Goal: Information Seeking & Learning: Check status

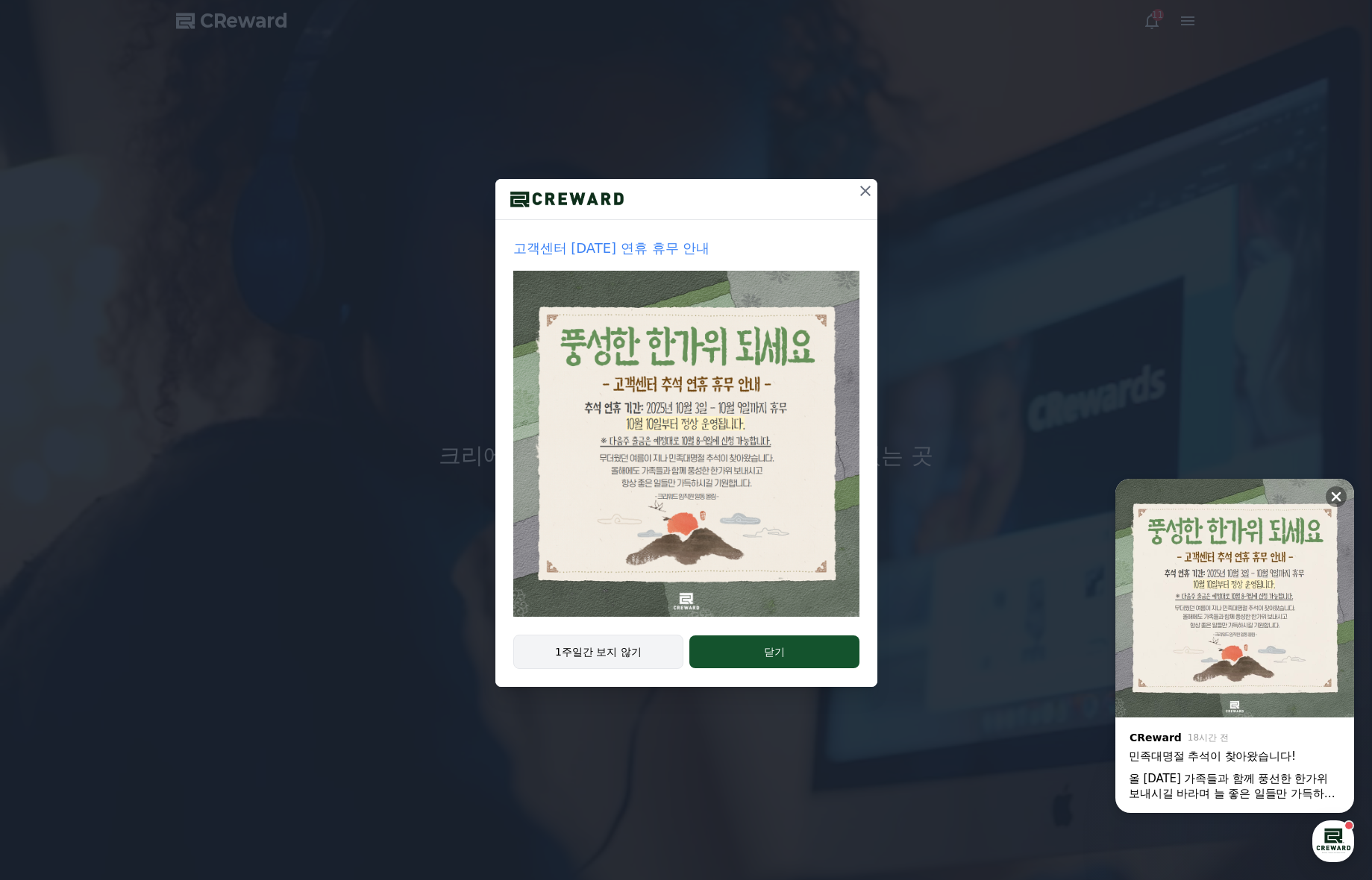
click at [600, 657] on button "1주일간 보지 않기" at bounding box center [598, 652] width 171 height 35
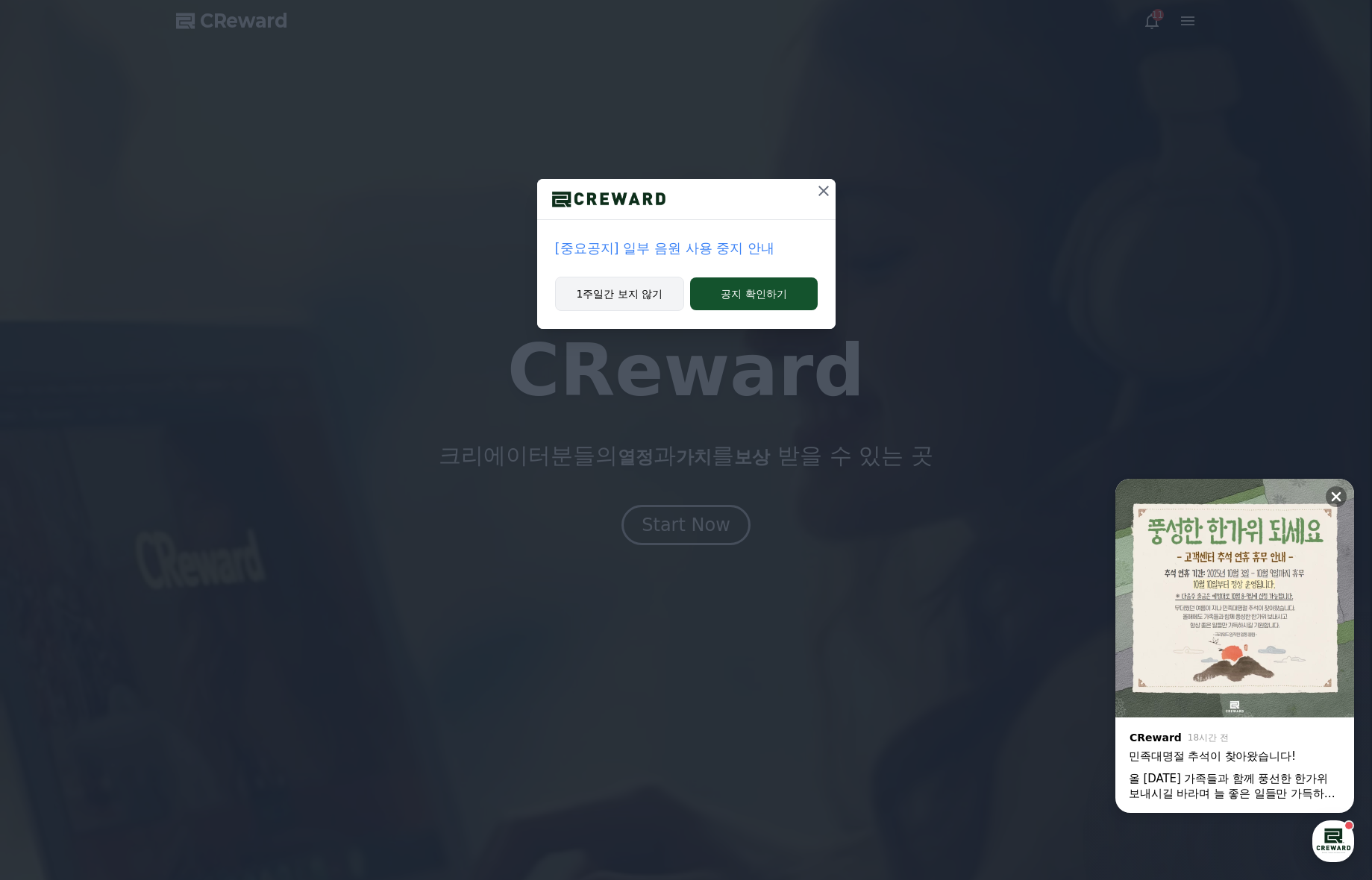
click at [636, 290] on button "1주일간 보지 않기" at bounding box center [619, 294] width 129 height 35
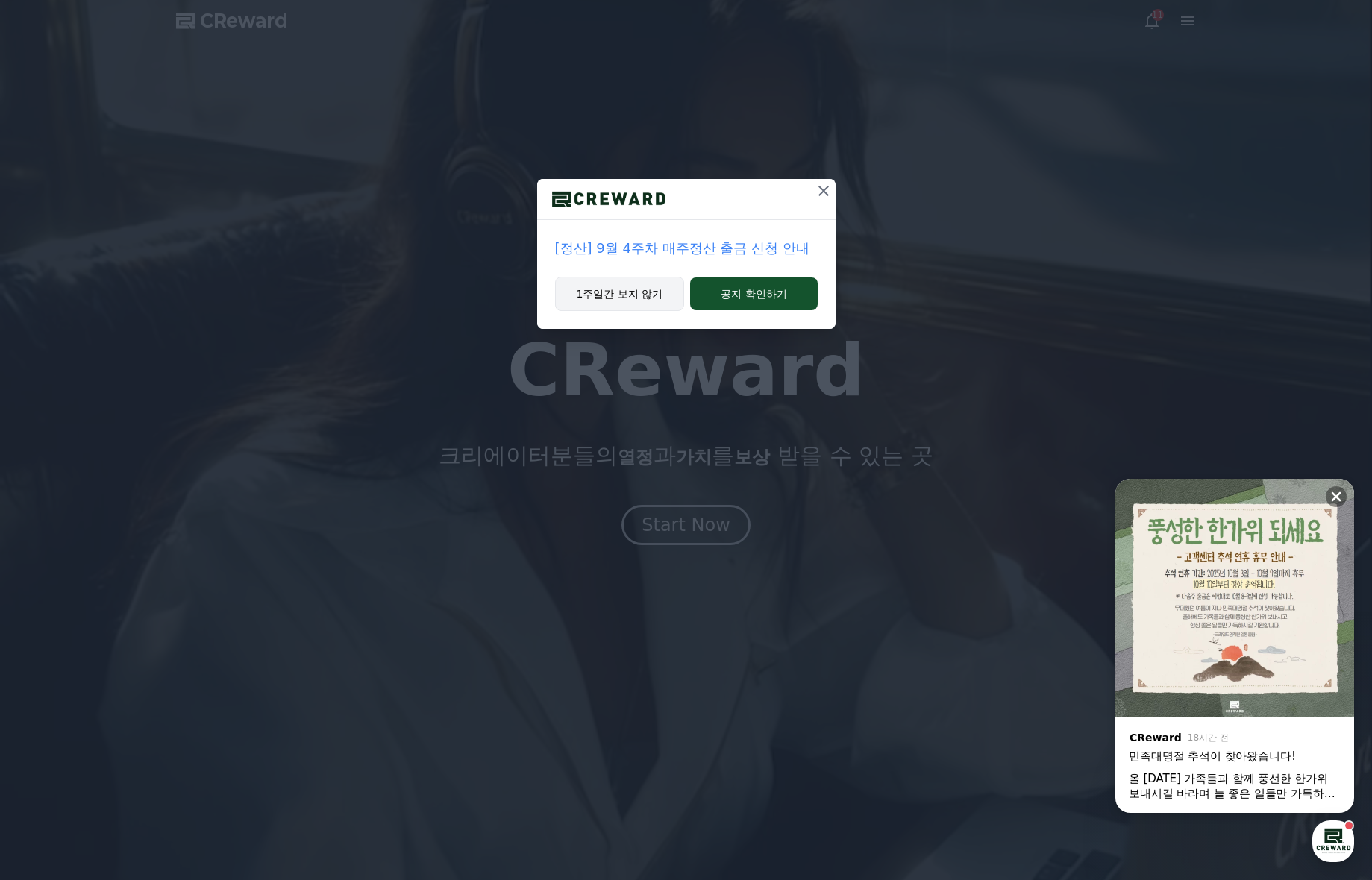
click at [638, 297] on button "1주일간 보지 않기" at bounding box center [619, 294] width 129 height 35
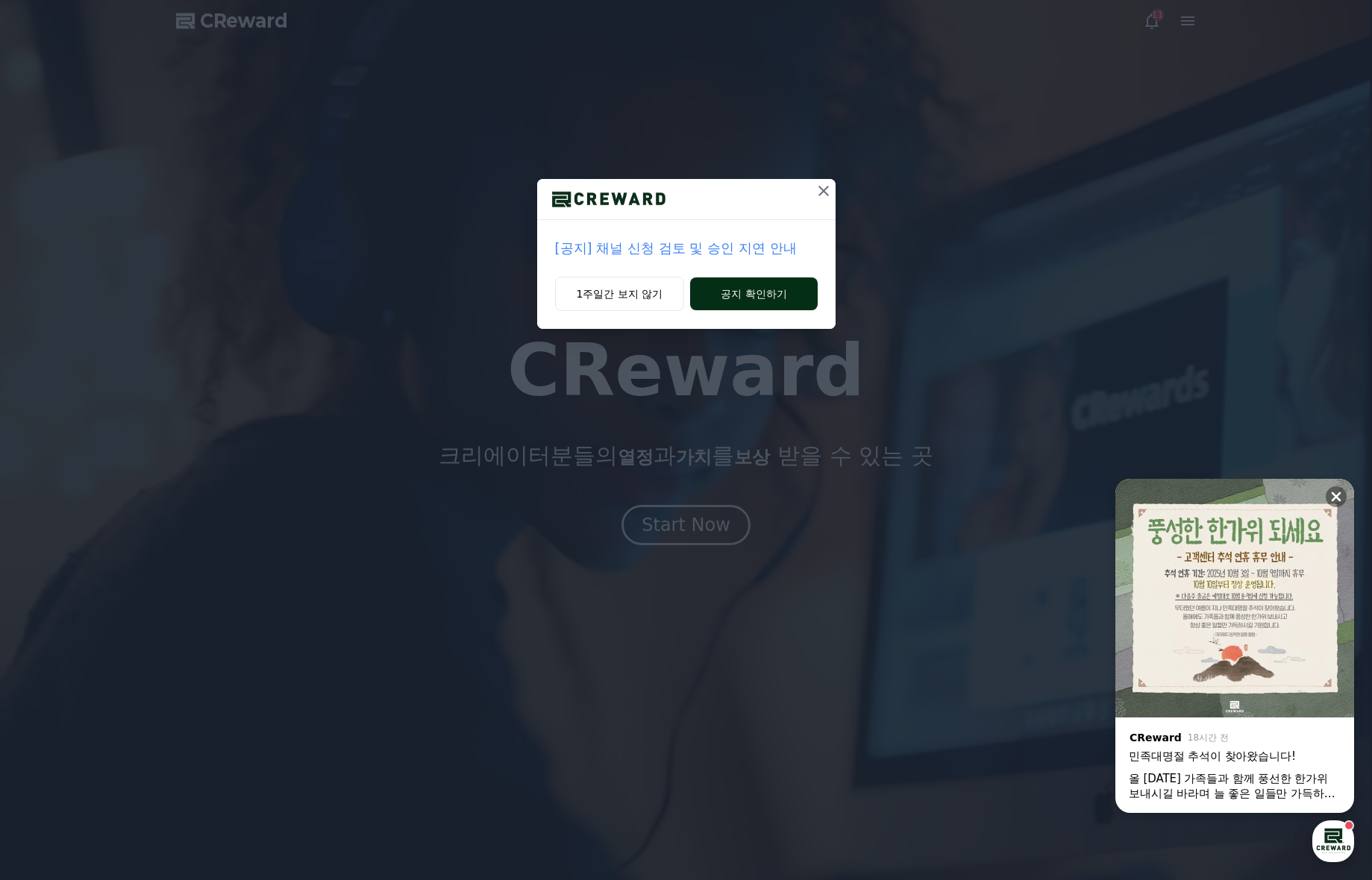
click at [748, 301] on button "공지 확인하기" at bounding box center [754, 293] width 127 height 33
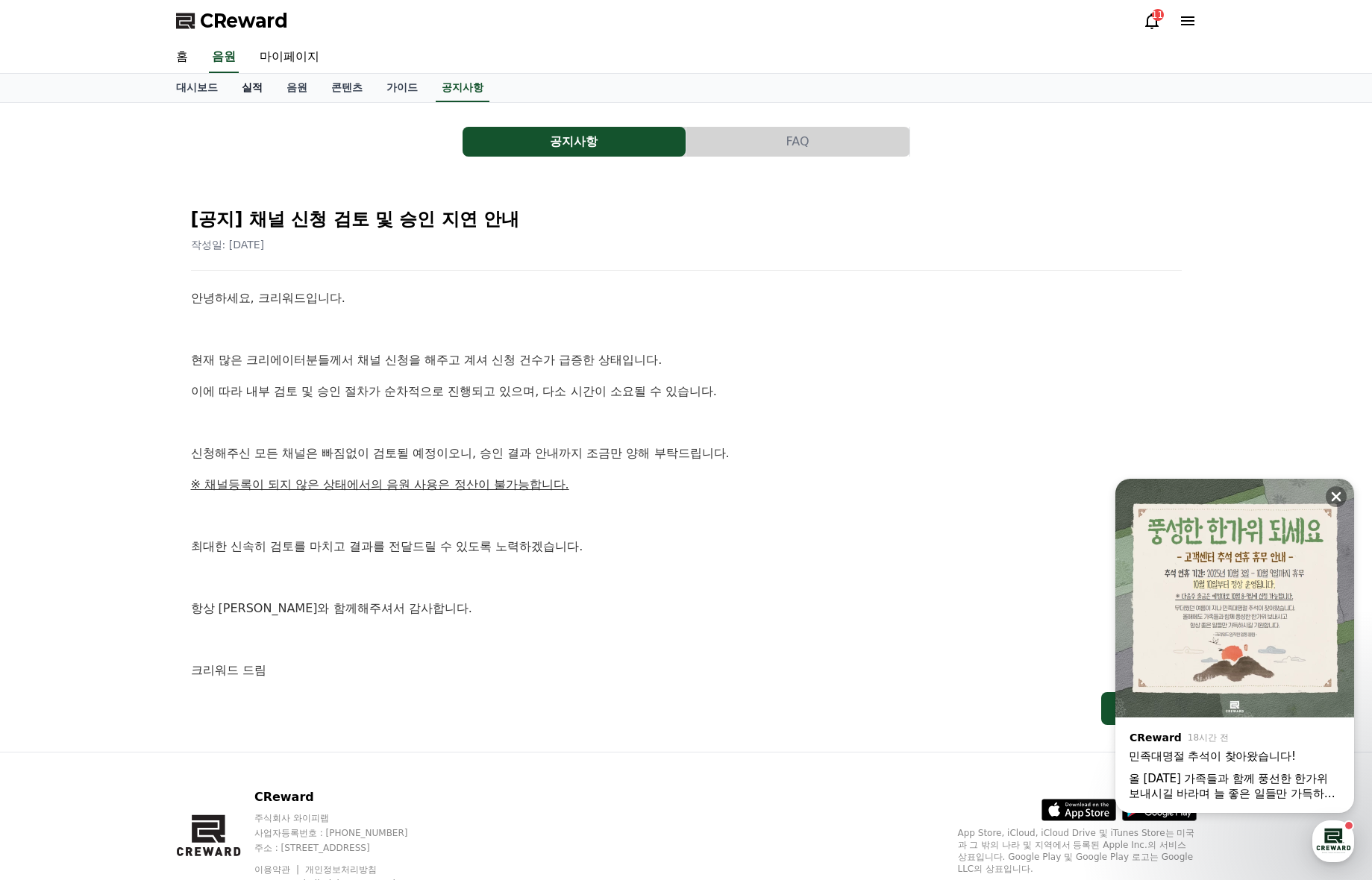
click at [261, 89] on link "실적" at bounding box center [252, 88] width 45 height 29
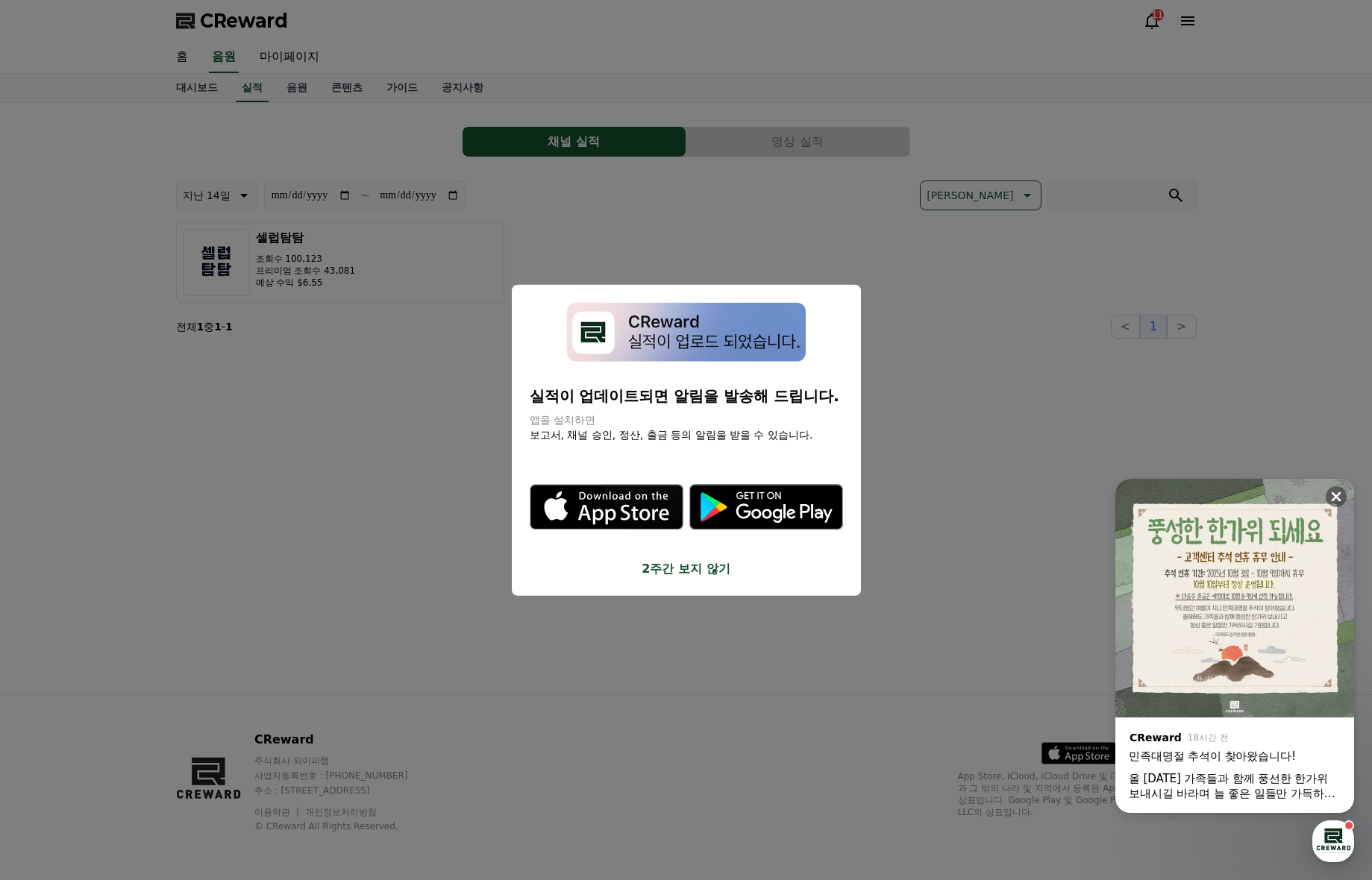
click at [674, 576] on button "2주간 보지 않기" at bounding box center [686, 567] width 314 height 18
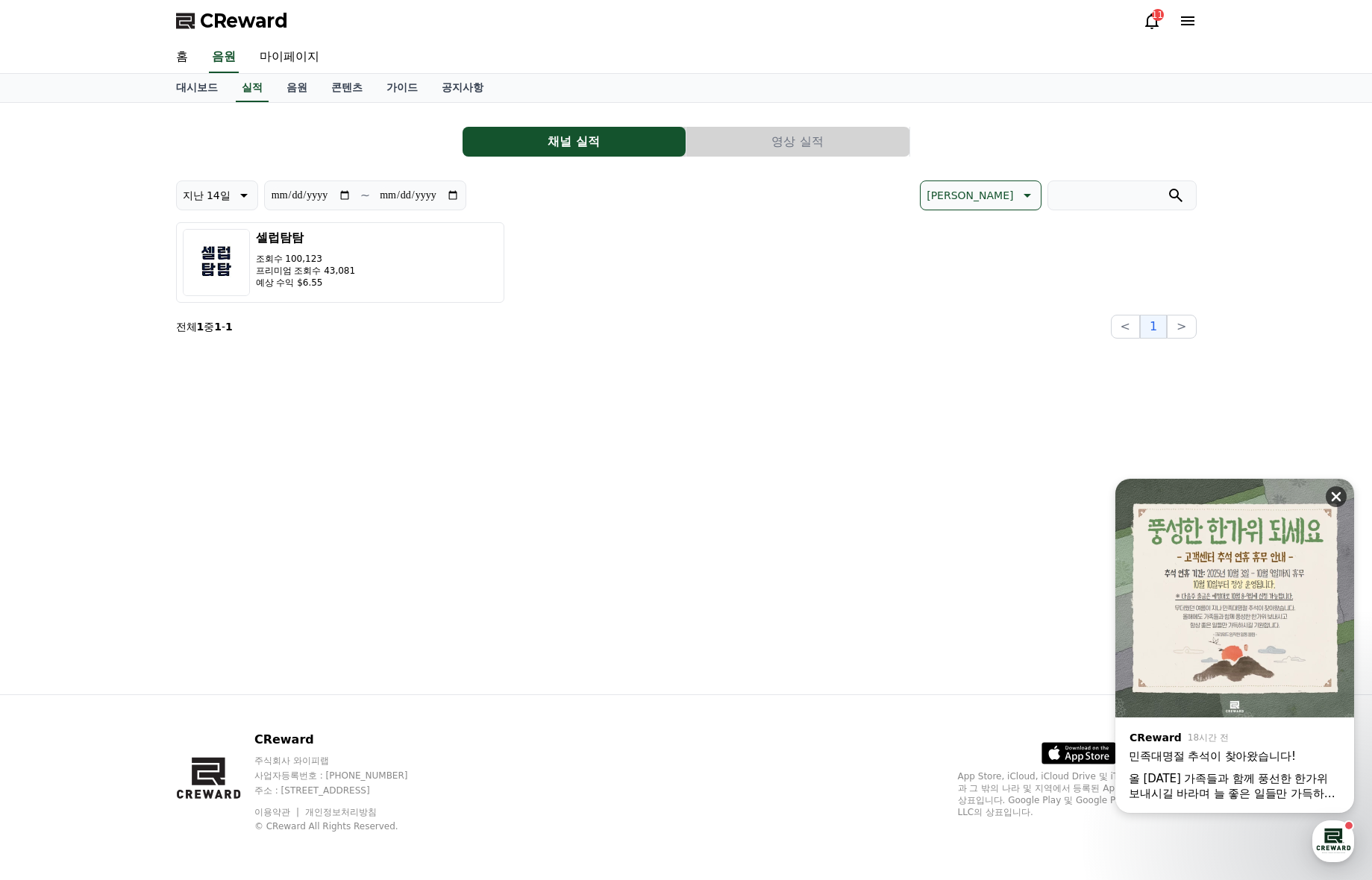
click at [1337, 498] on icon at bounding box center [1337, 497] width 10 height 10
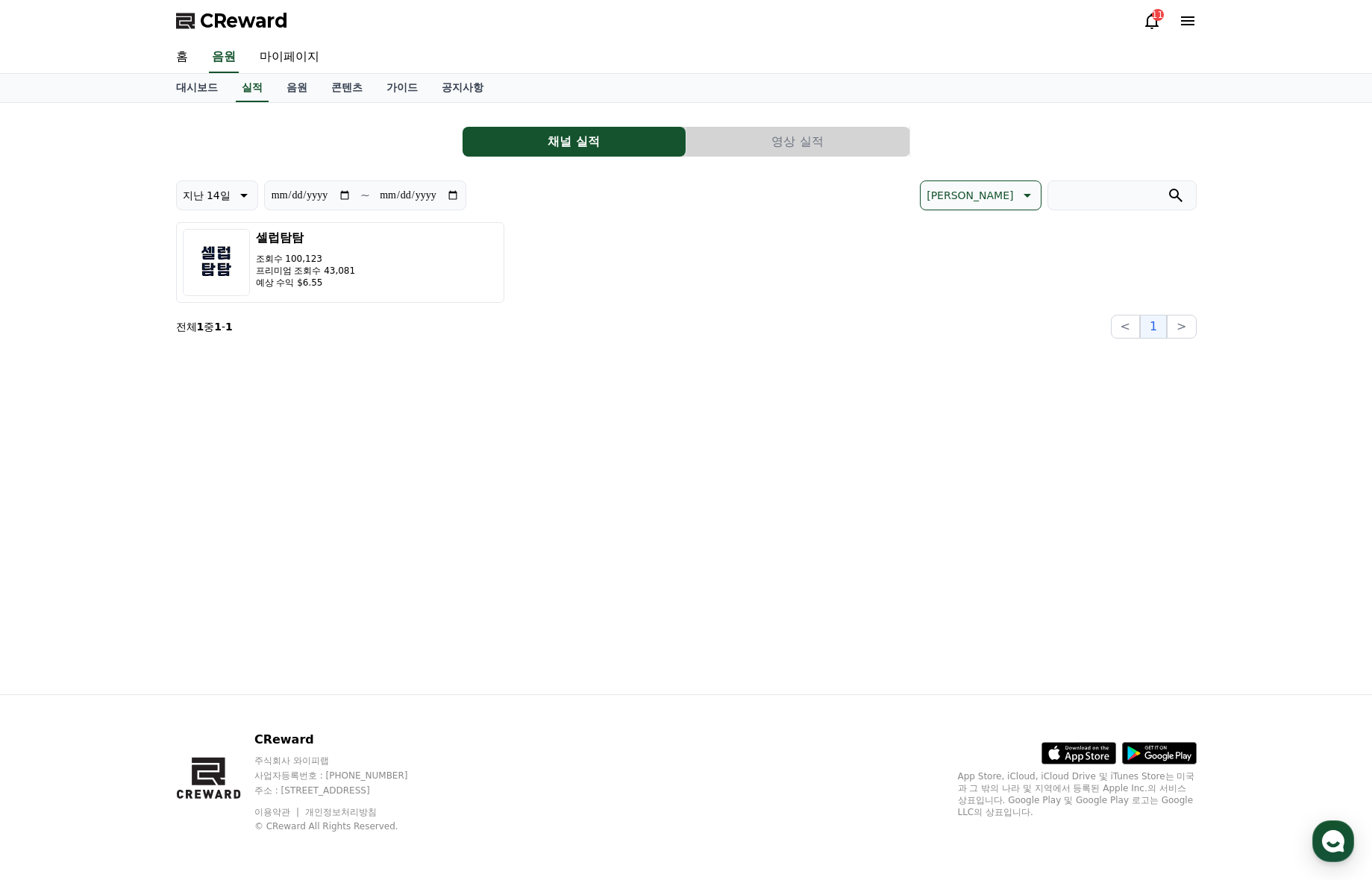
click at [536, 460] on div "**********" at bounding box center [686, 398] width 1044 height 591
click at [241, 242] on img "button" at bounding box center [217, 263] width 67 height 67
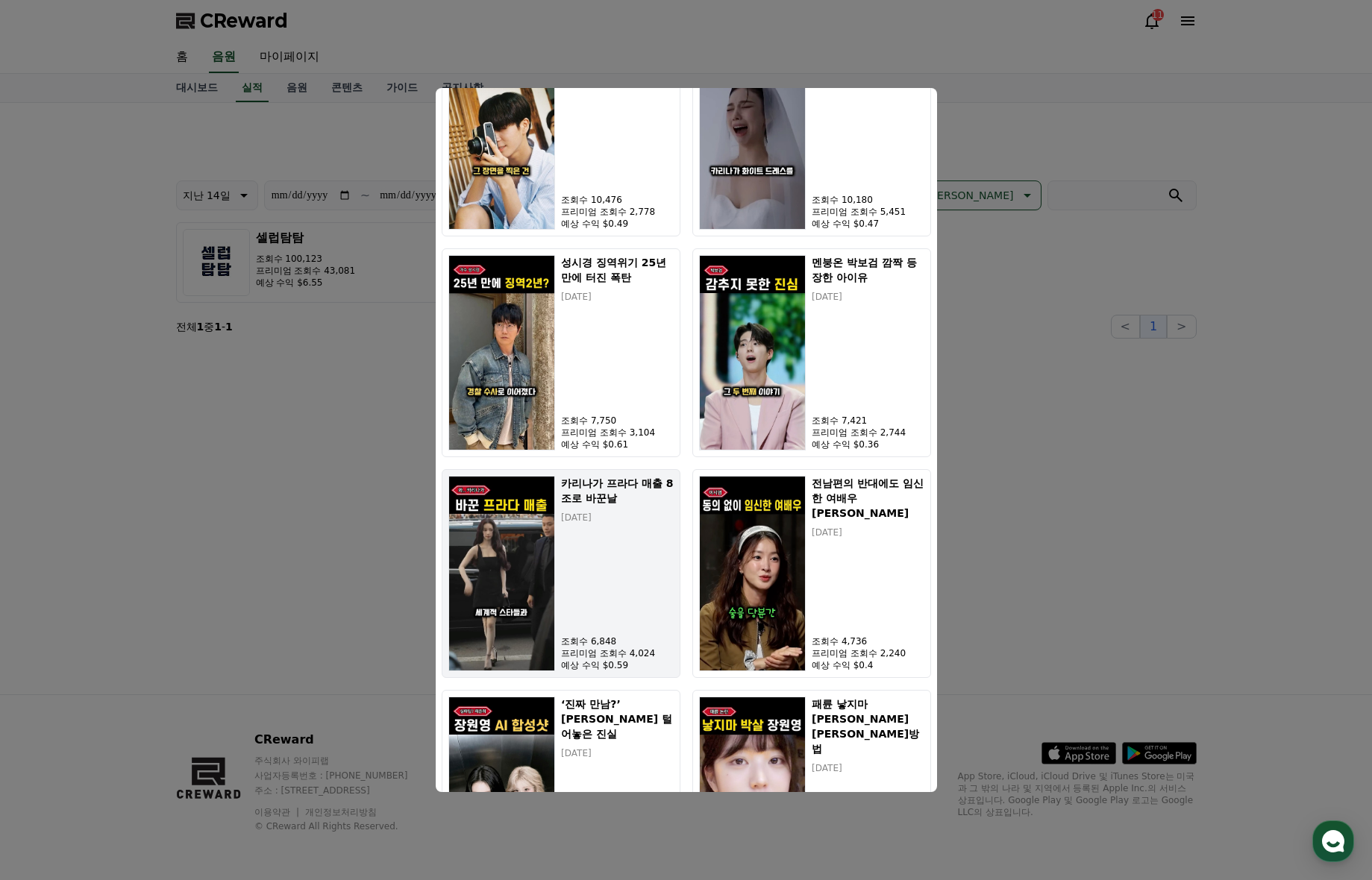
scroll to position [917, 0]
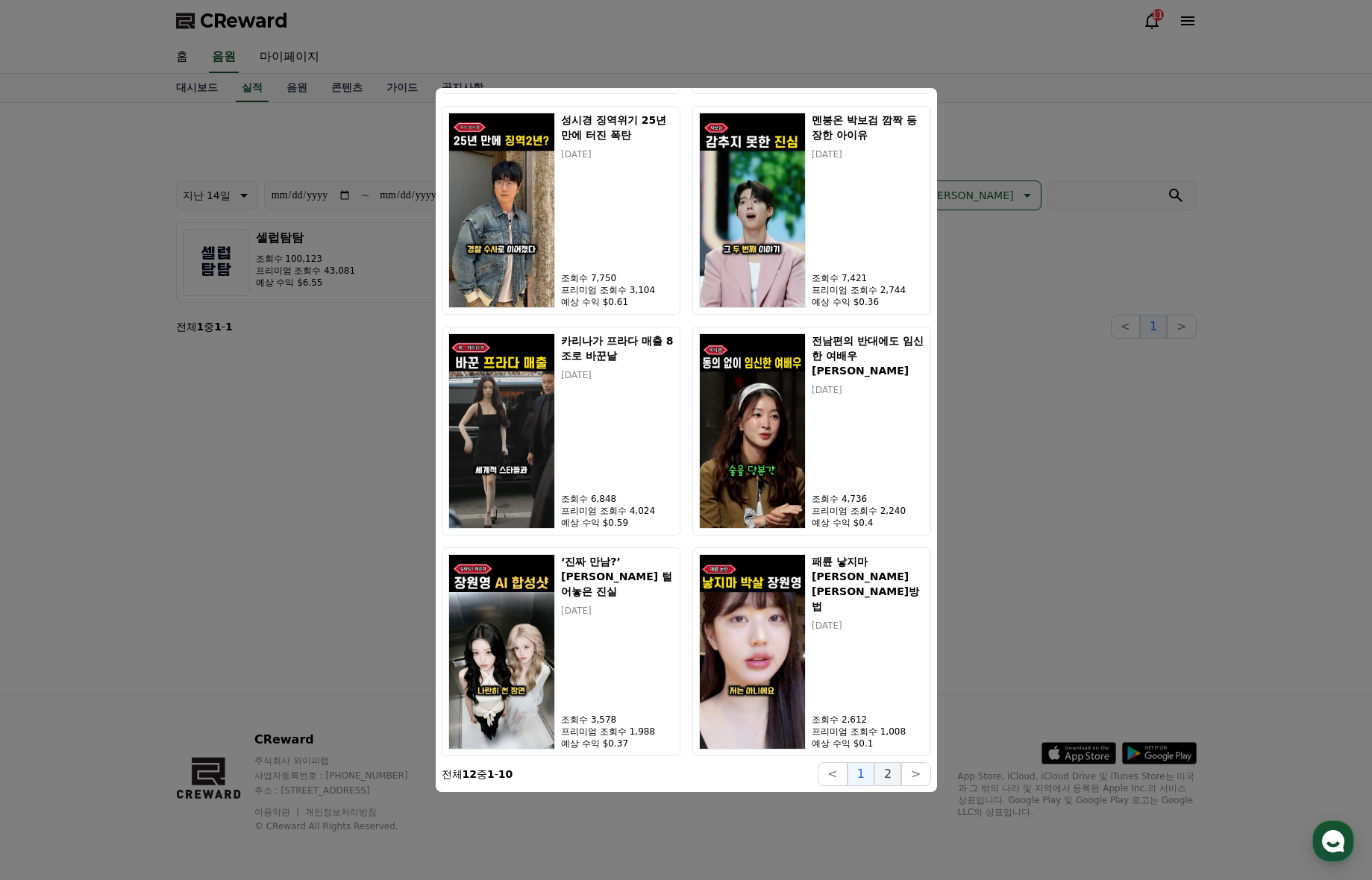
click at [881, 771] on button "2" at bounding box center [888, 774] width 27 height 24
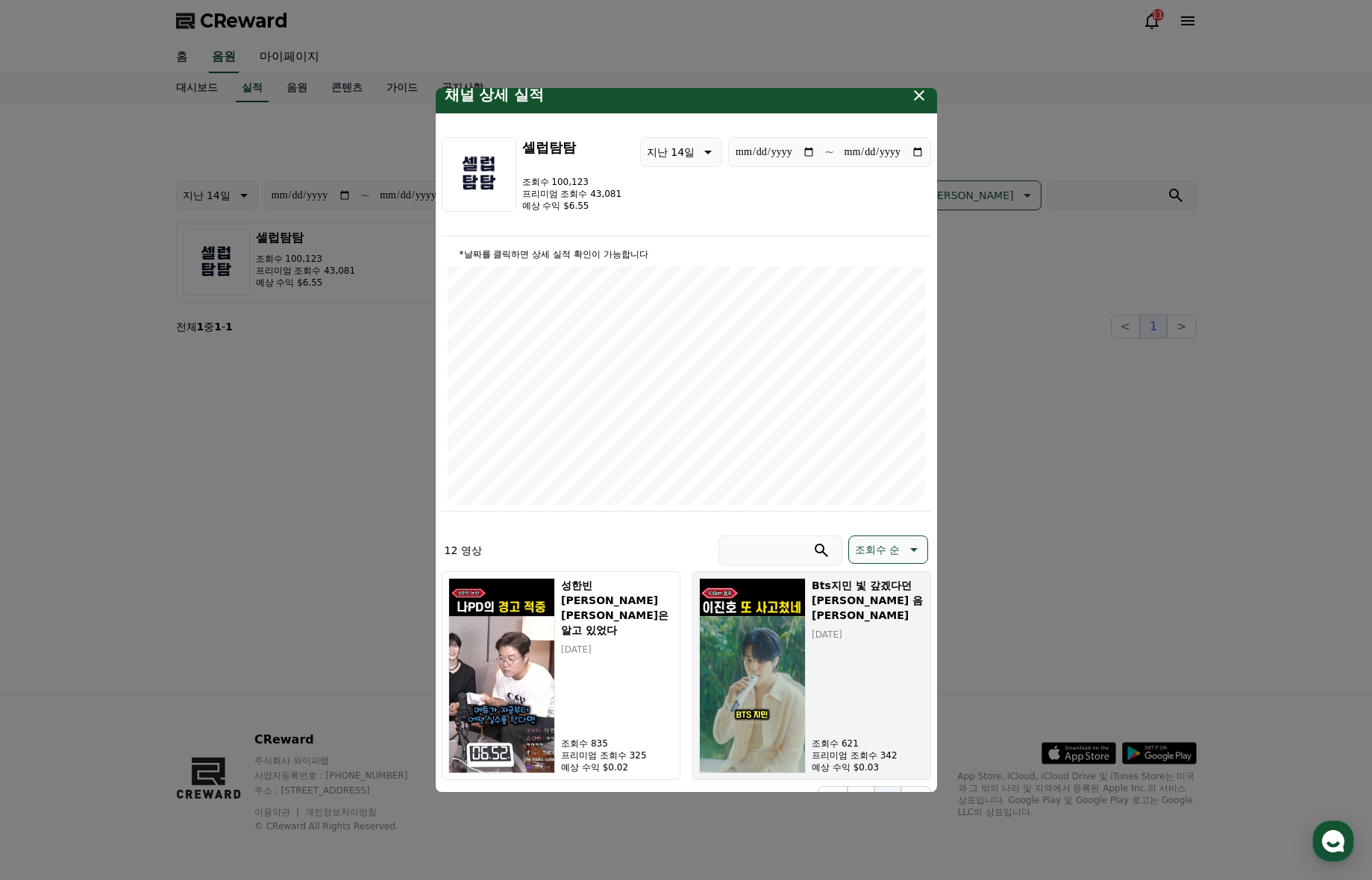
scroll to position [0, 0]
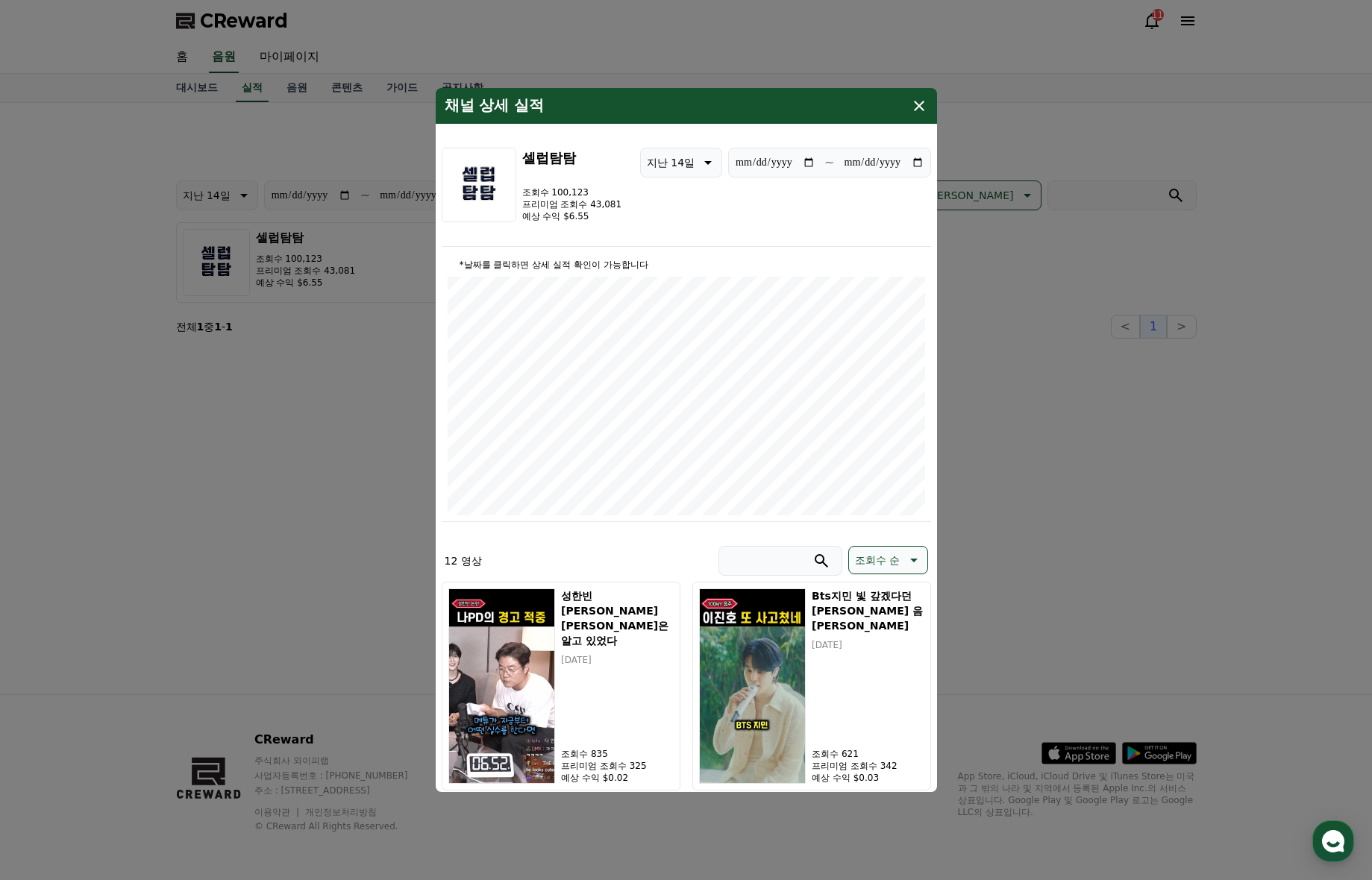
click at [957, 408] on button "close modal" at bounding box center [686, 440] width 1372 height 880
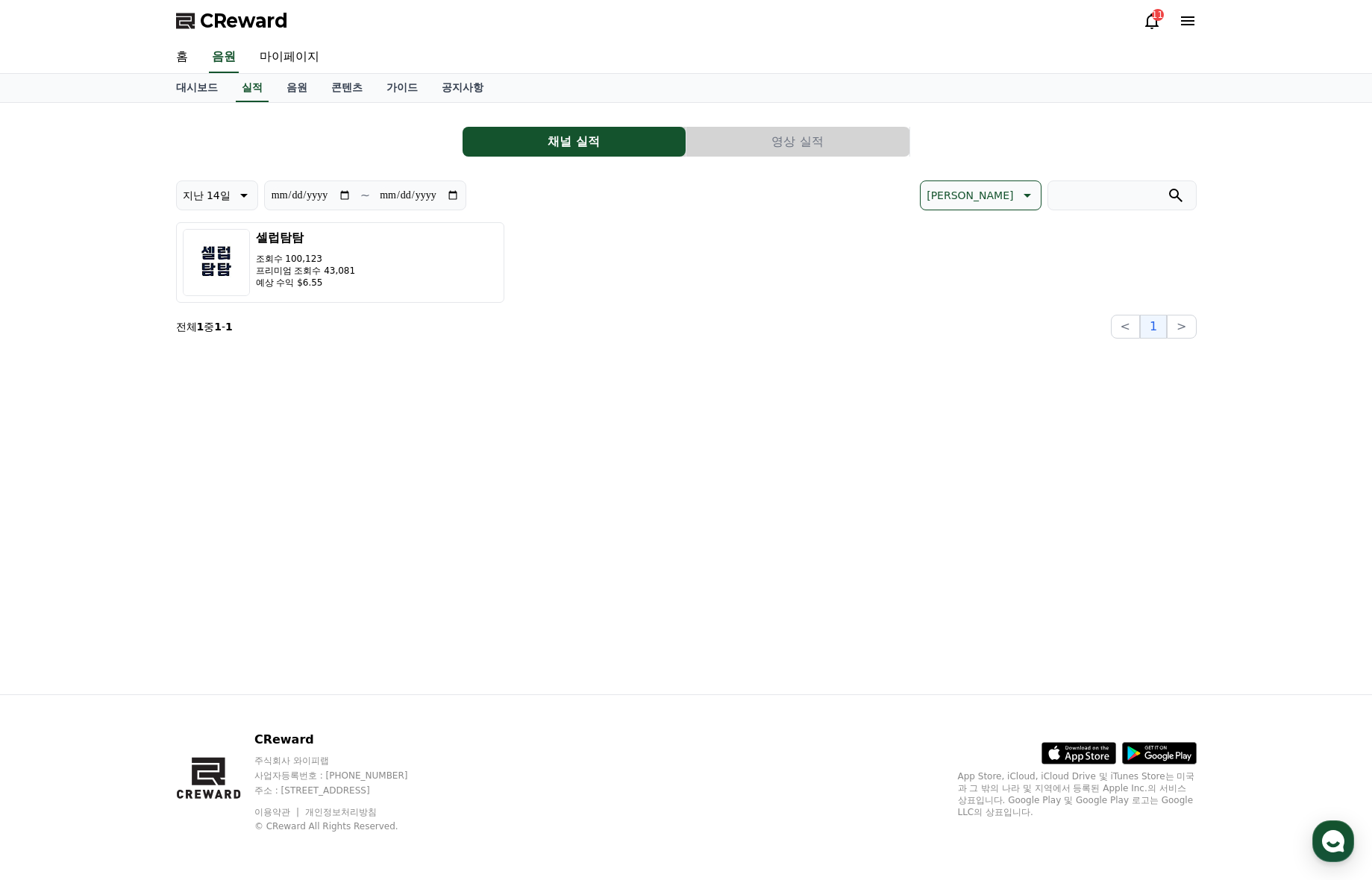
click at [1144, 19] on icon at bounding box center [1151, 20] width 18 height 18
click at [1148, 22] on icon at bounding box center [1151, 21] width 13 height 15
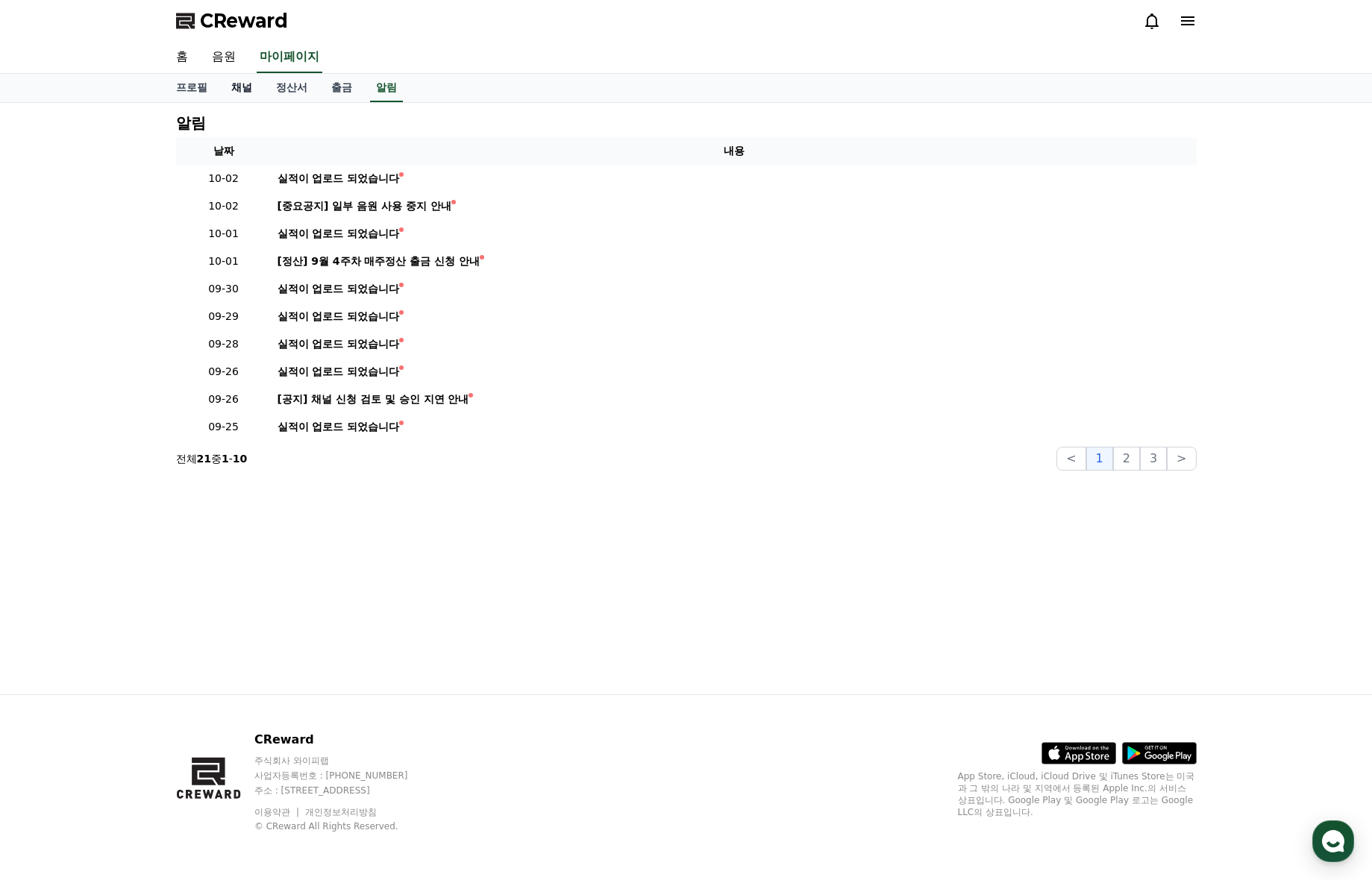
click at [245, 88] on link "채널" at bounding box center [242, 88] width 45 height 29
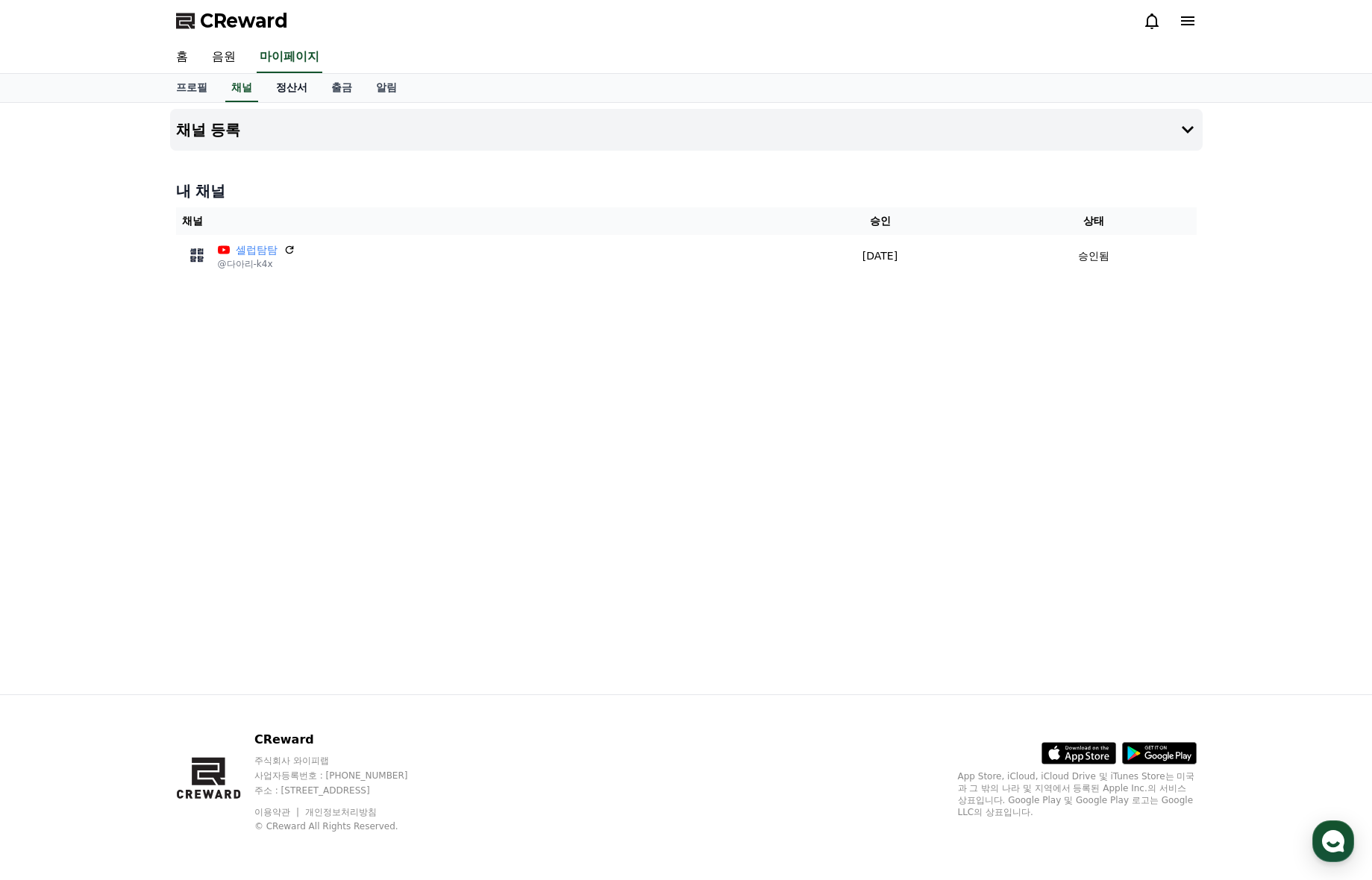
click at [298, 88] on link "정산서" at bounding box center [291, 88] width 56 height 29
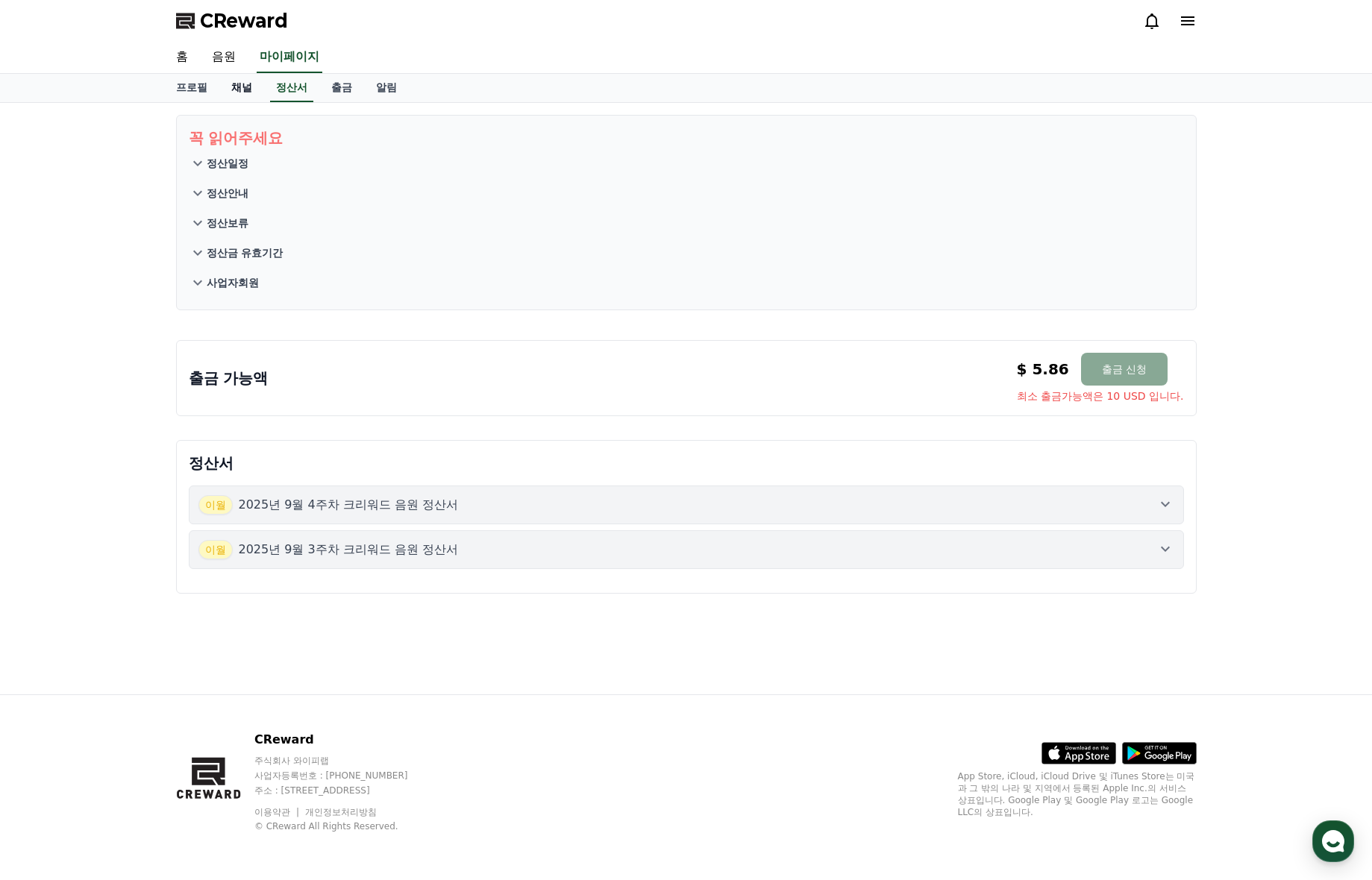
click at [244, 92] on link "채널" at bounding box center [242, 88] width 45 height 29
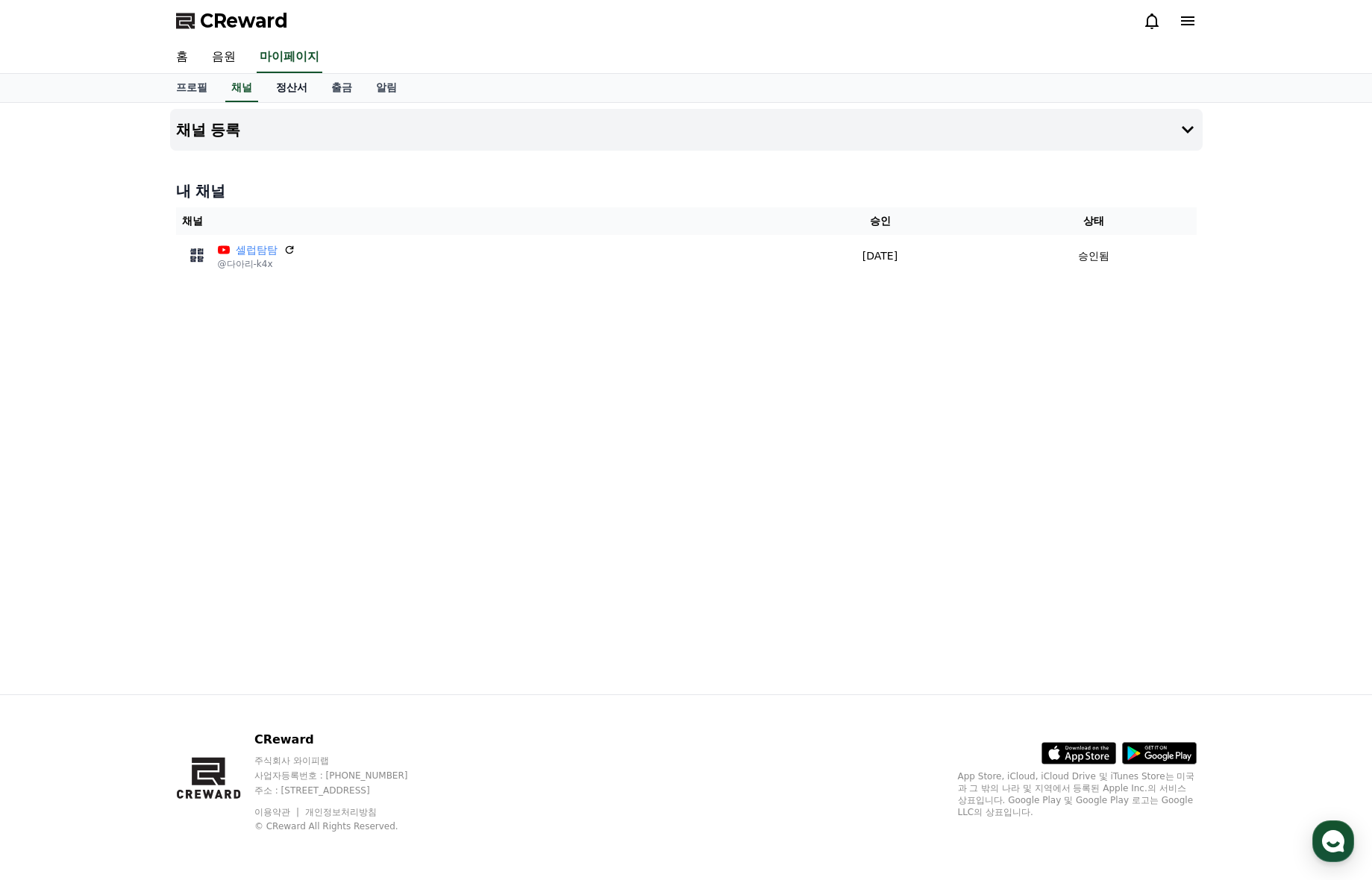
click at [277, 89] on link "정산서" at bounding box center [291, 88] width 56 height 29
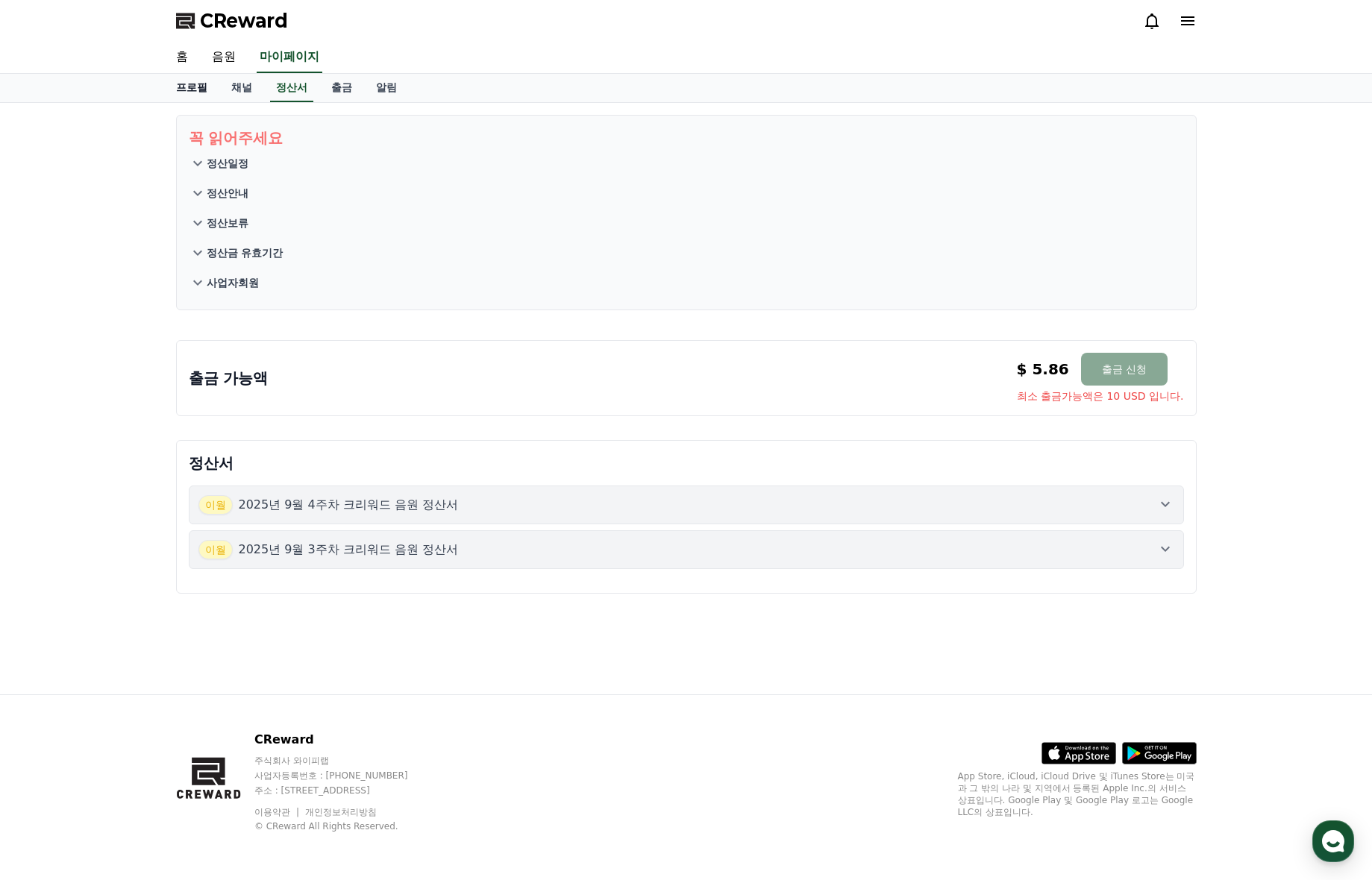
click at [184, 84] on link "프로필" at bounding box center [192, 88] width 56 height 29
select select "**********"
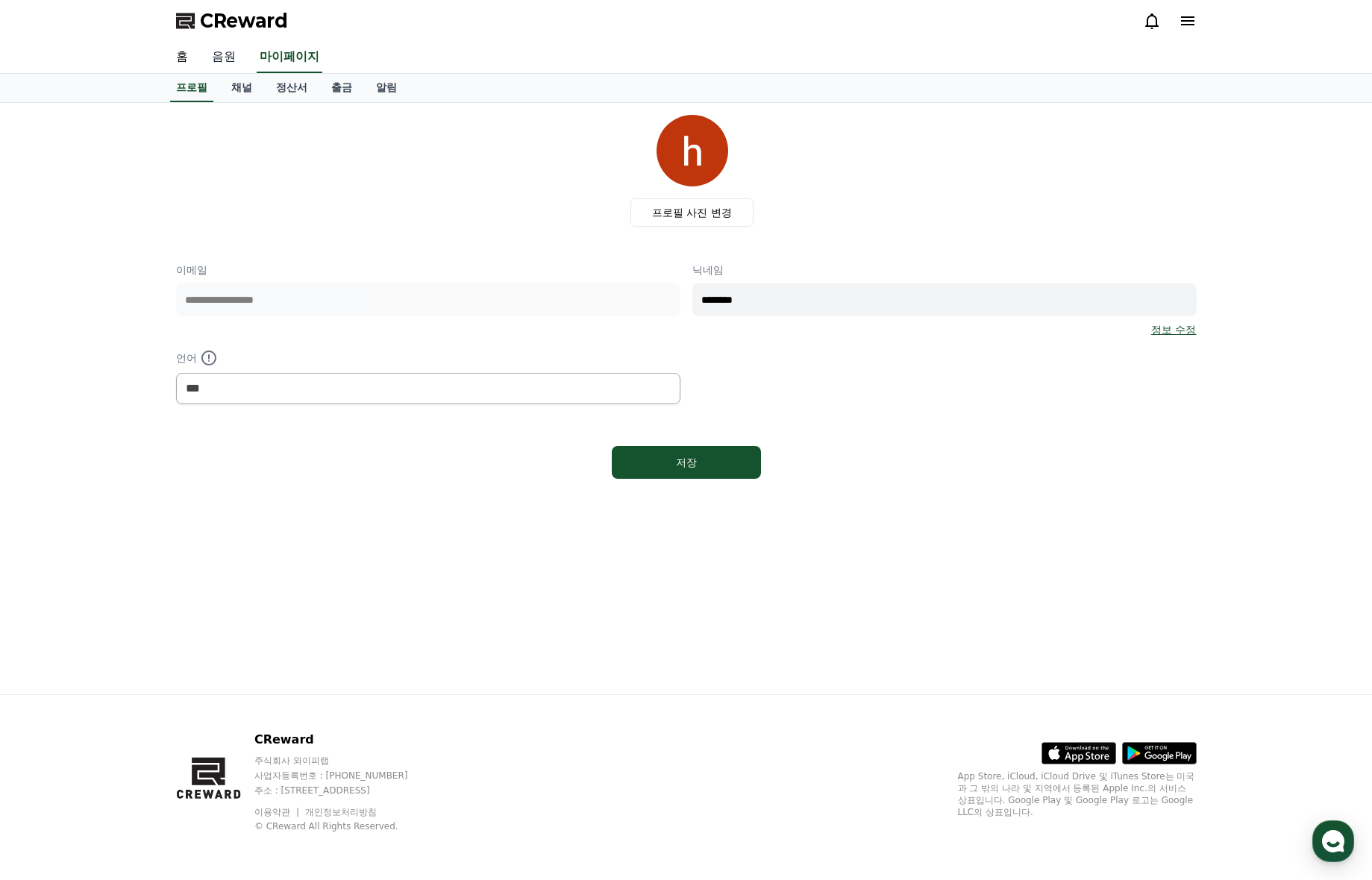
click at [222, 62] on link "음원" at bounding box center [224, 58] width 48 height 32
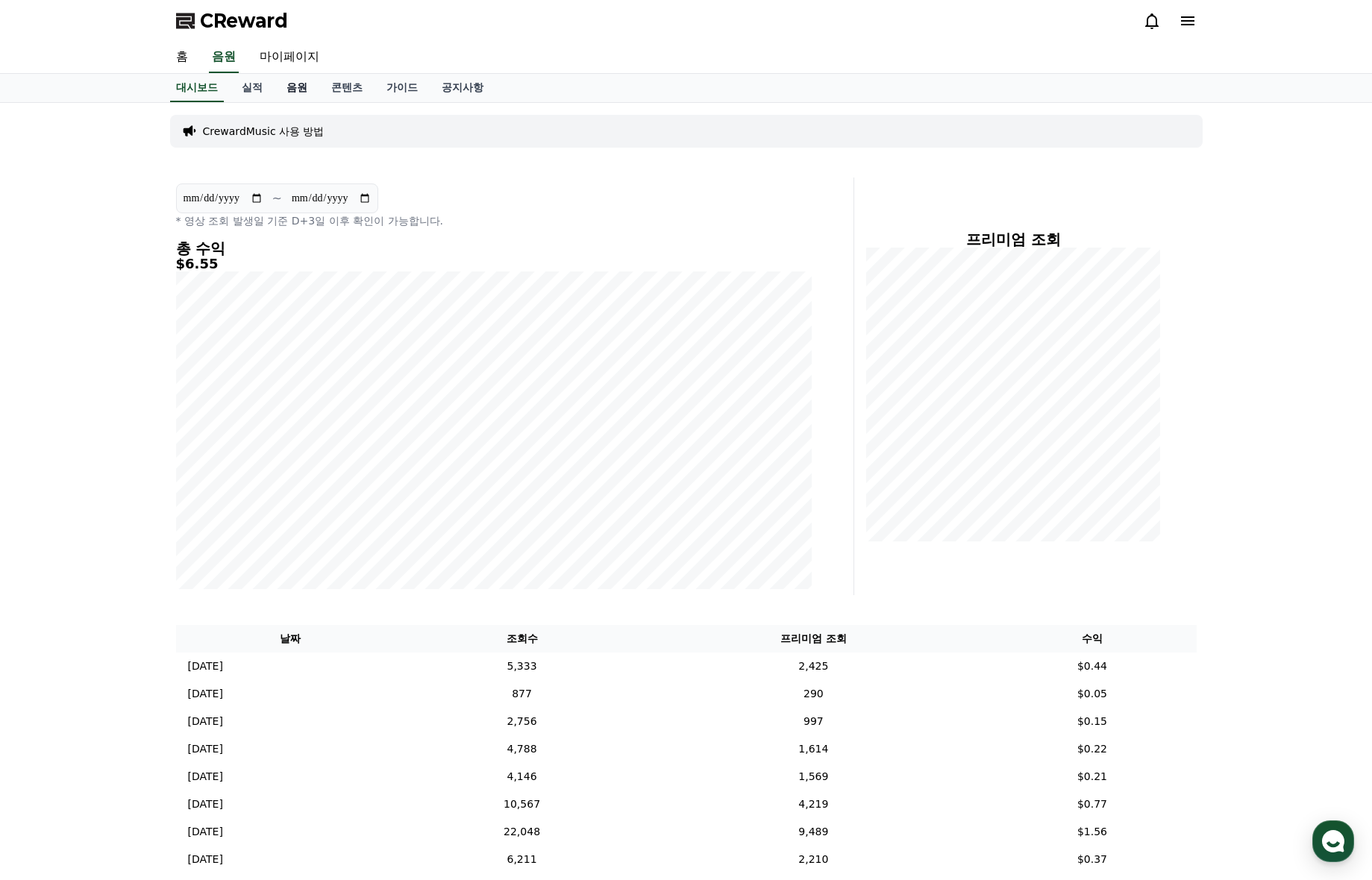
click at [290, 89] on link "음원" at bounding box center [296, 88] width 45 height 29
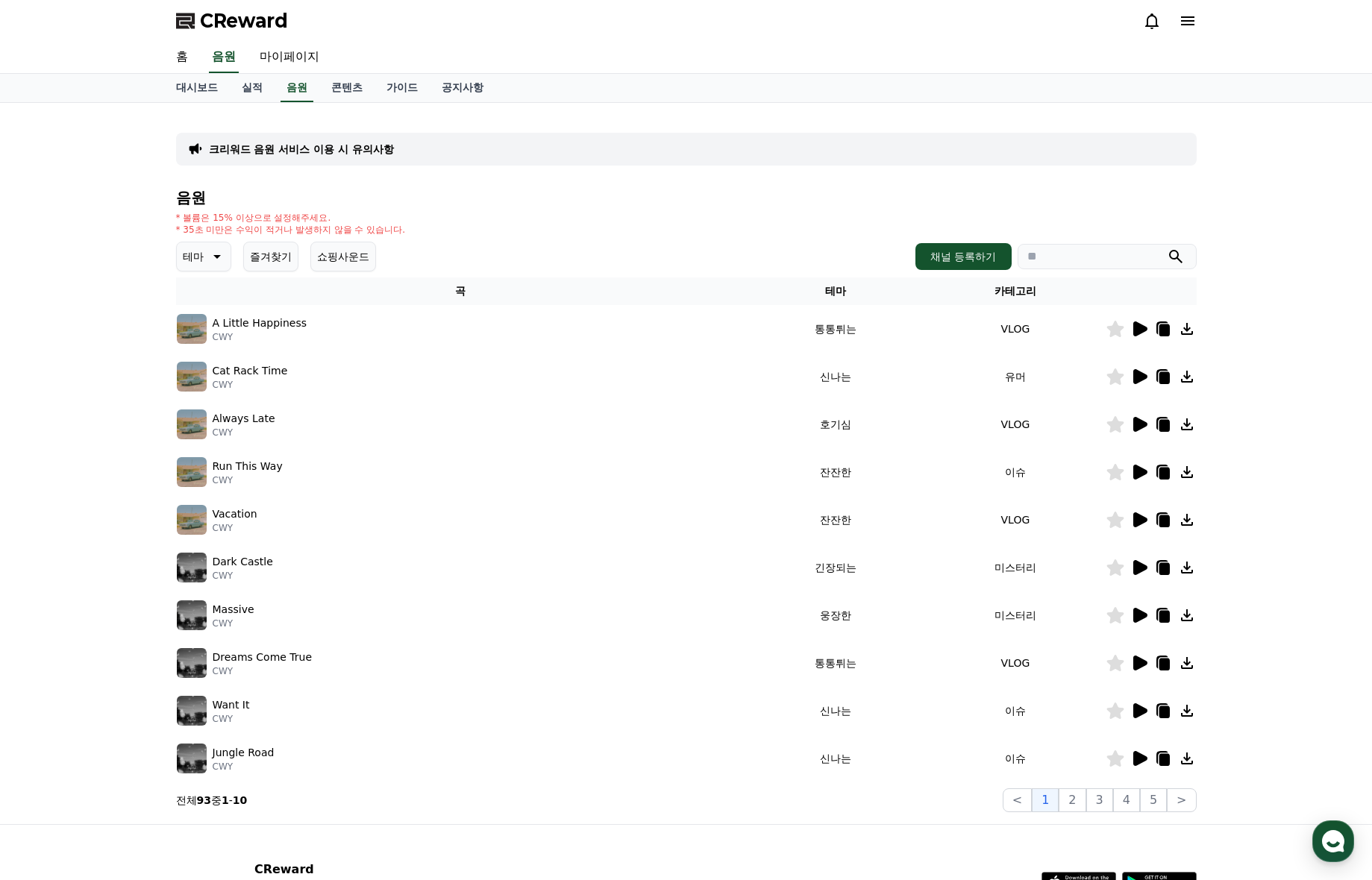
click at [1136, 321] on icon at bounding box center [1139, 329] width 18 height 18
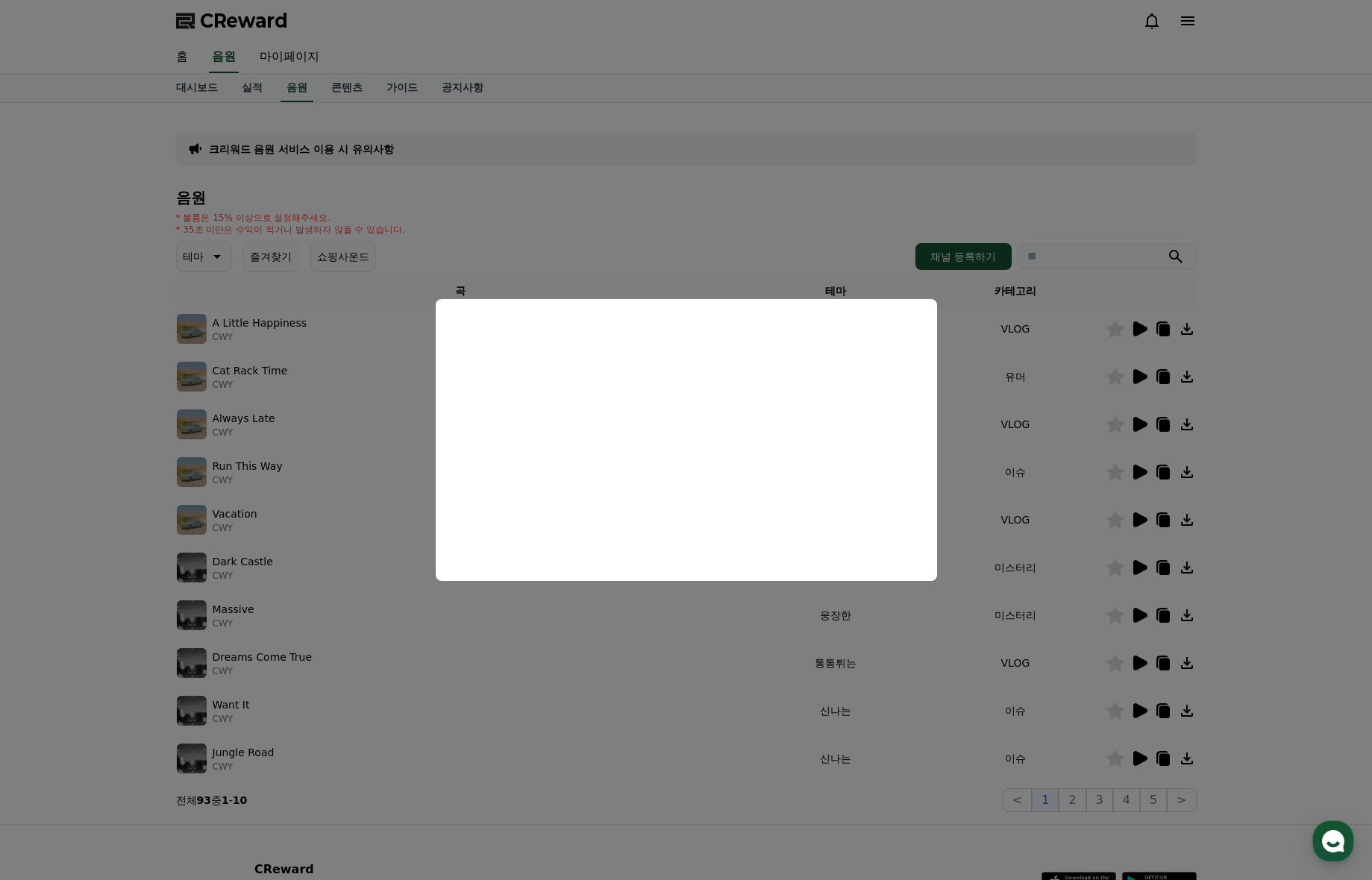
click at [1068, 475] on button "close modal" at bounding box center [686, 440] width 1372 height 880
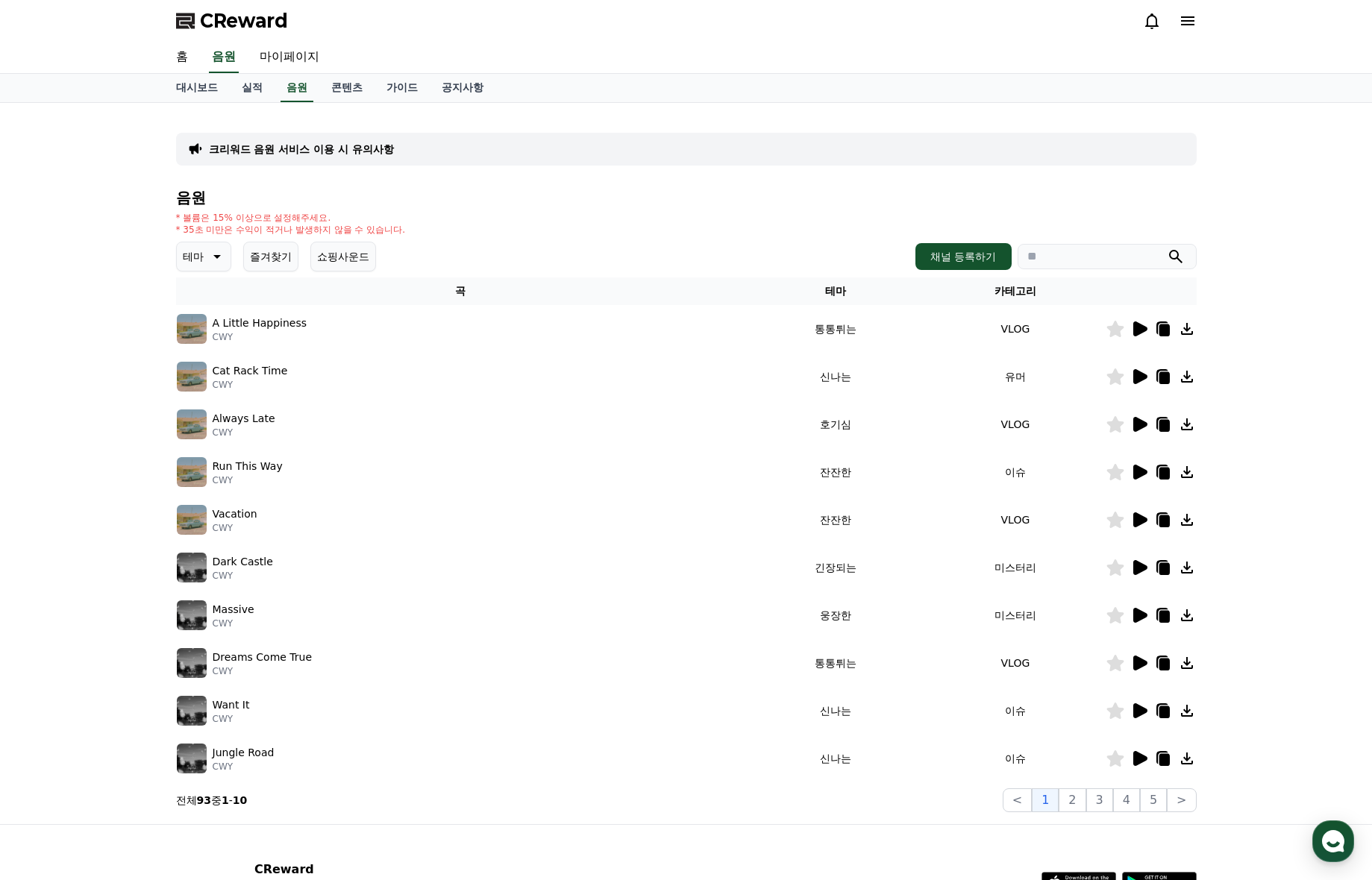
click at [1138, 368] on icon at bounding box center [1139, 377] width 18 height 18
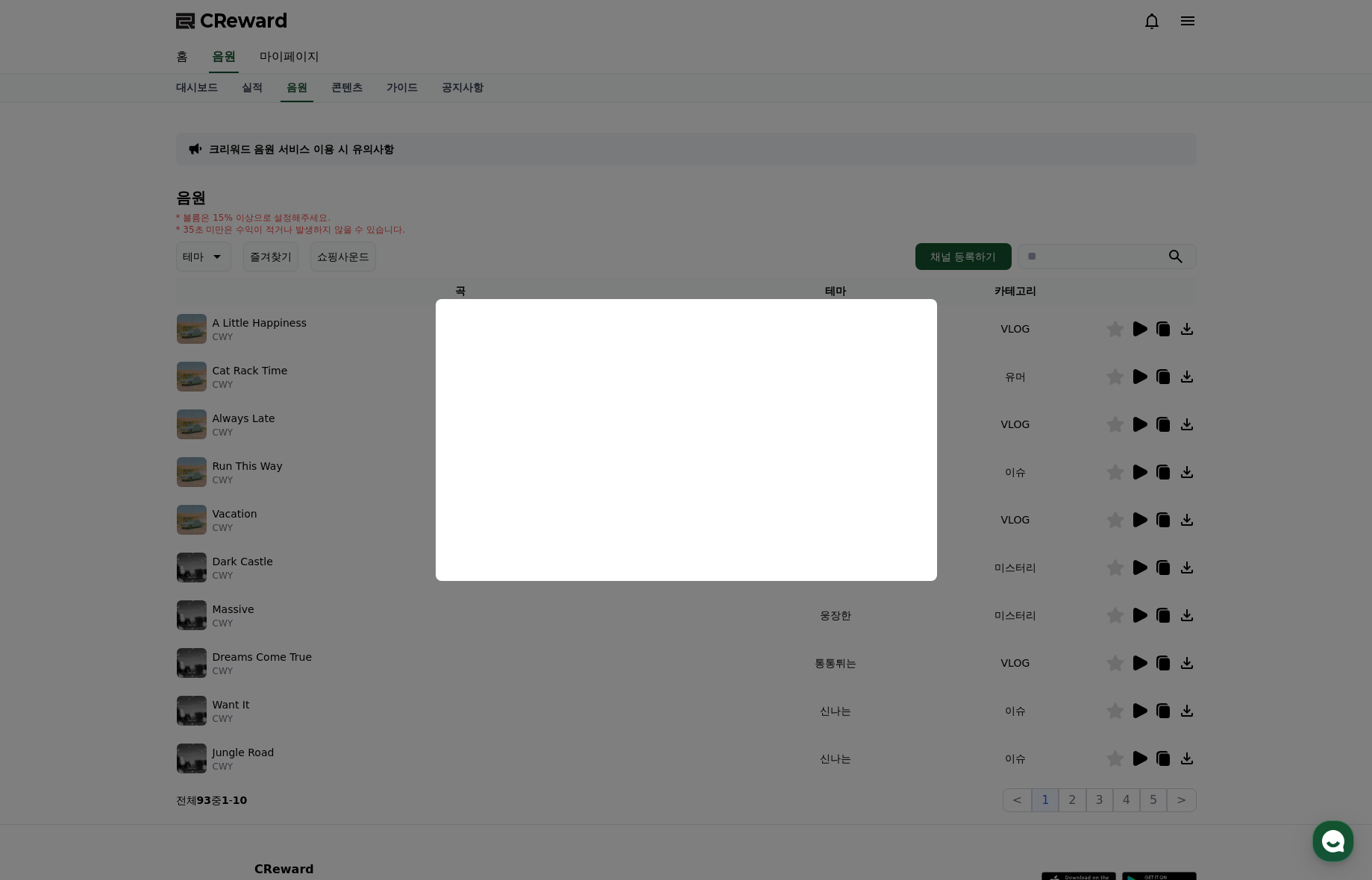
click at [1134, 426] on button "close modal" at bounding box center [686, 440] width 1372 height 880
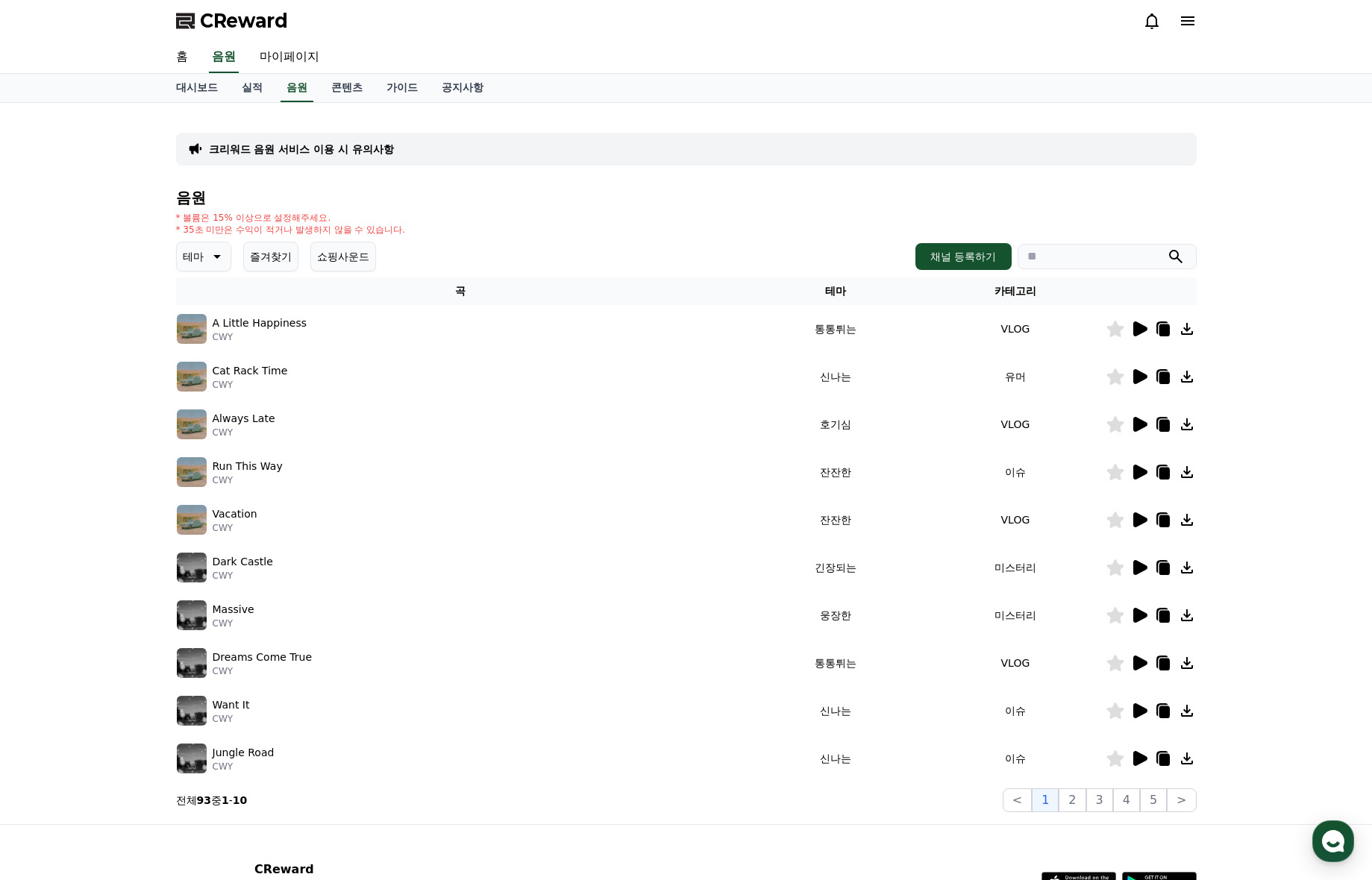
click at [1134, 426] on icon at bounding box center [1140, 425] width 14 height 15
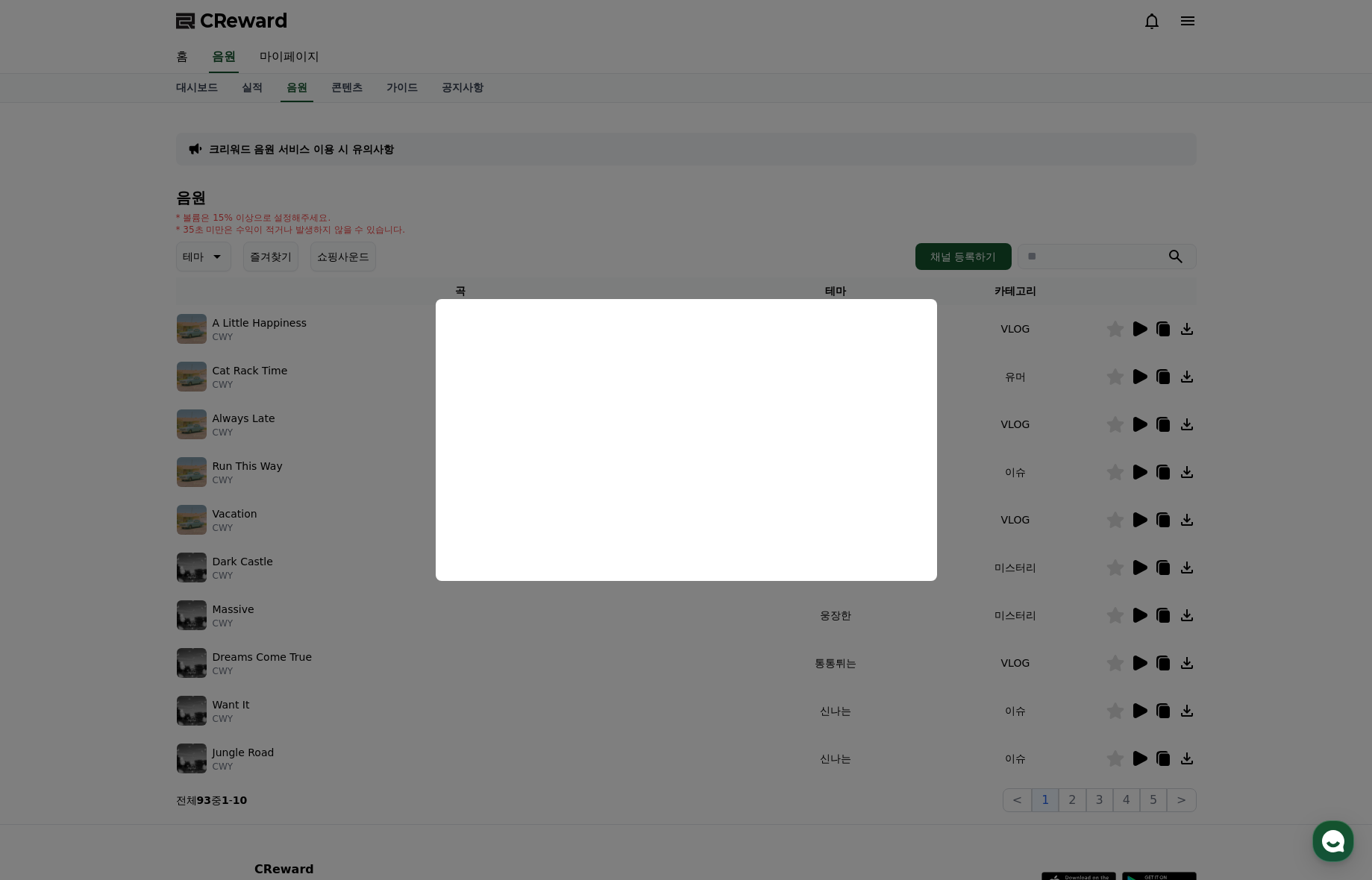
click at [1137, 475] on button "close modal" at bounding box center [686, 440] width 1372 height 880
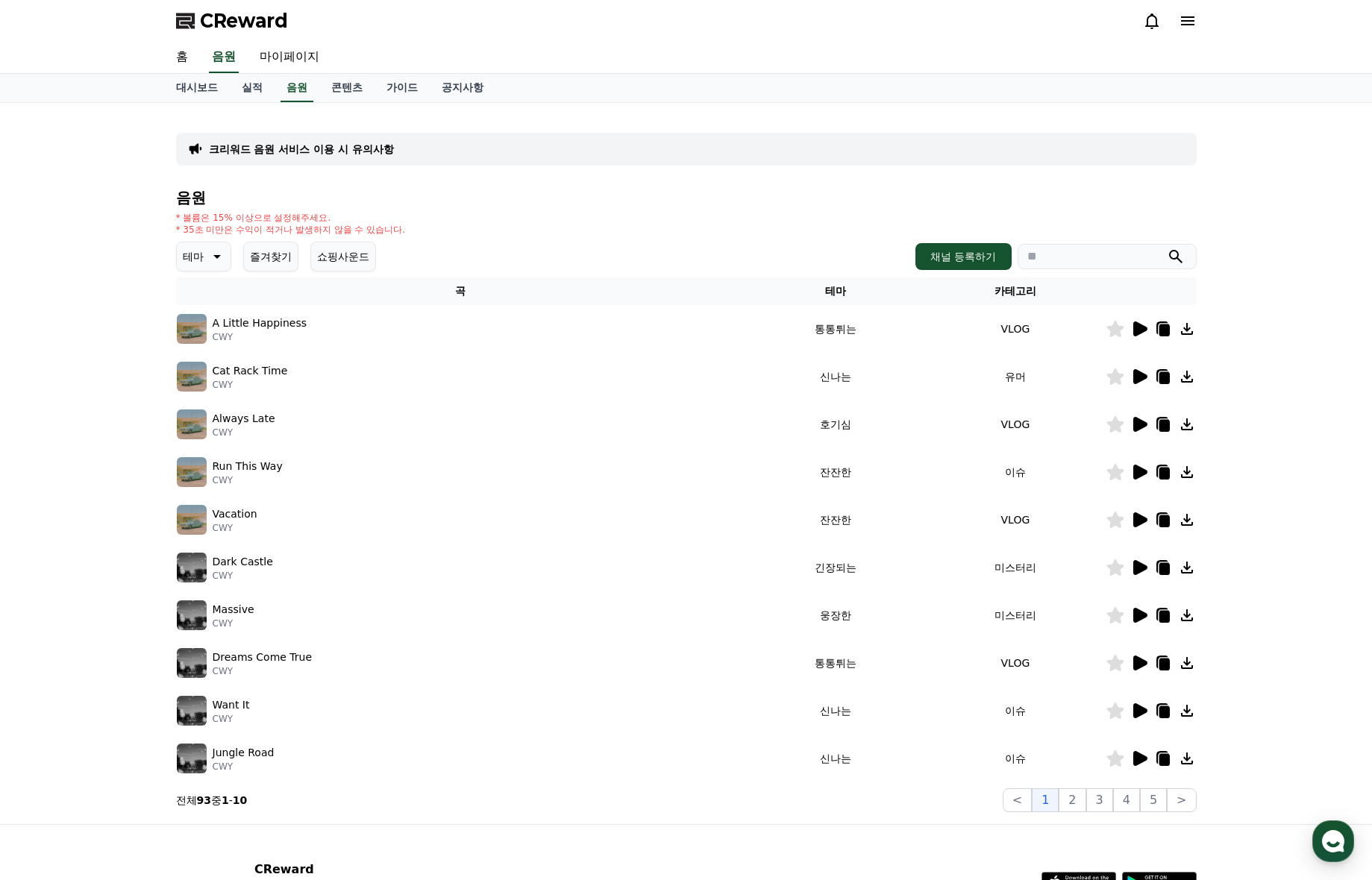
click at [1137, 475] on icon at bounding box center [1140, 473] width 14 height 15
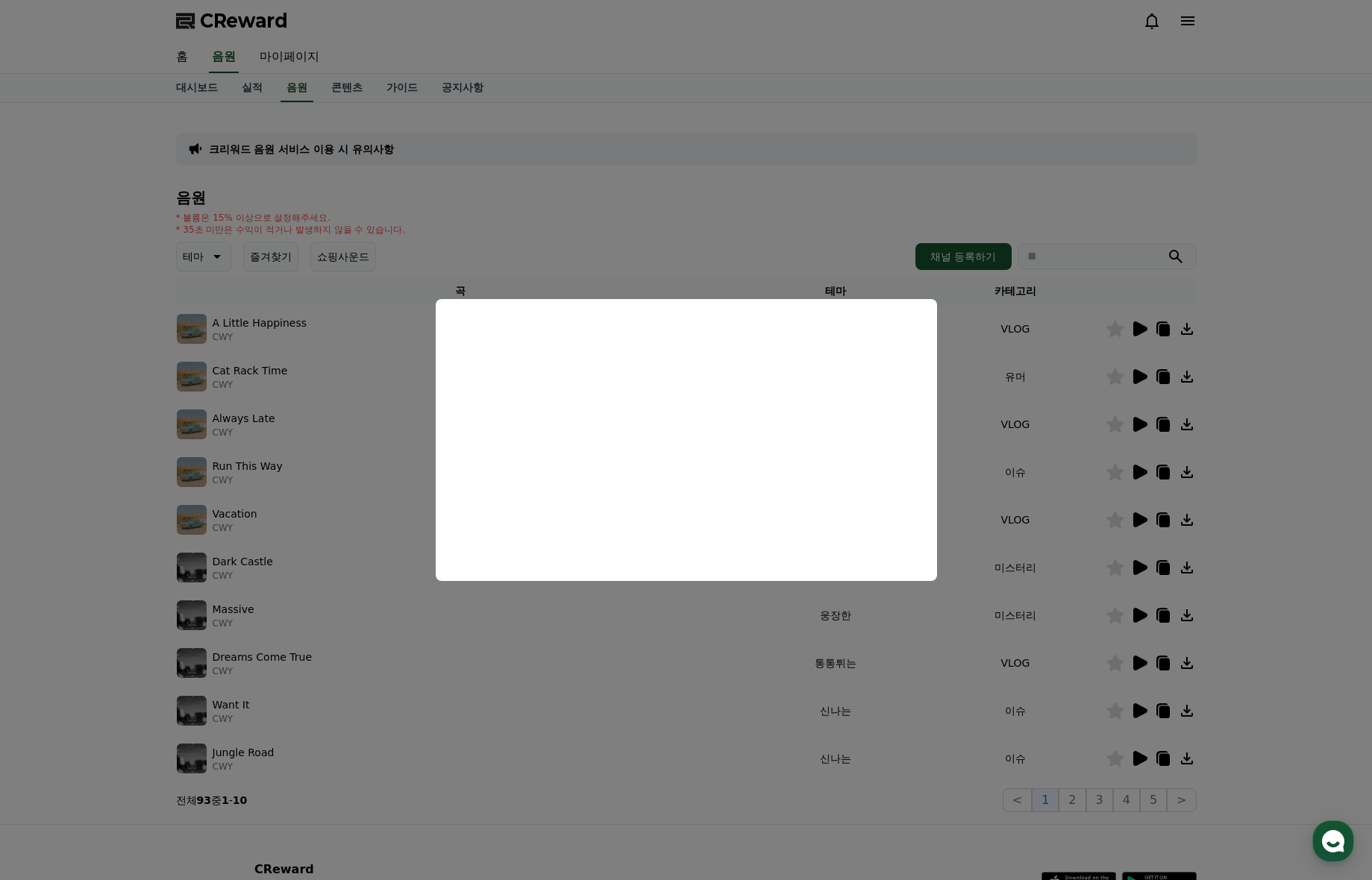
click at [1126, 519] on button "close modal" at bounding box center [686, 440] width 1372 height 880
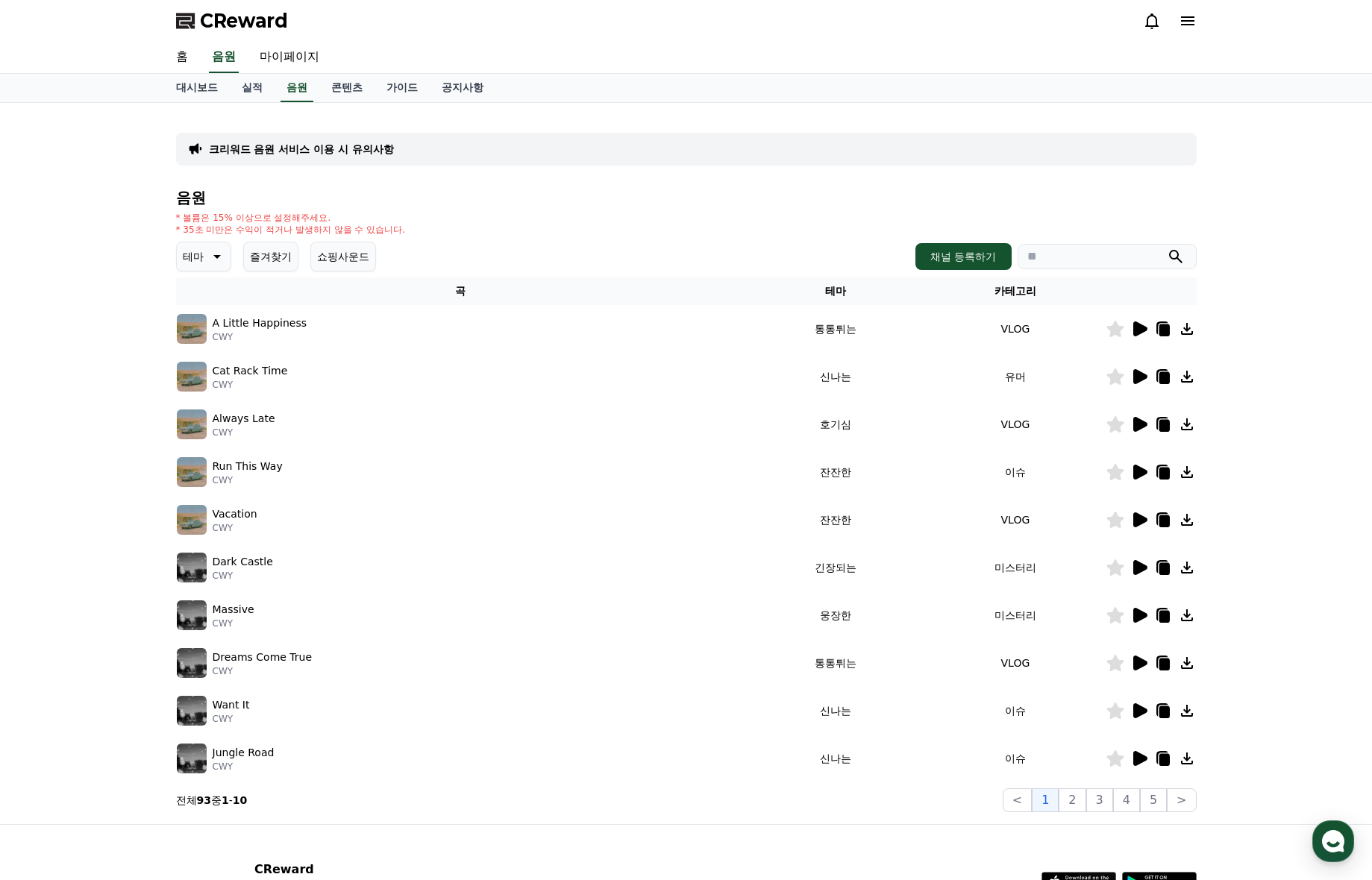
click at [1107, 466] on icon at bounding box center [1115, 472] width 18 height 16
click at [1134, 514] on icon at bounding box center [1140, 520] width 14 height 15
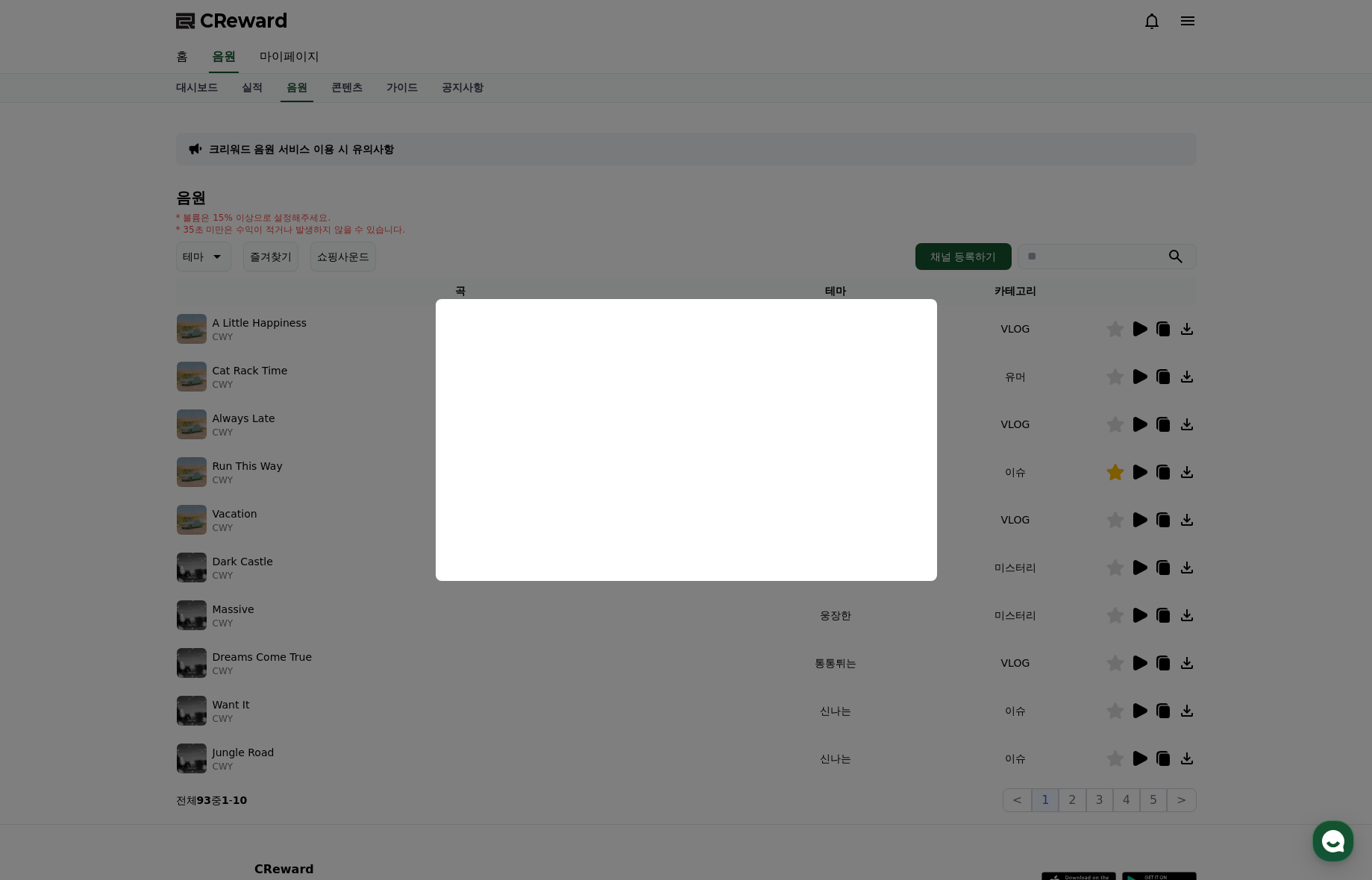
click at [1147, 569] on button "close modal" at bounding box center [686, 440] width 1372 height 880
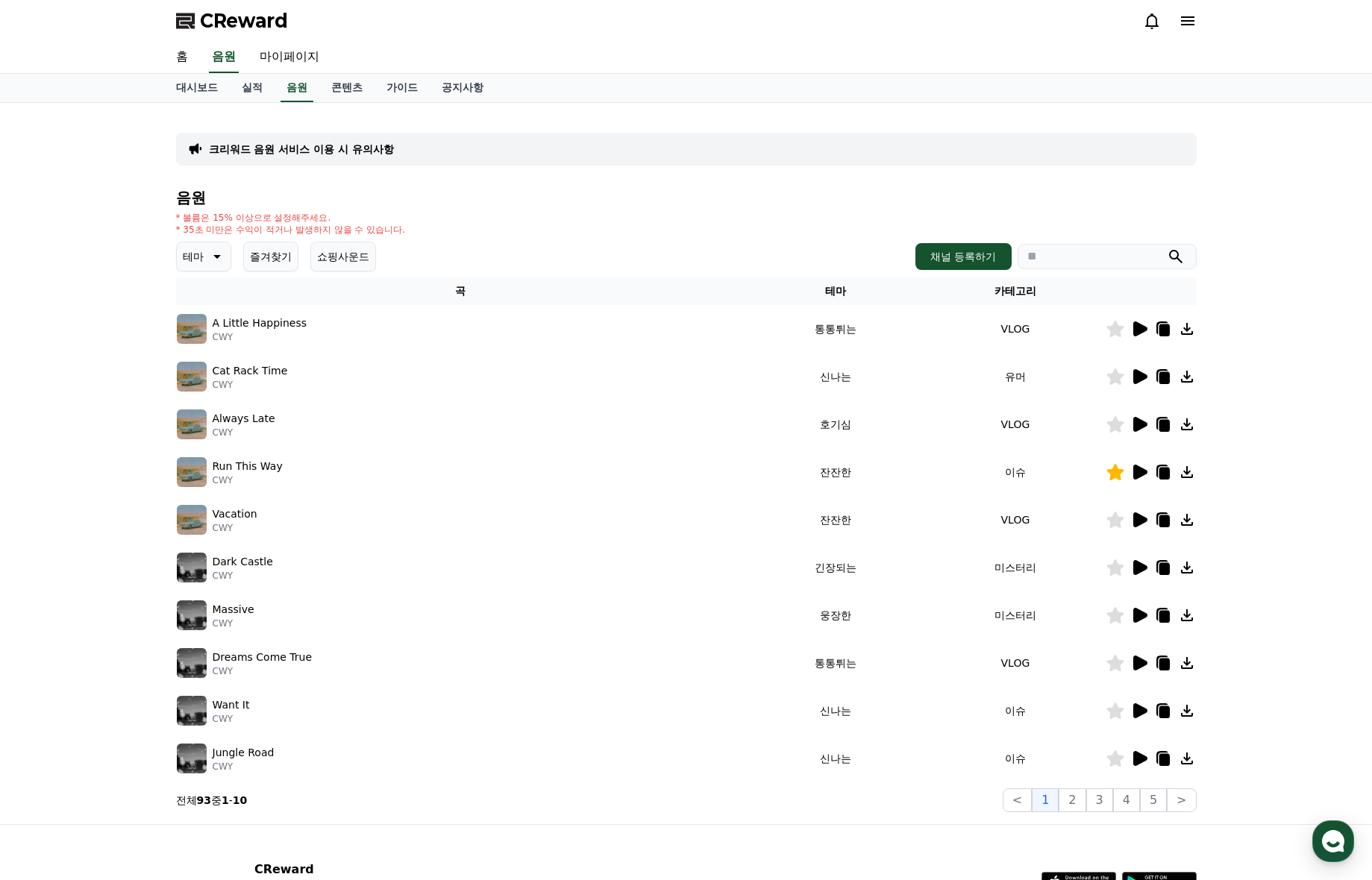
click at [1135, 569] on icon at bounding box center [1140, 567] width 14 height 15
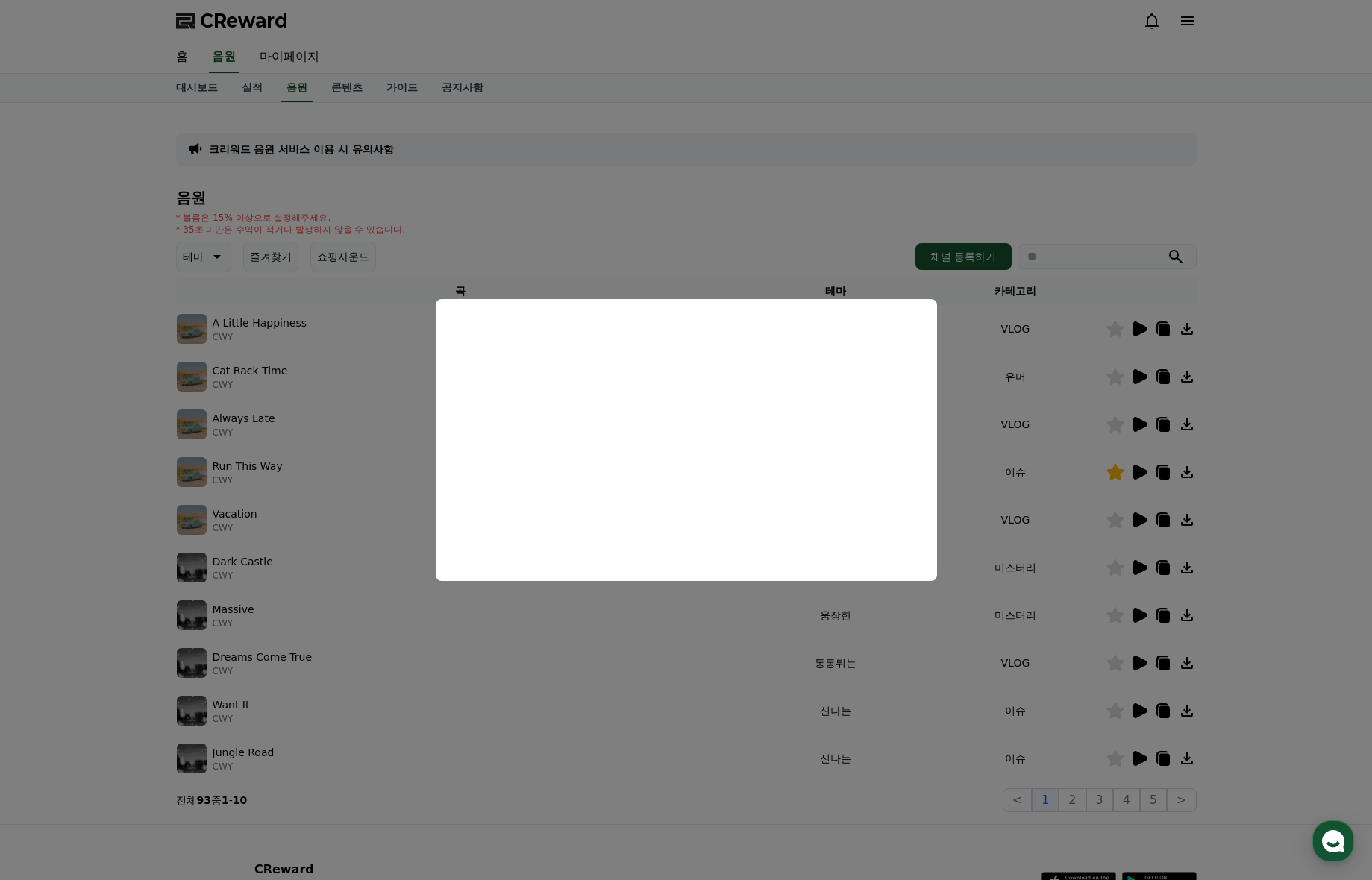
click at [1137, 613] on button "close modal" at bounding box center [686, 440] width 1372 height 880
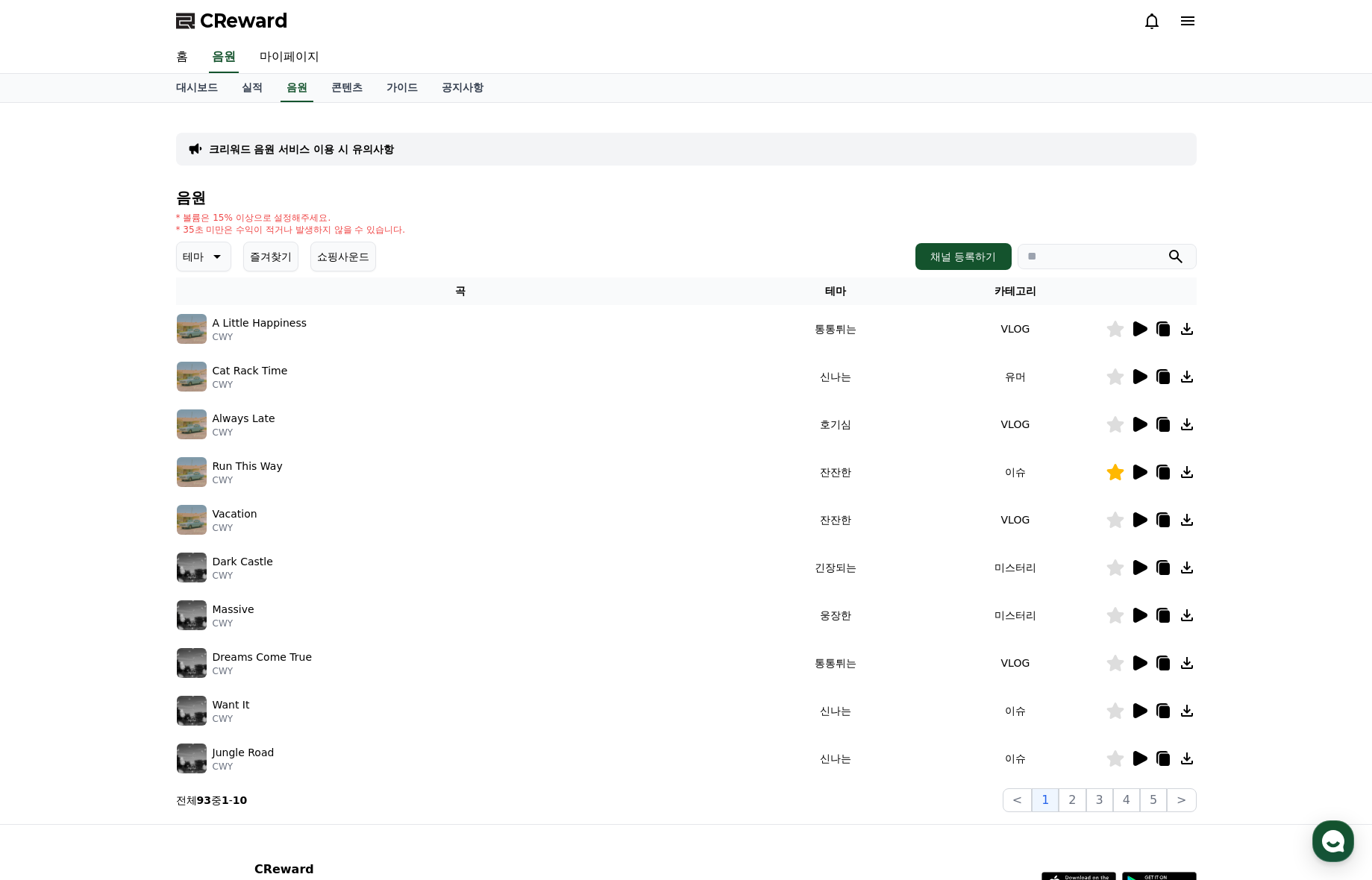
click at [1134, 613] on icon at bounding box center [1140, 615] width 14 height 15
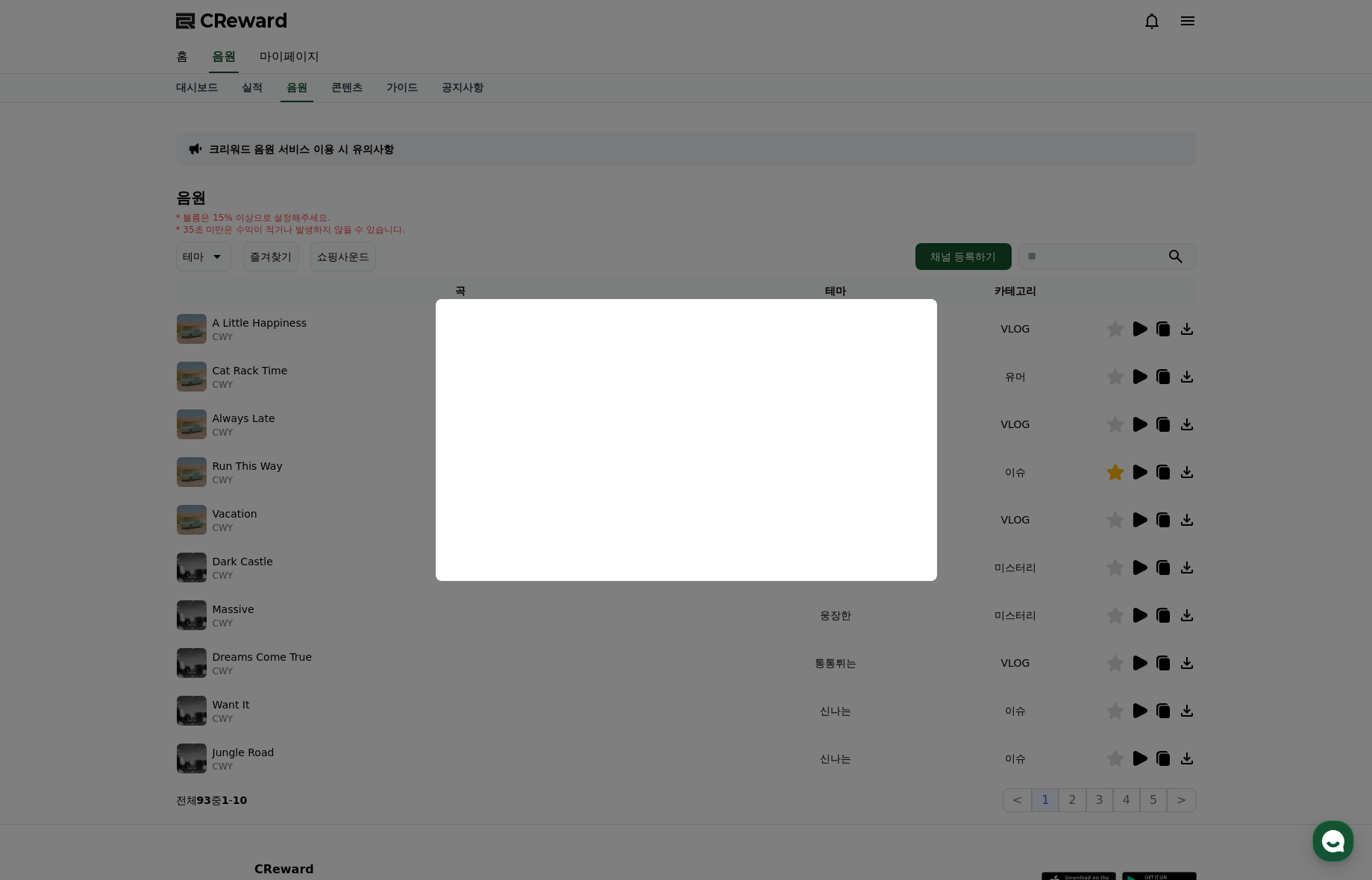
click at [1128, 657] on button "close modal" at bounding box center [686, 440] width 1372 height 880
click at [1130, 660] on icon at bounding box center [1139, 662] width 18 height 18
click at [1130, 704] on button "close modal" at bounding box center [686, 440] width 1372 height 880
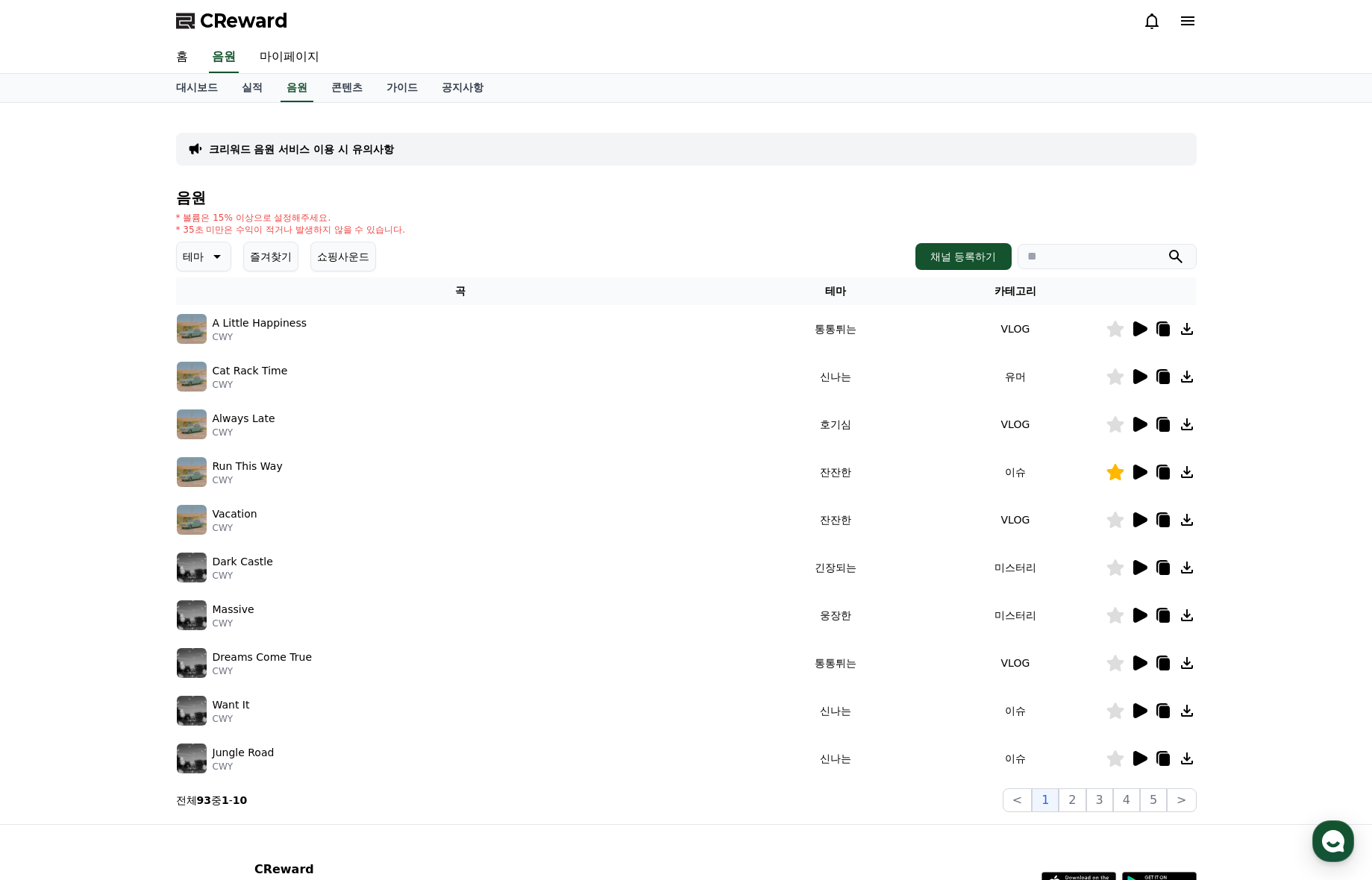
click at [1143, 709] on icon at bounding box center [1140, 711] width 14 height 15
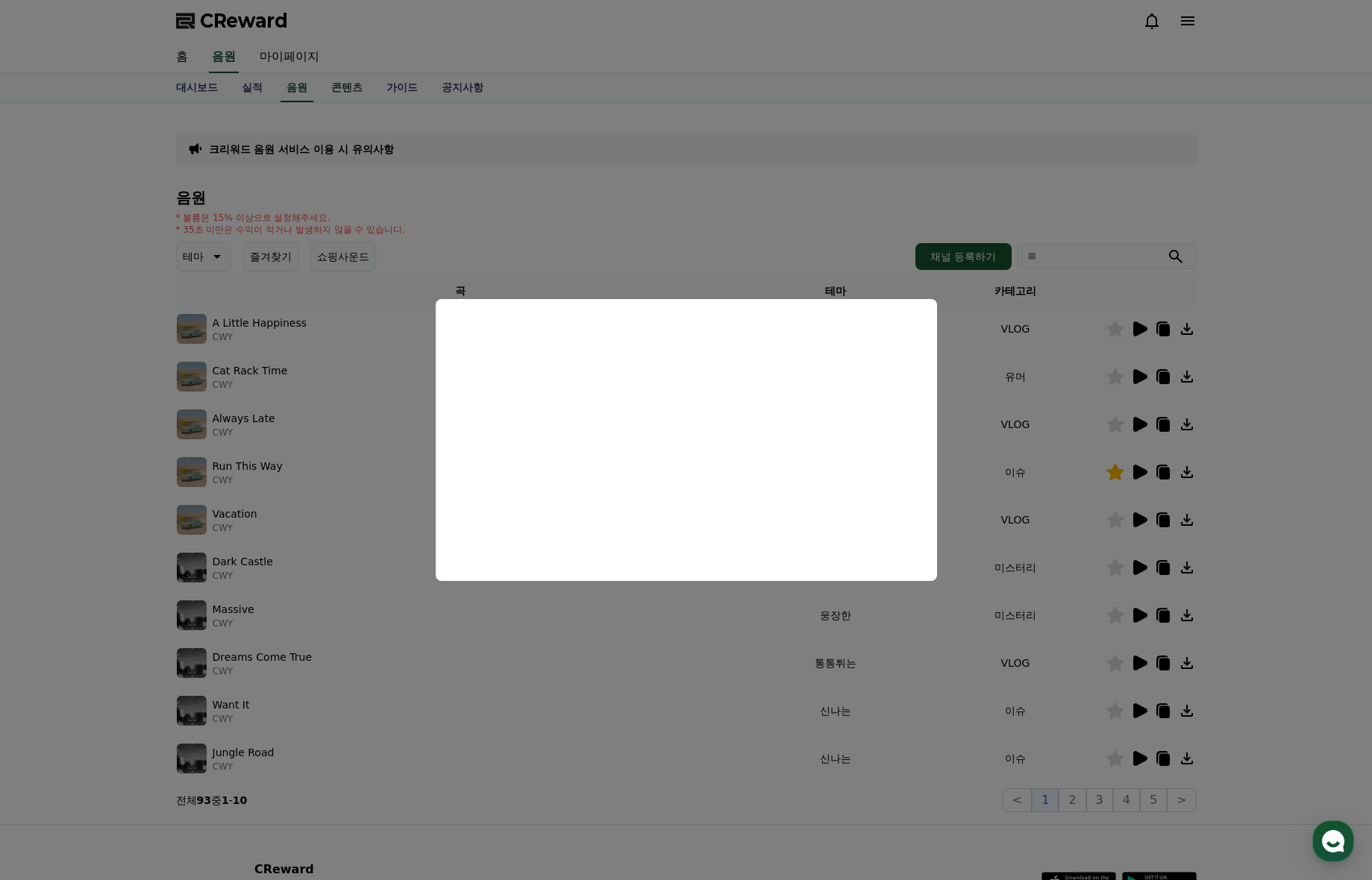
click at [1141, 759] on button "close modal" at bounding box center [686, 440] width 1372 height 880
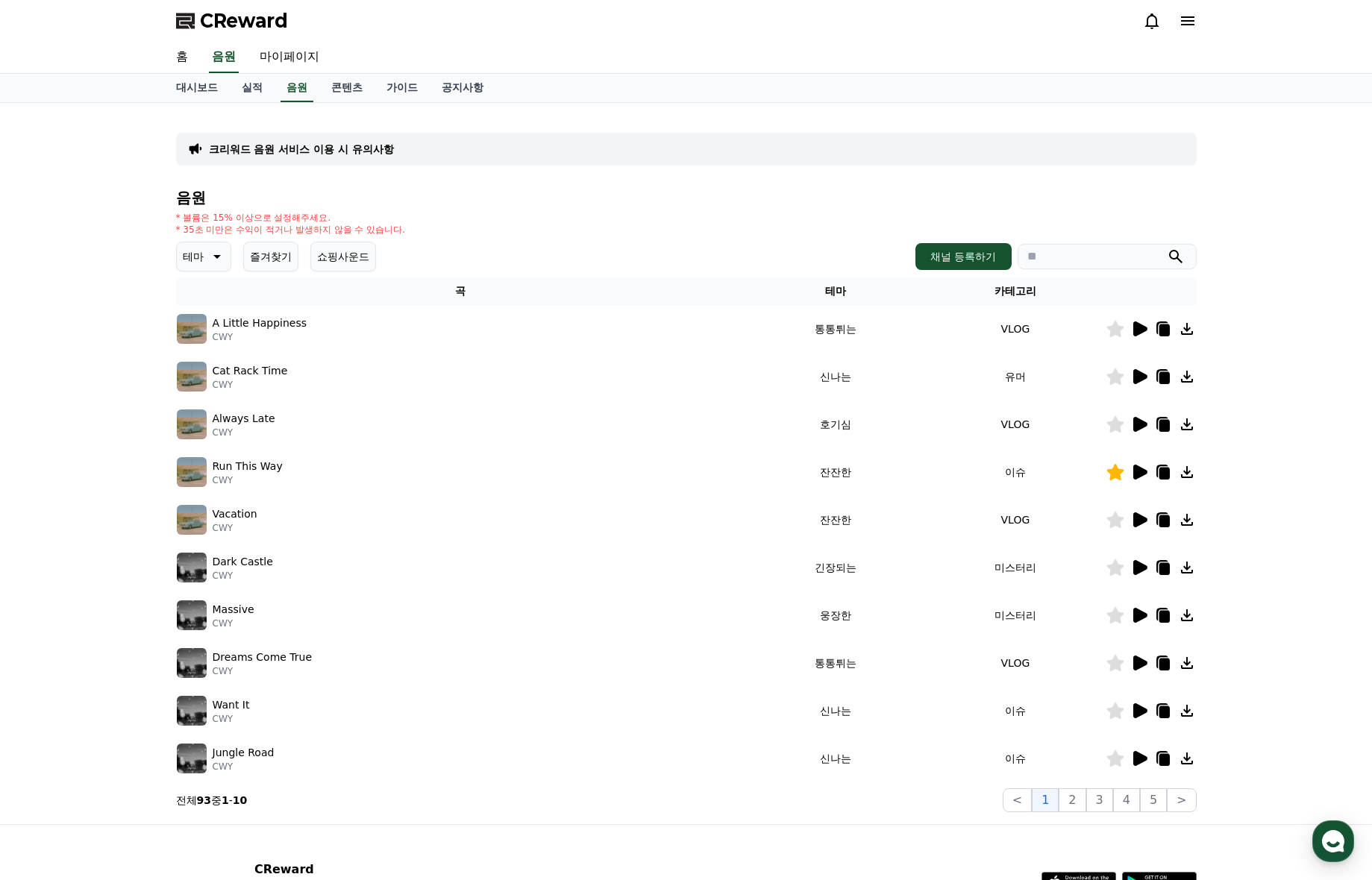
click at [1141, 759] on icon at bounding box center [1140, 758] width 14 height 15
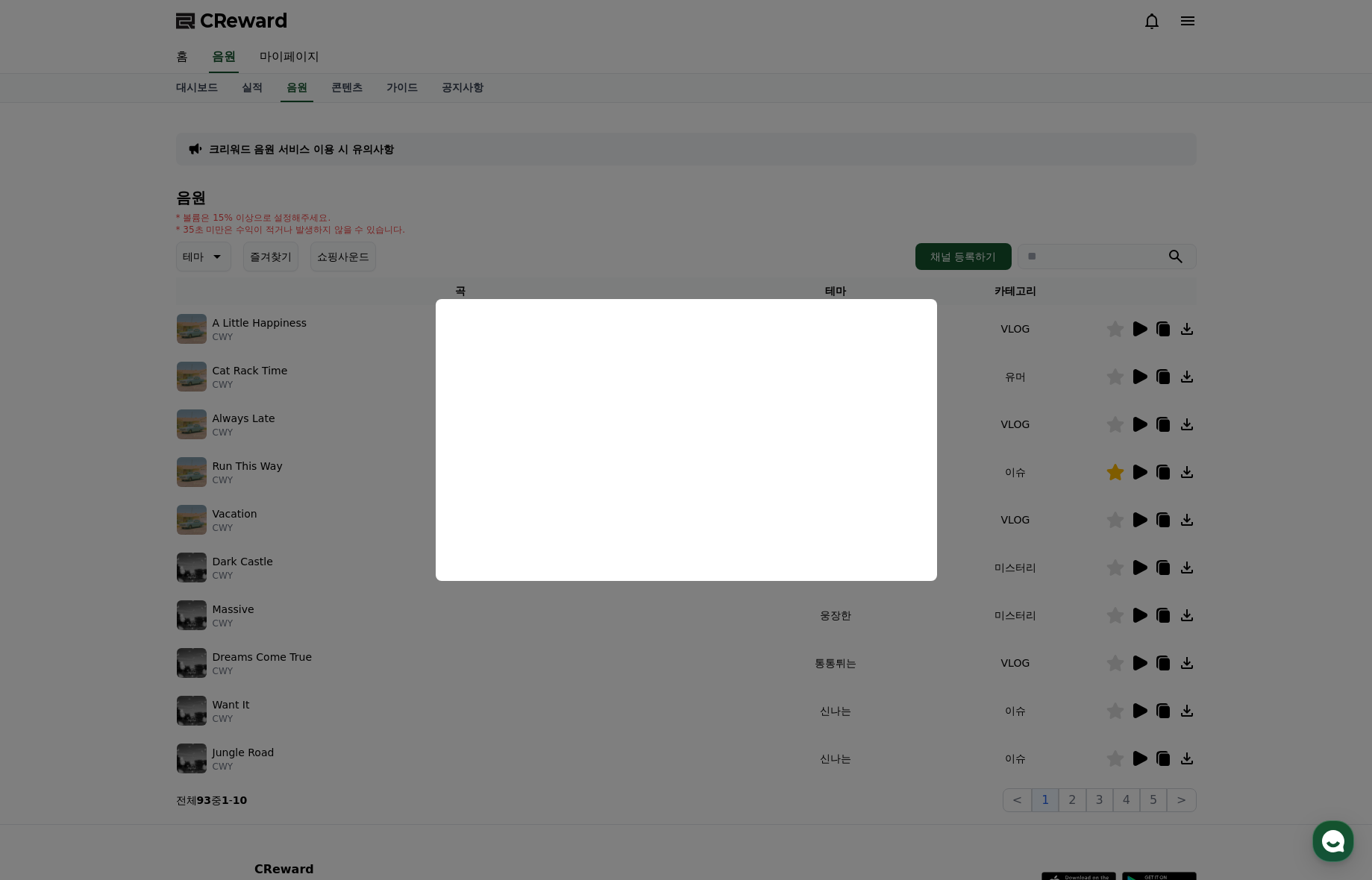
click at [1015, 500] on button "close modal" at bounding box center [686, 440] width 1372 height 880
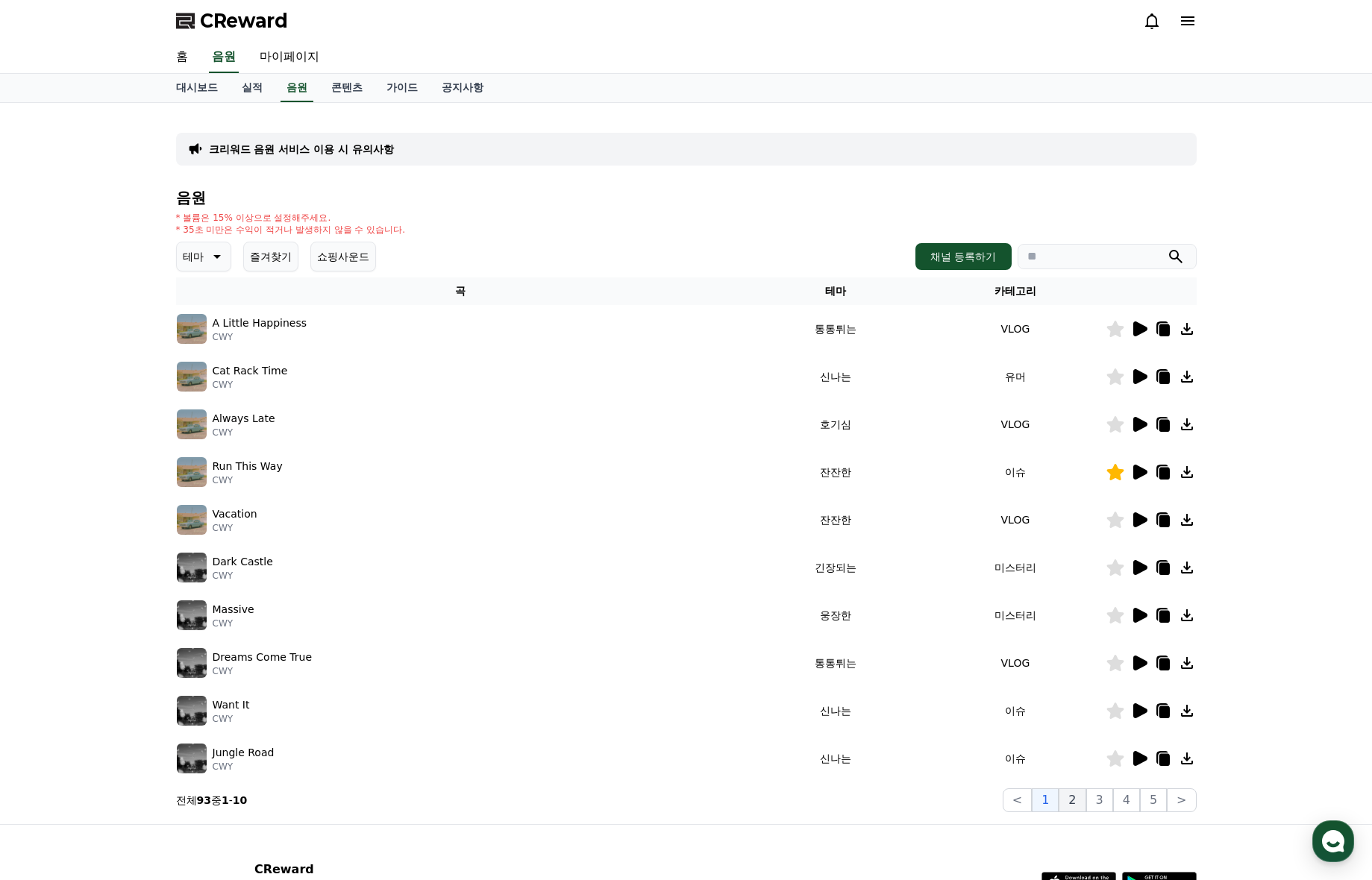
click at [1072, 807] on button "2" at bounding box center [1072, 799] width 27 height 24
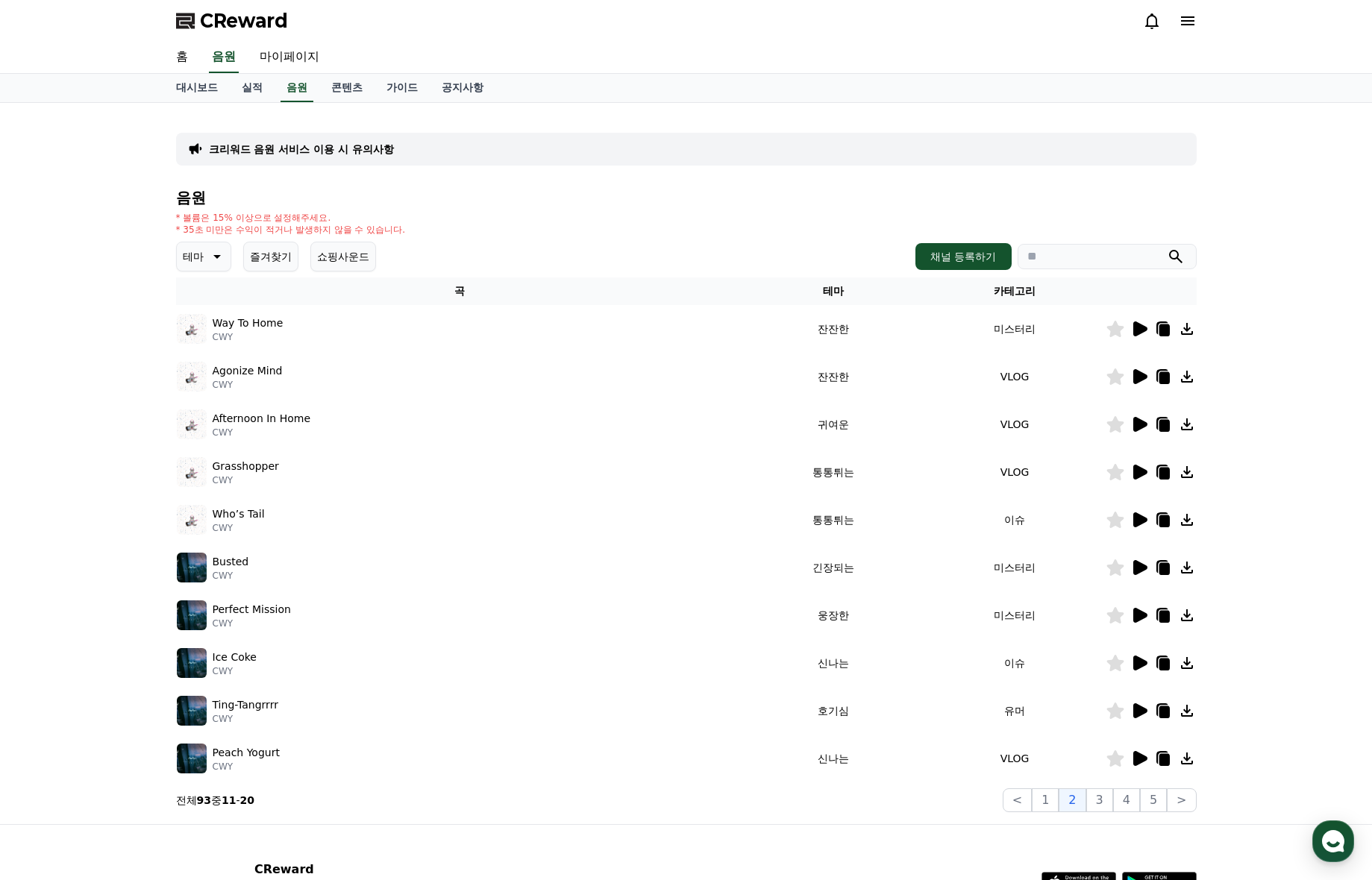
click at [1132, 326] on icon at bounding box center [1139, 329] width 18 height 18
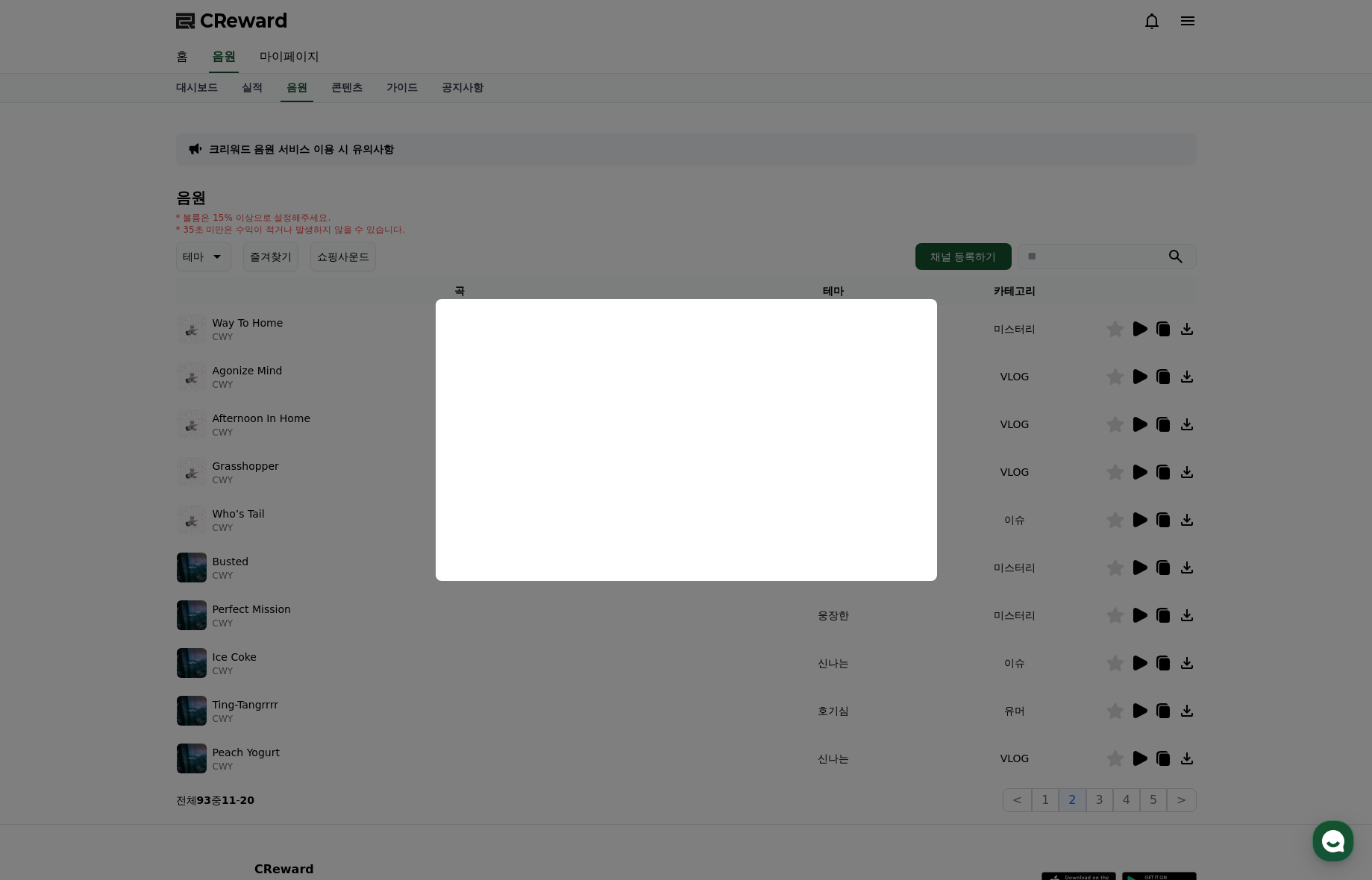
click at [1136, 379] on button "close modal" at bounding box center [686, 440] width 1372 height 880
click at [1136, 379] on icon at bounding box center [1140, 377] width 14 height 15
click at [1134, 430] on button "close modal" at bounding box center [686, 440] width 1372 height 880
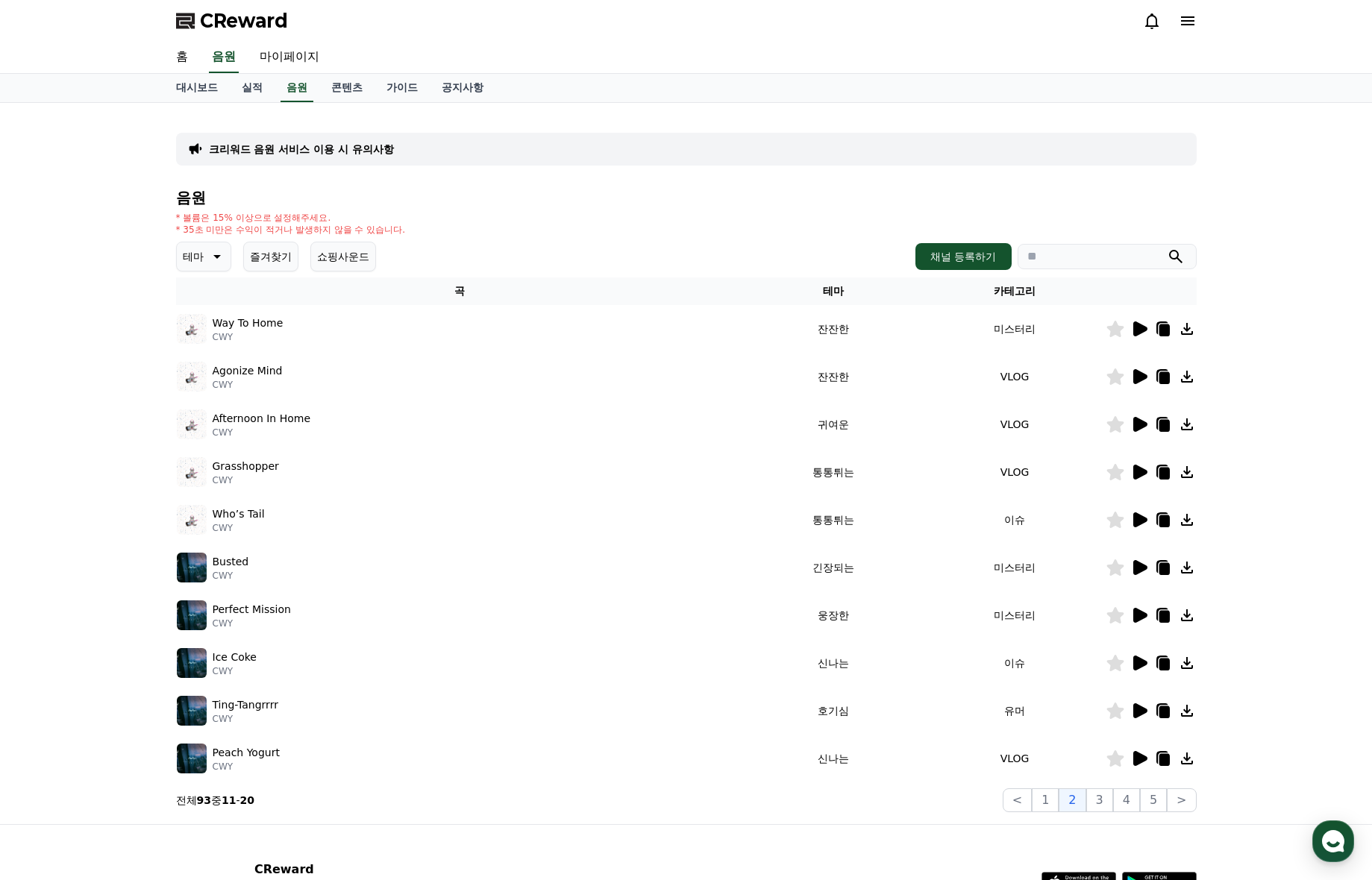
click at [1134, 430] on icon at bounding box center [1140, 425] width 14 height 15
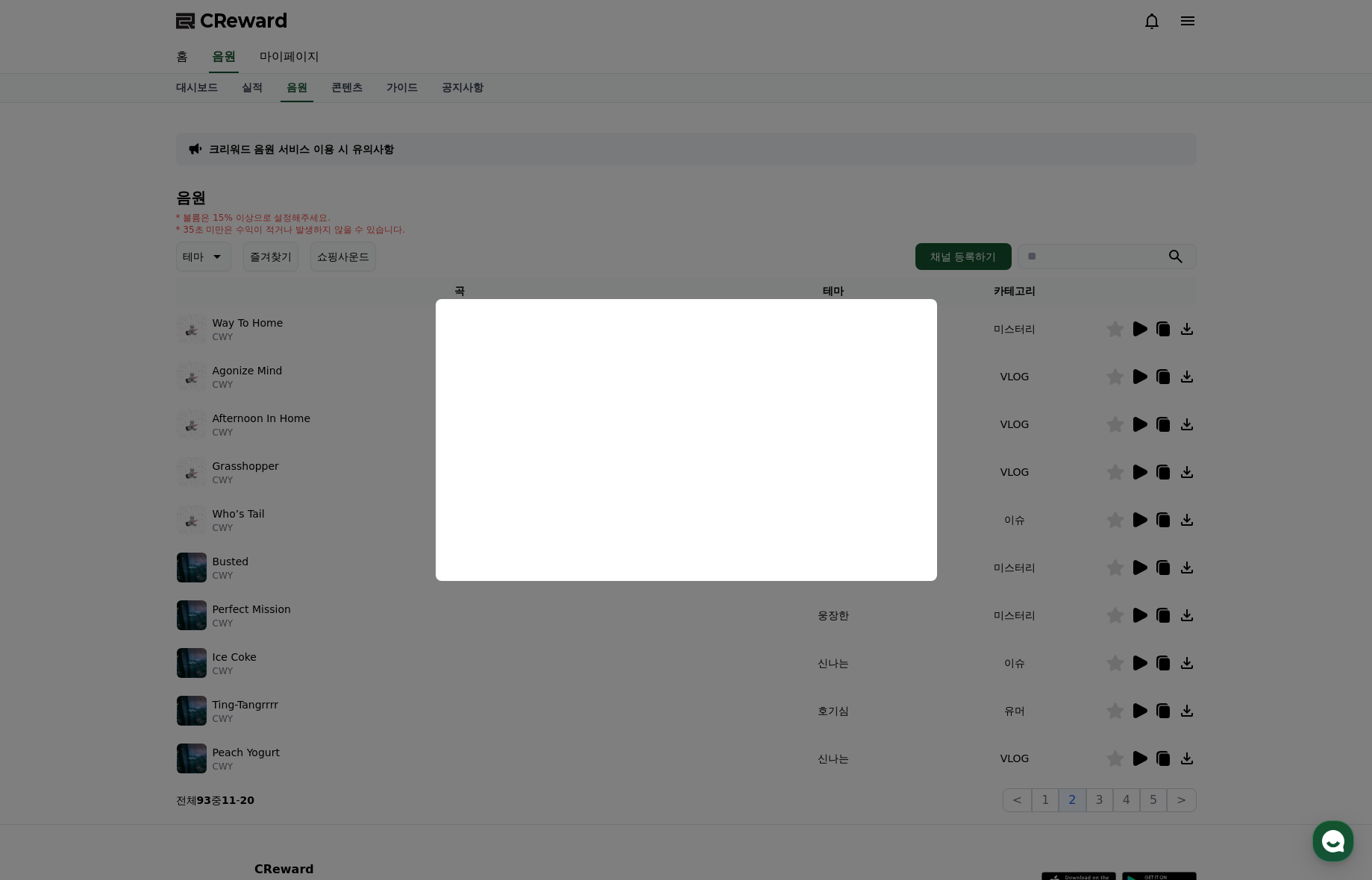
click at [1132, 477] on button "close modal" at bounding box center [686, 440] width 1372 height 880
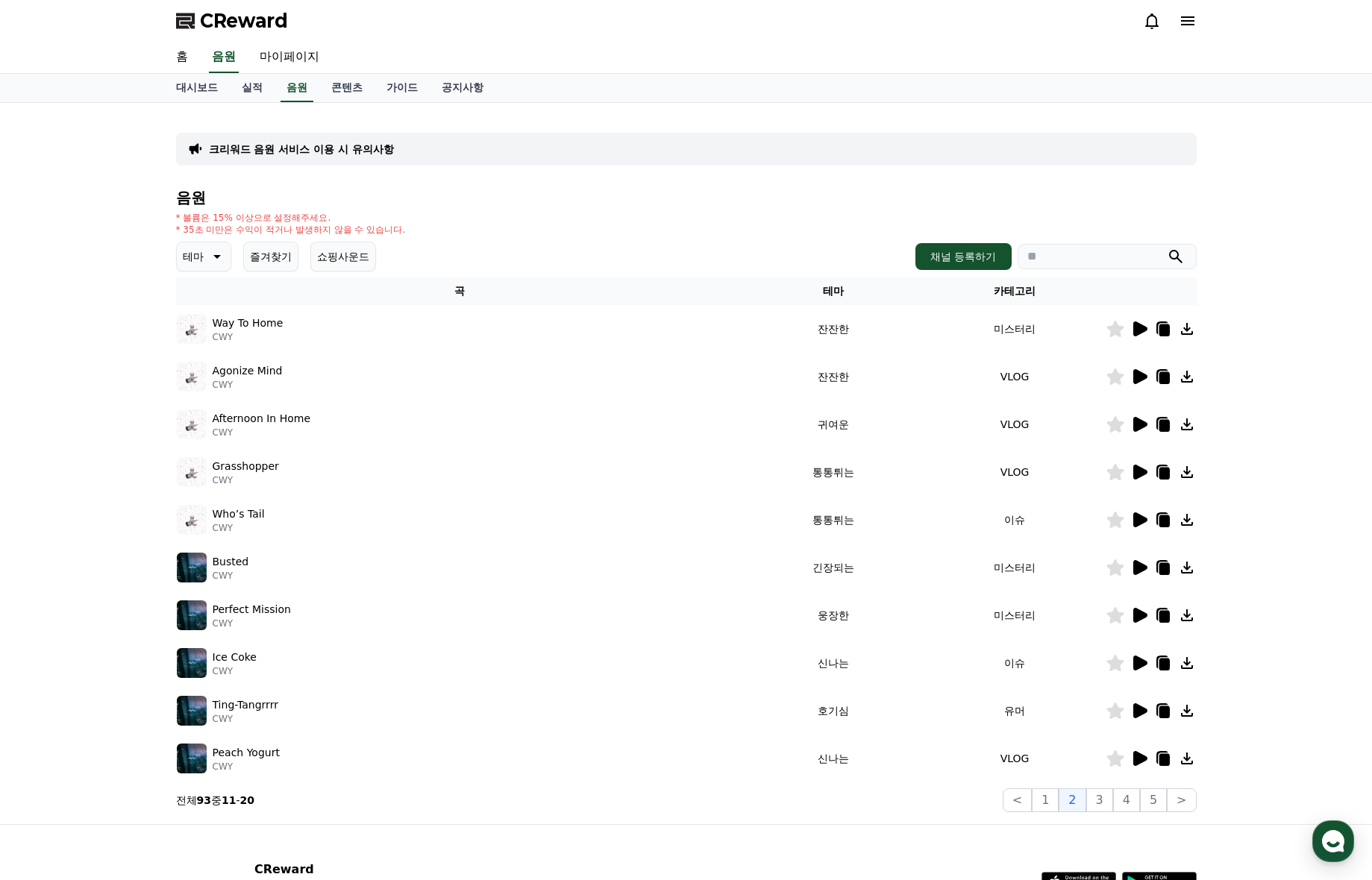
click at [1132, 477] on icon at bounding box center [1139, 472] width 18 height 18
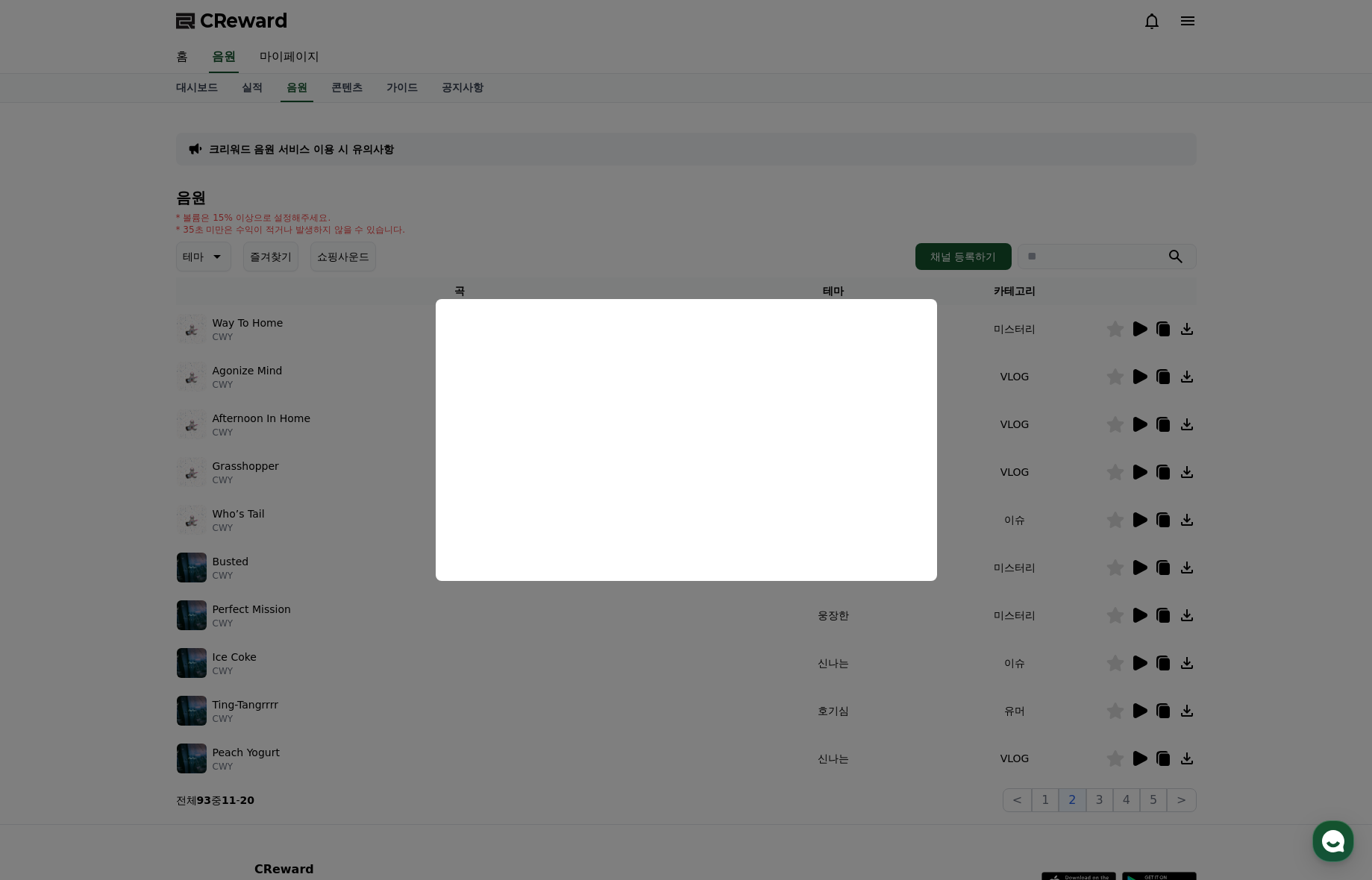
click at [1141, 522] on button "close modal" at bounding box center [686, 440] width 1372 height 880
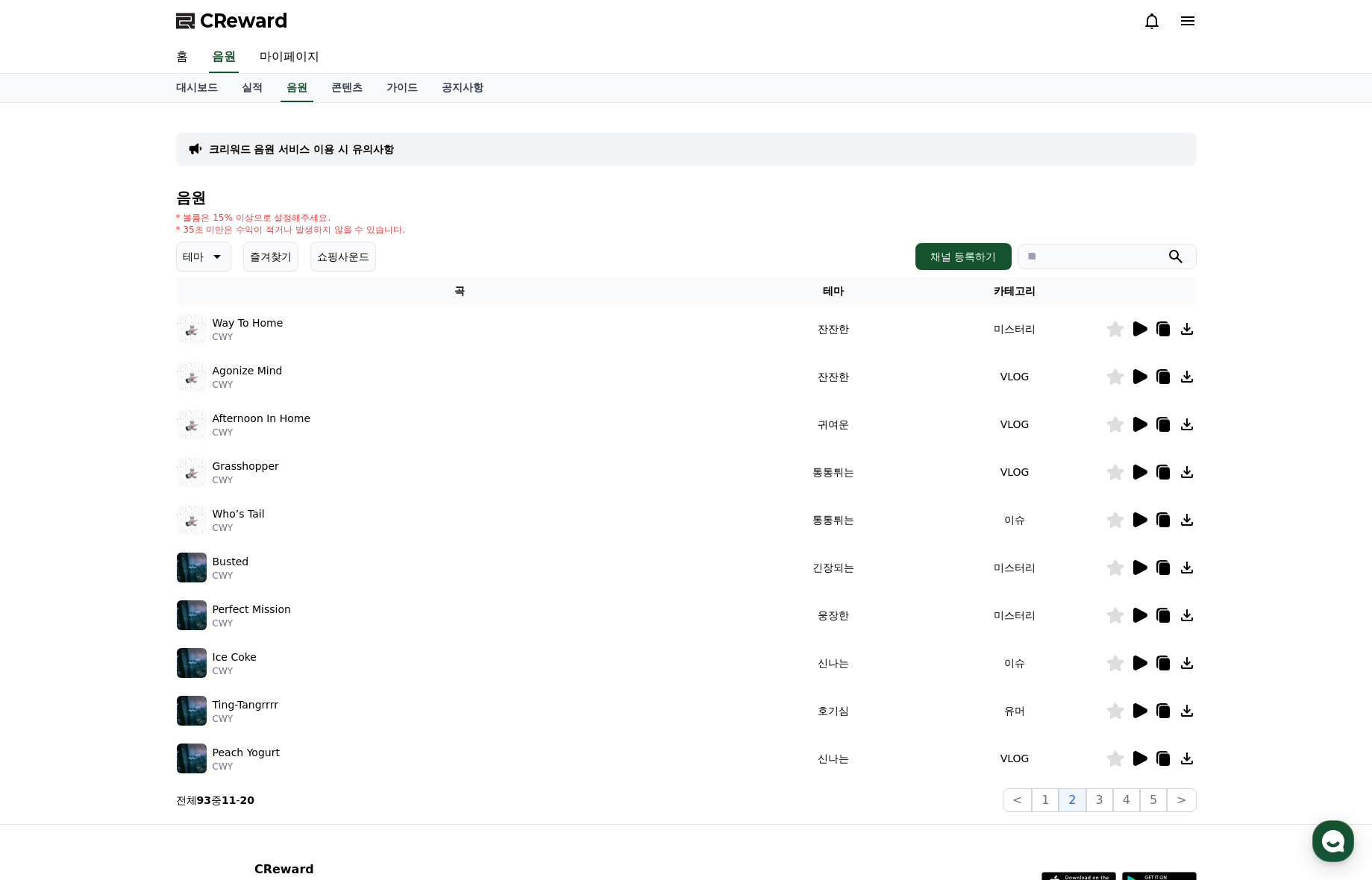
click at [1146, 519] on icon at bounding box center [1140, 520] width 14 height 15
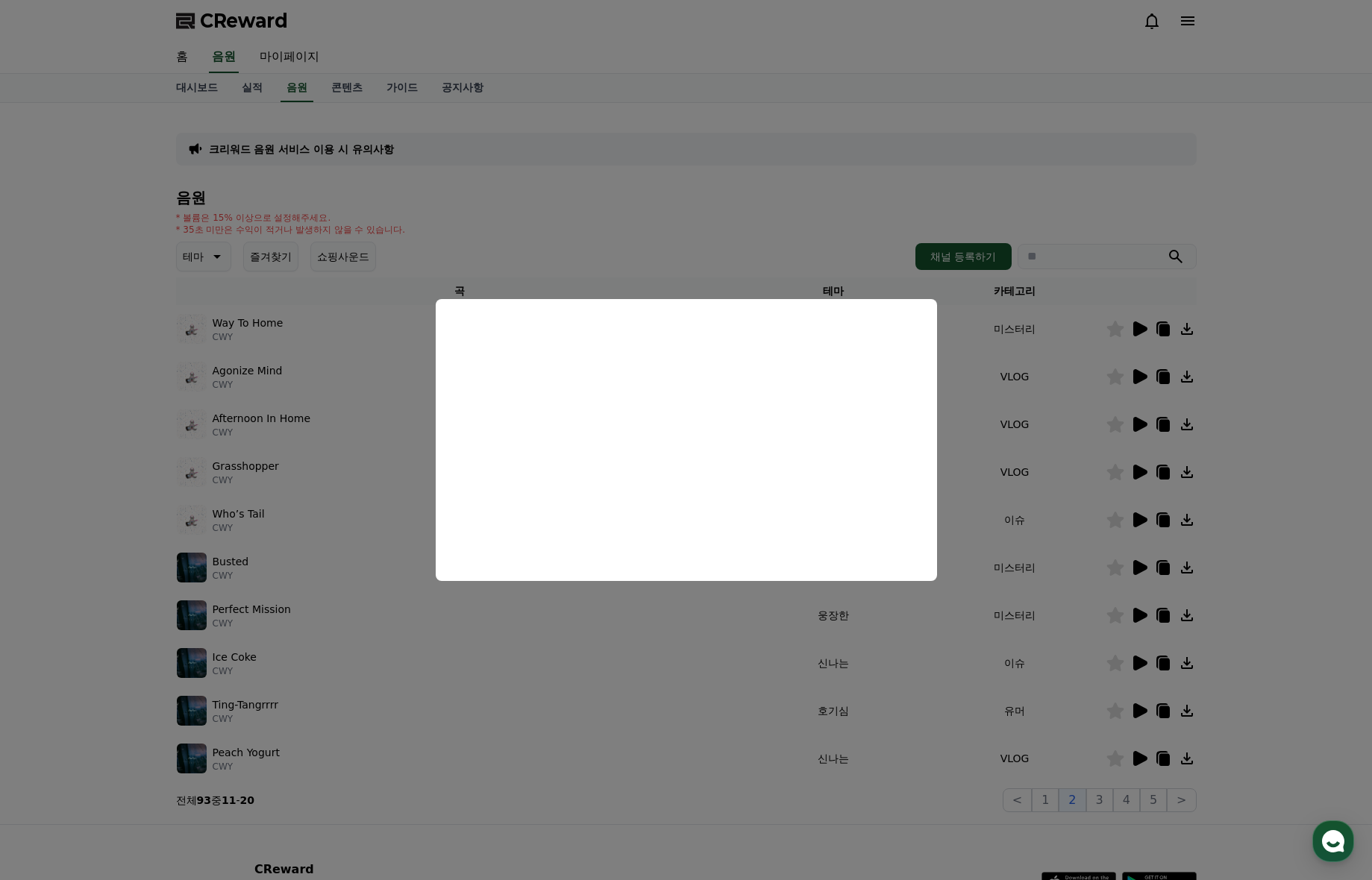
click at [1003, 470] on button "close modal" at bounding box center [686, 440] width 1372 height 880
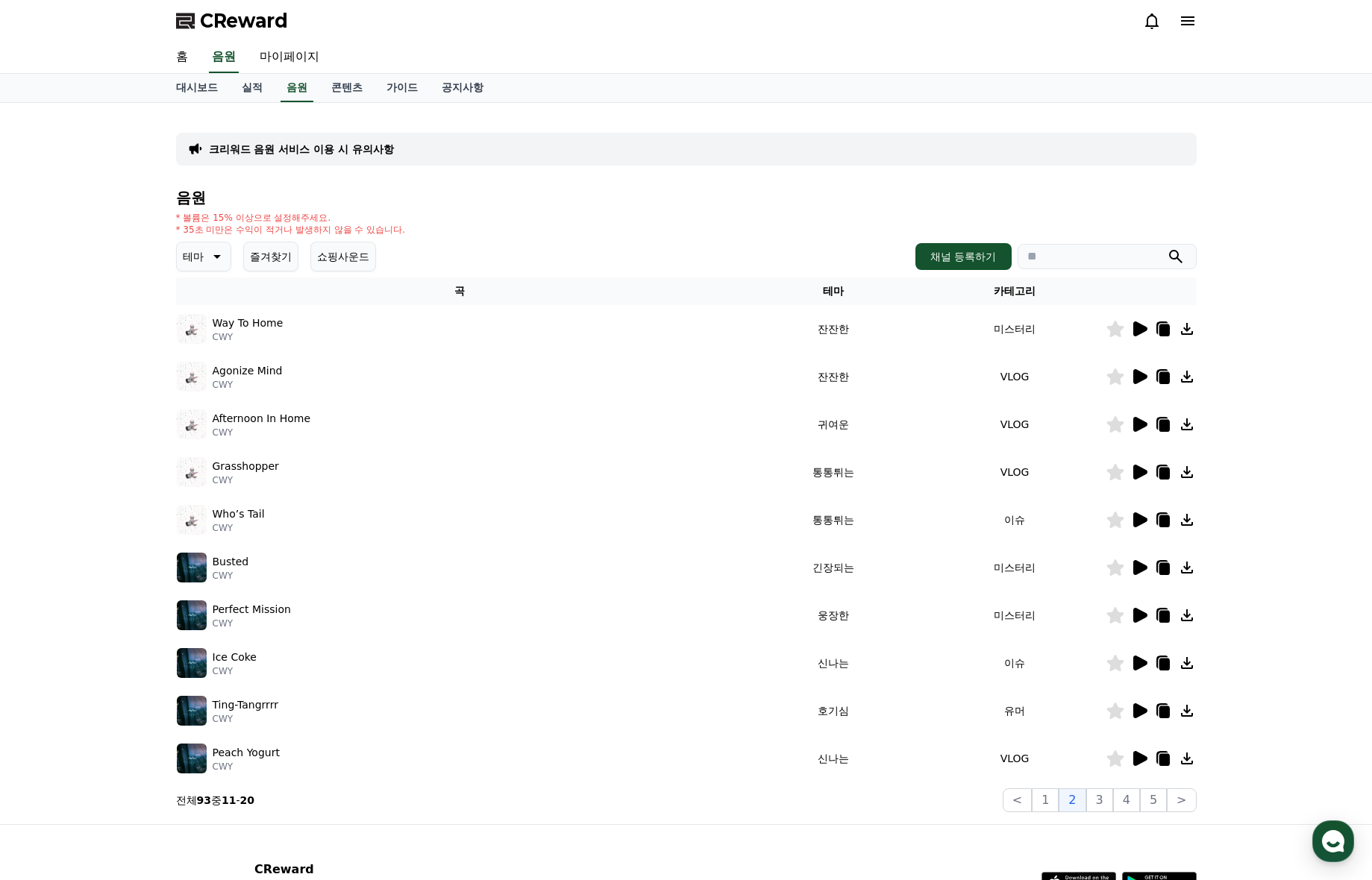
click at [276, 146] on p "크리워드 음원 서비스 이용 시 유의사항" at bounding box center [301, 150] width 185 height 15
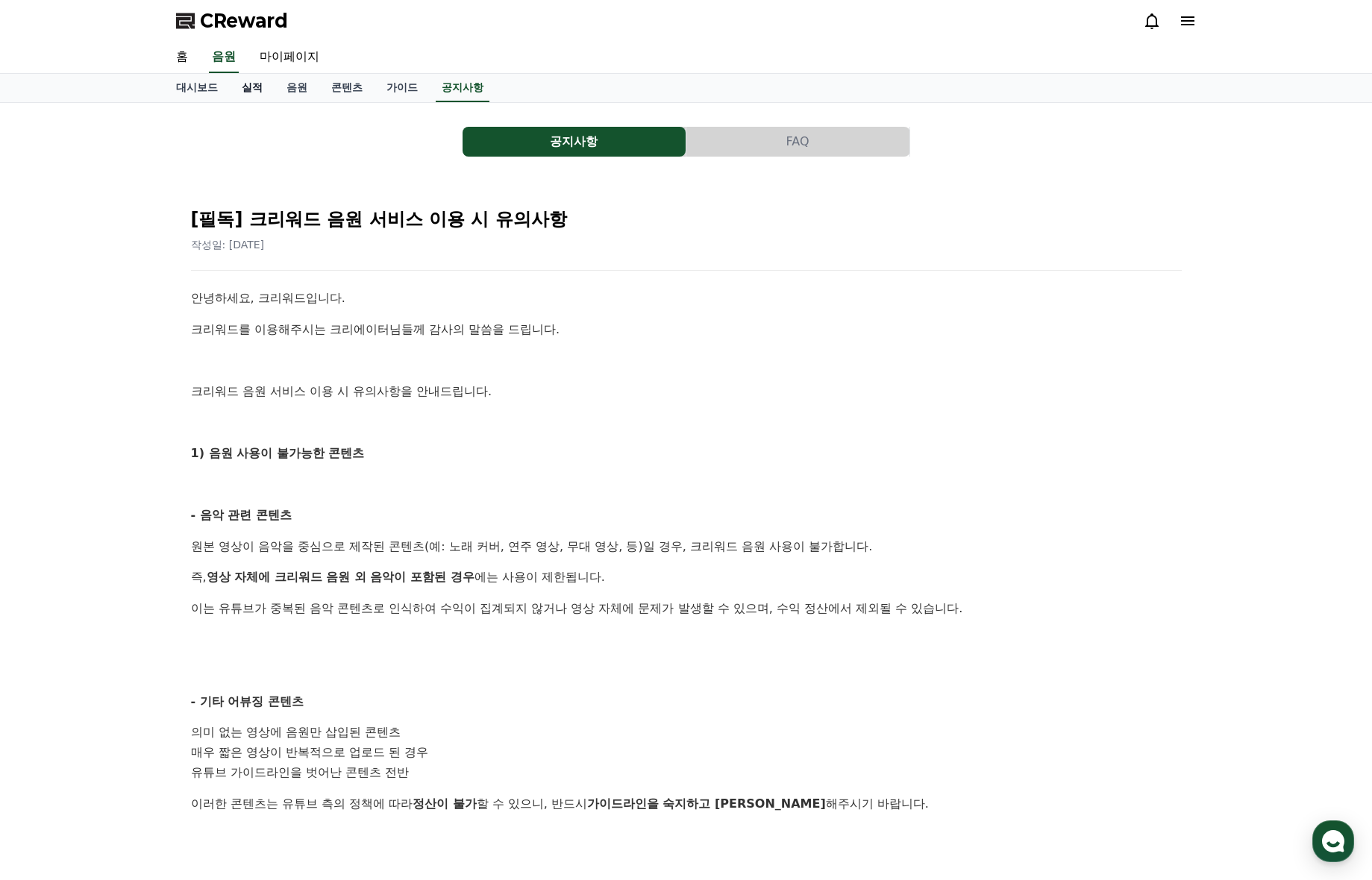
click at [254, 93] on link "실적" at bounding box center [252, 88] width 45 height 29
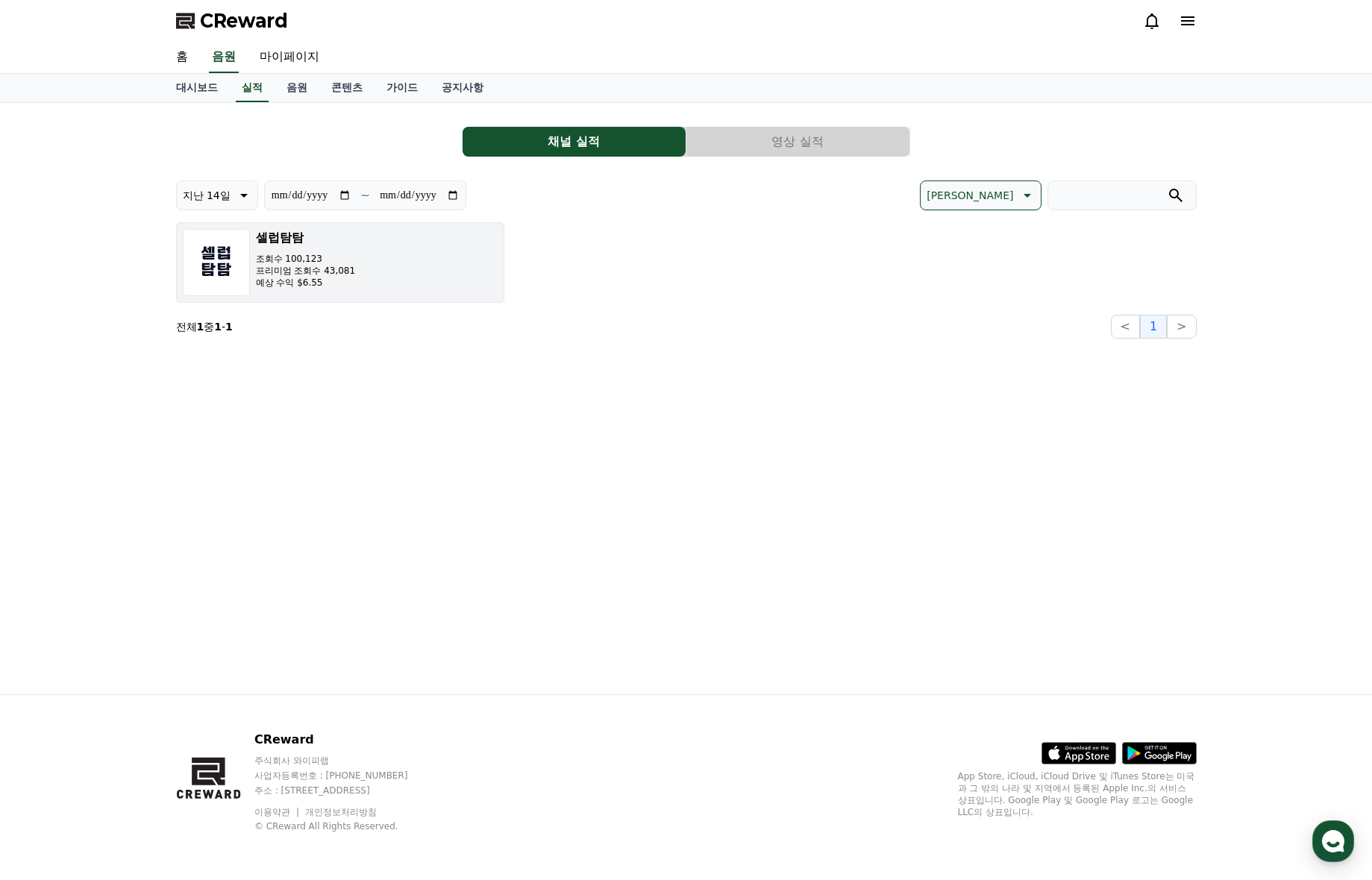
click at [245, 274] on img "button" at bounding box center [217, 263] width 67 height 67
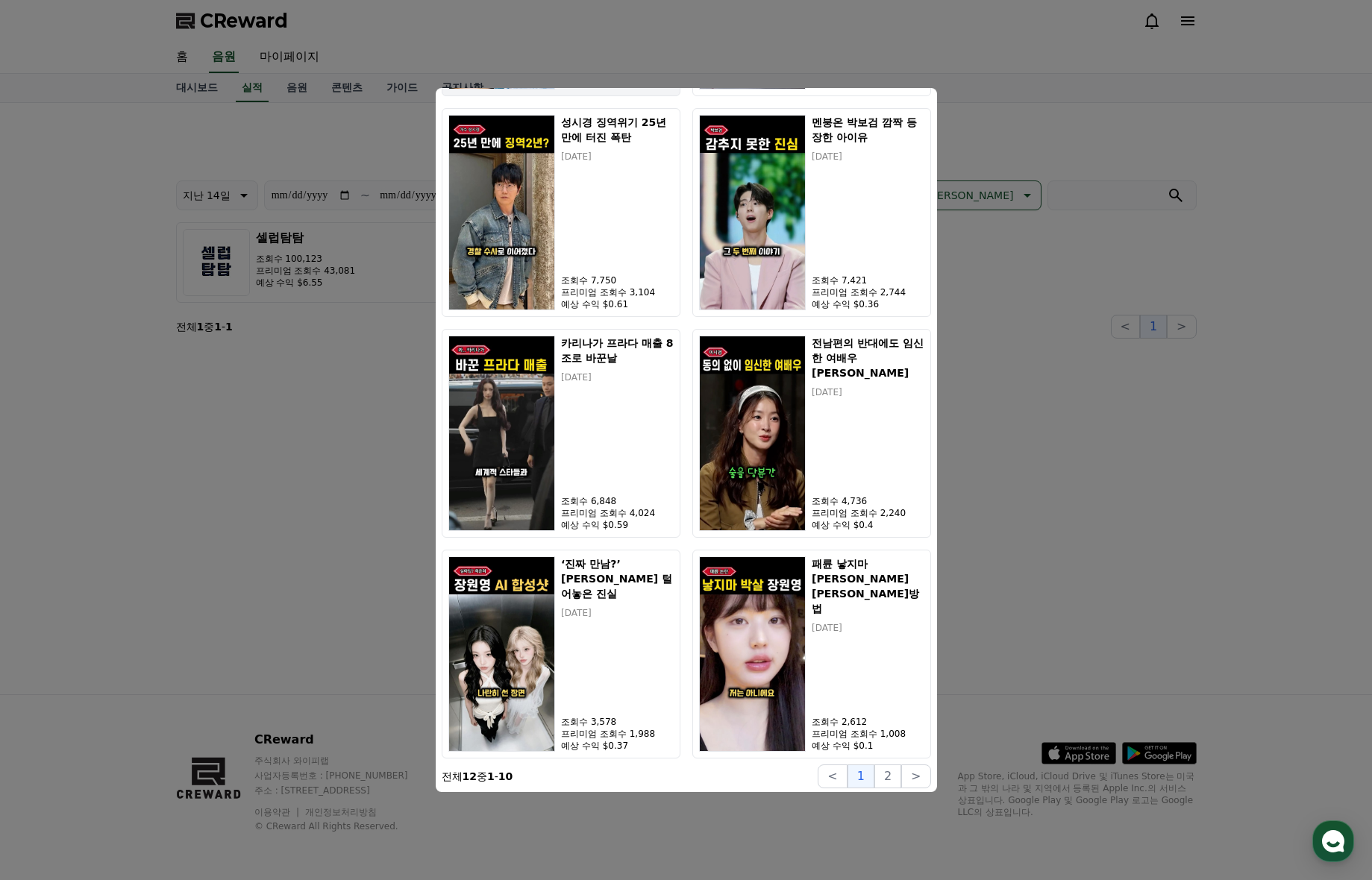
scroll to position [917, 0]
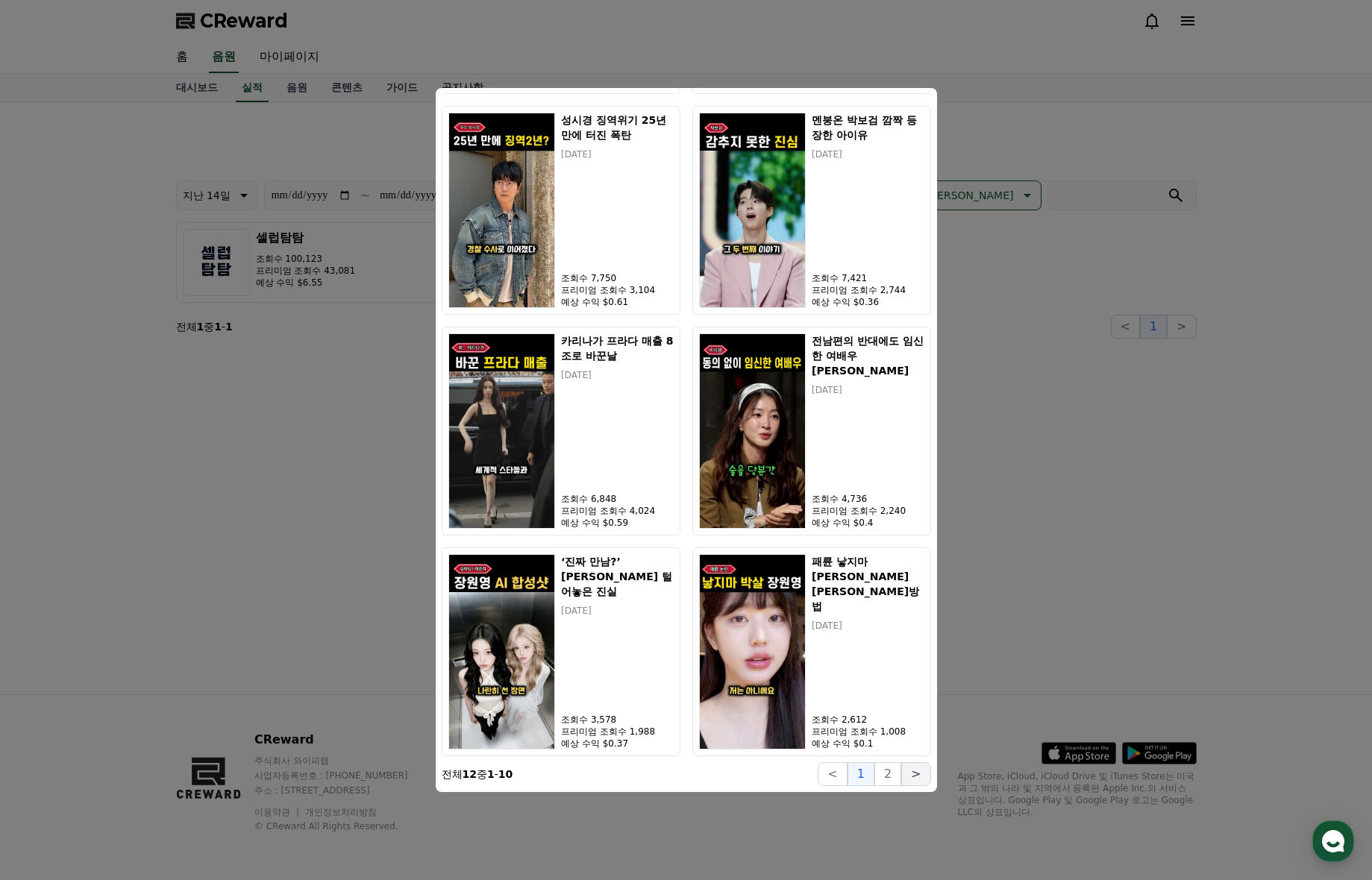
click at [919, 769] on button ">" at bounding box center [916, 774] width 29 height 24
click at [894, 777] on button "2" at bounding box center [888, 774] width 27 height 24
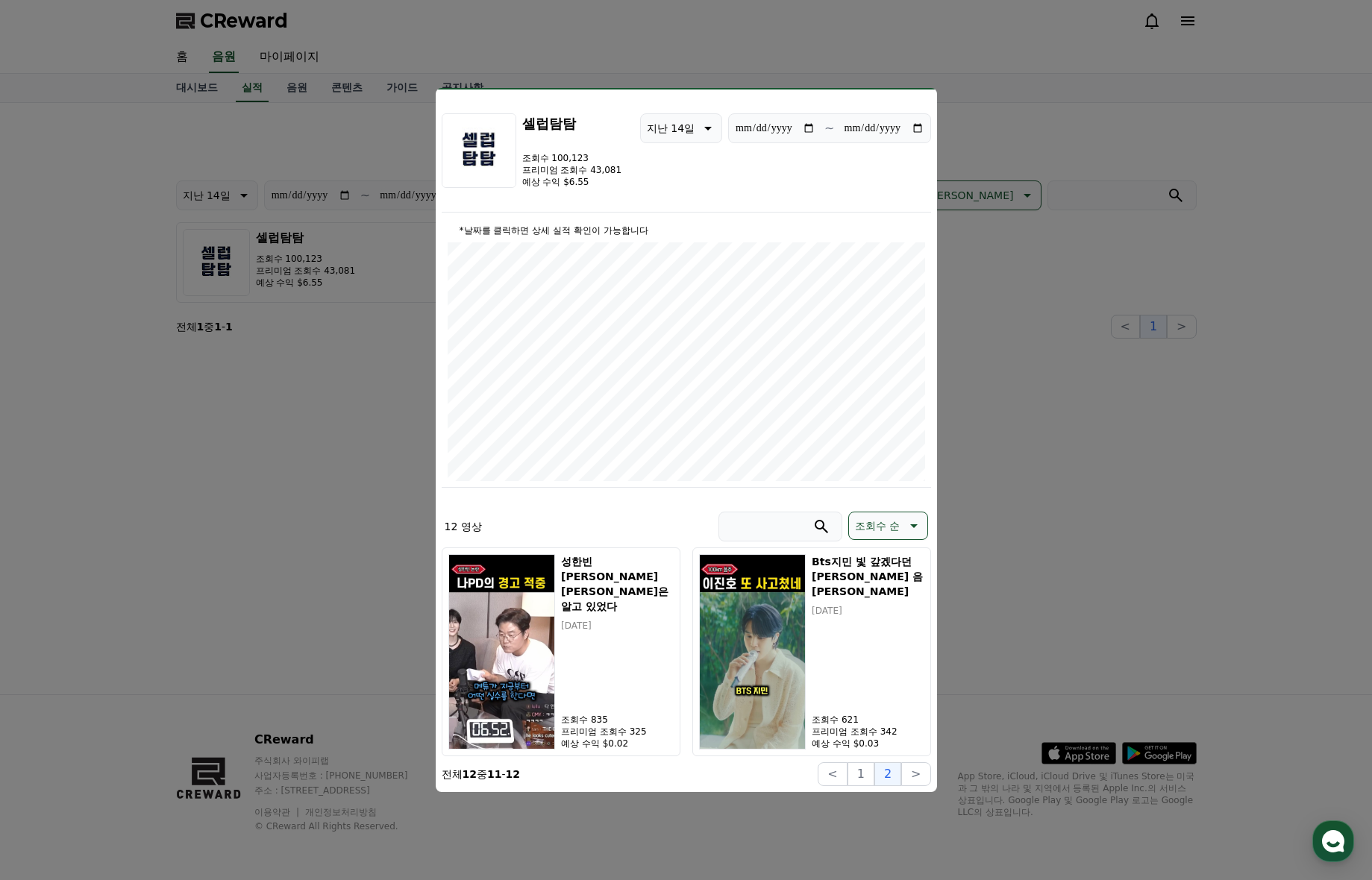
click at [1014, 323] on button "close modal" at bounding box center [686, 440] width 1372 height 880
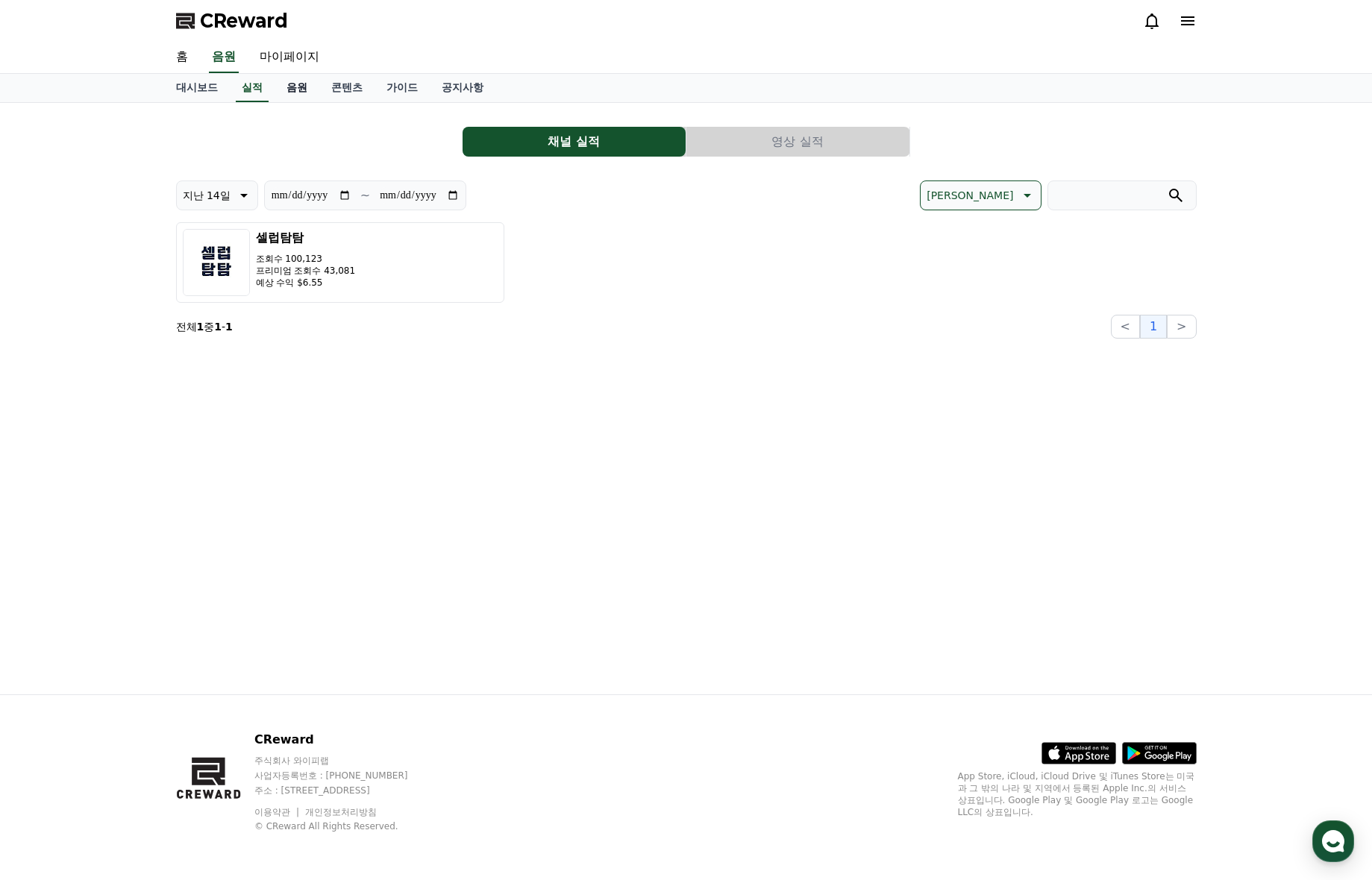
click at [291, 80] on link "음원" at bounding box center [296, 88] width 45 height 29
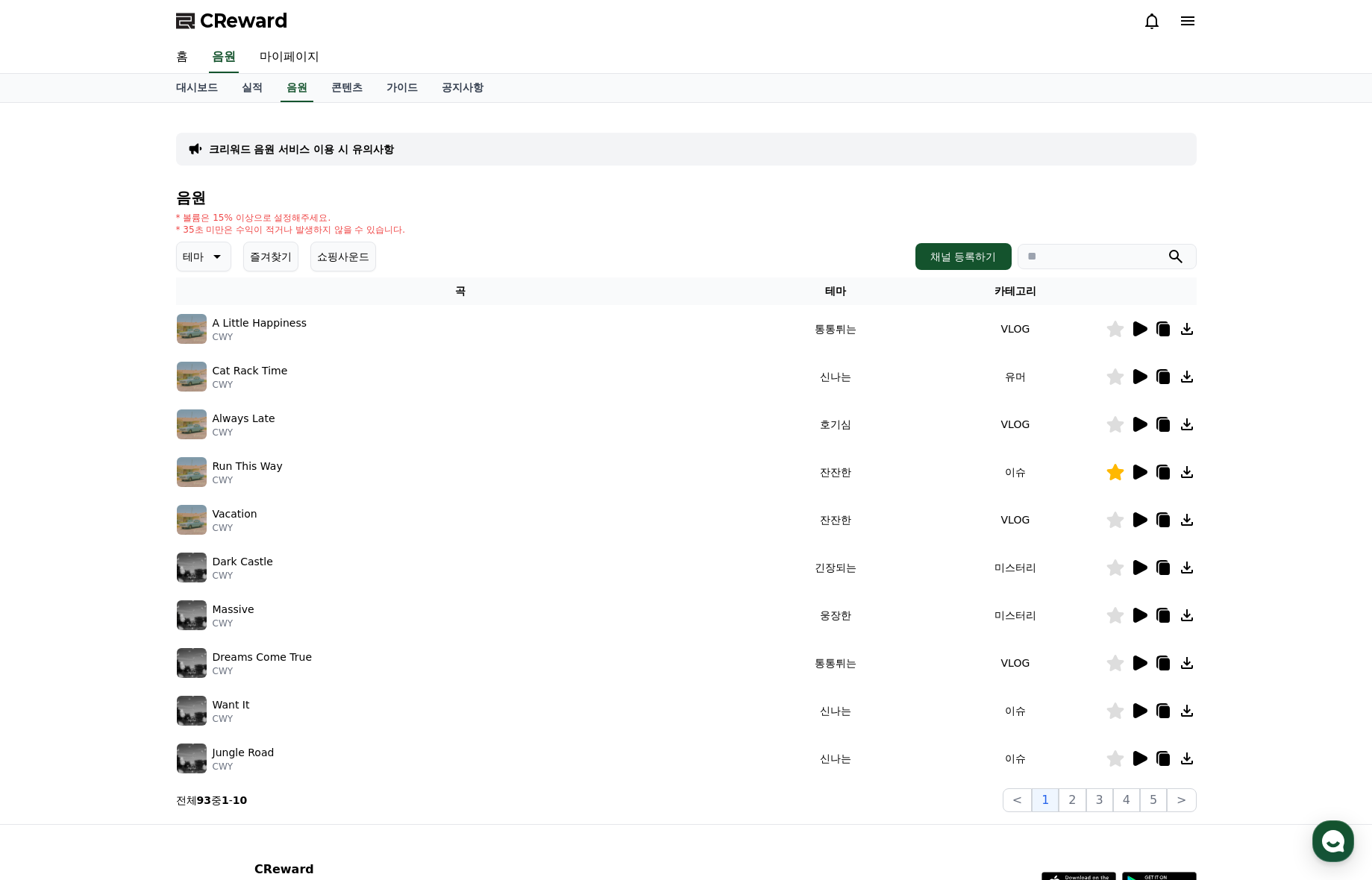
click at [198, 103] on div "대시보드 실적 음원 콘텐츠 가이드 공지사항" at bounding box center [686, 88] width 1372 height 29
click at [198, 93] on link "대시보드" at bounding box center [197, 88] width 65 height 29
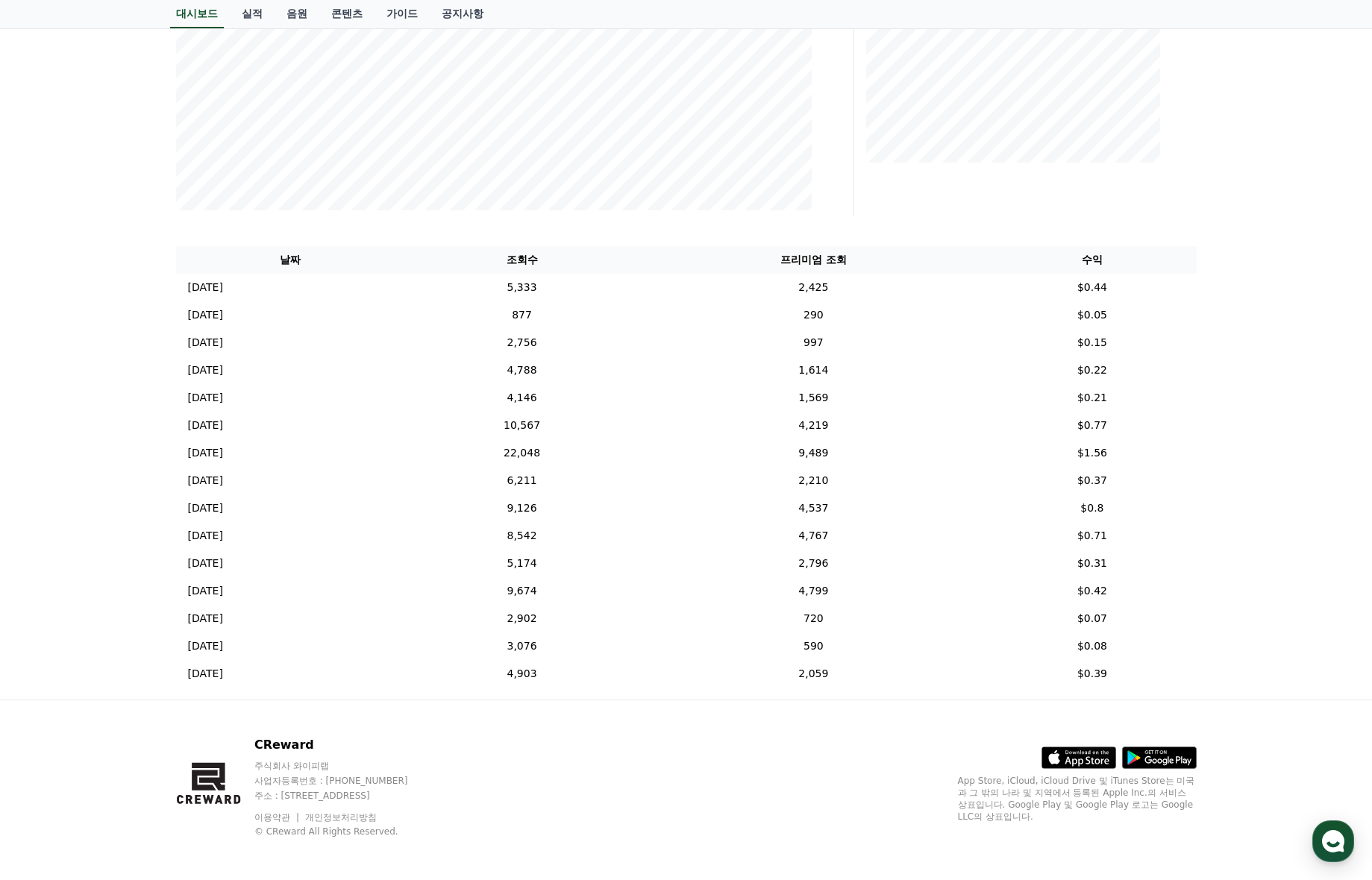
scroll to position [384, 0]
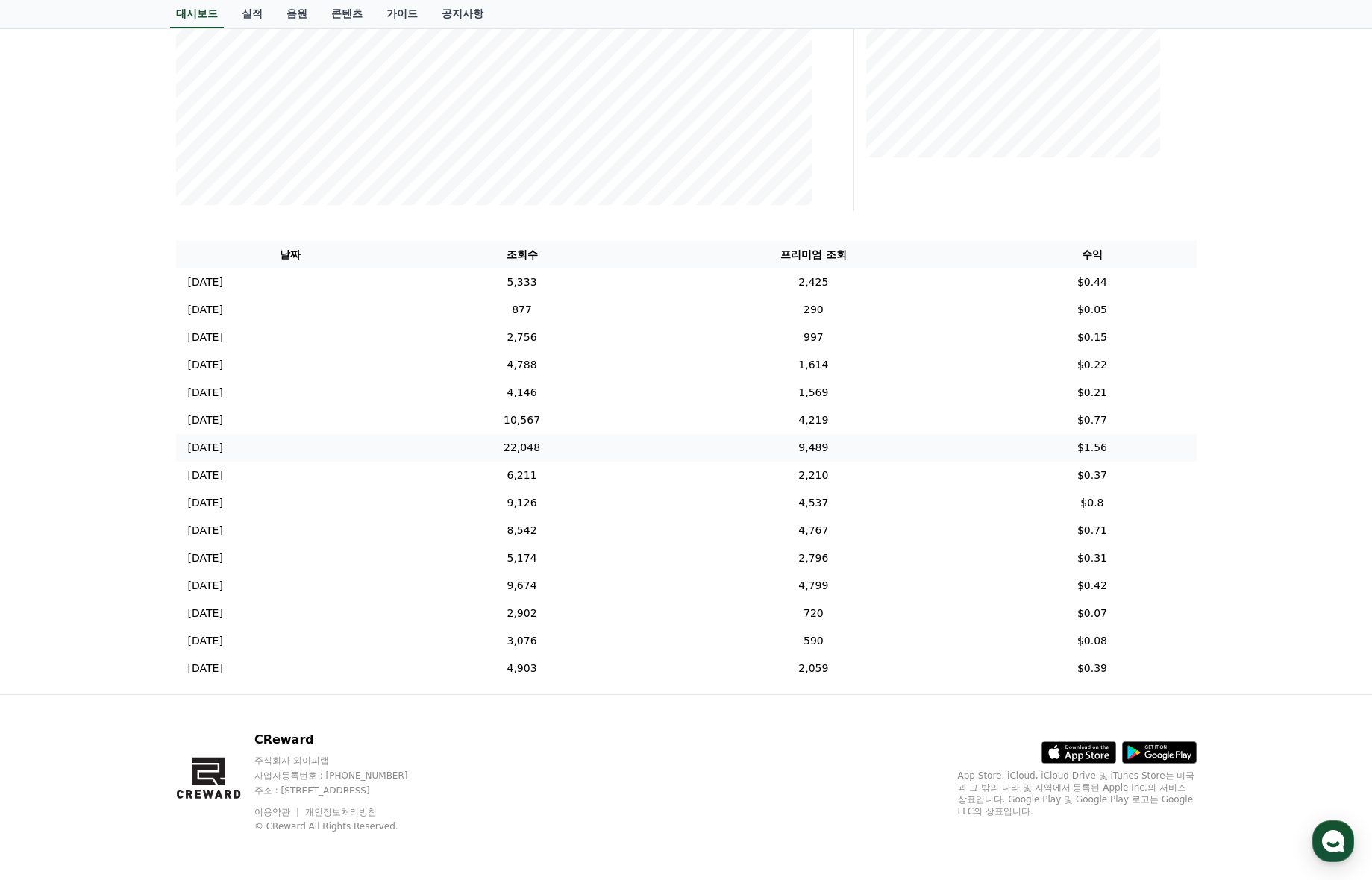
click at [405, 445] on td "[DATE] 09/24" at bounding box center [291, 448] width 229 height 28
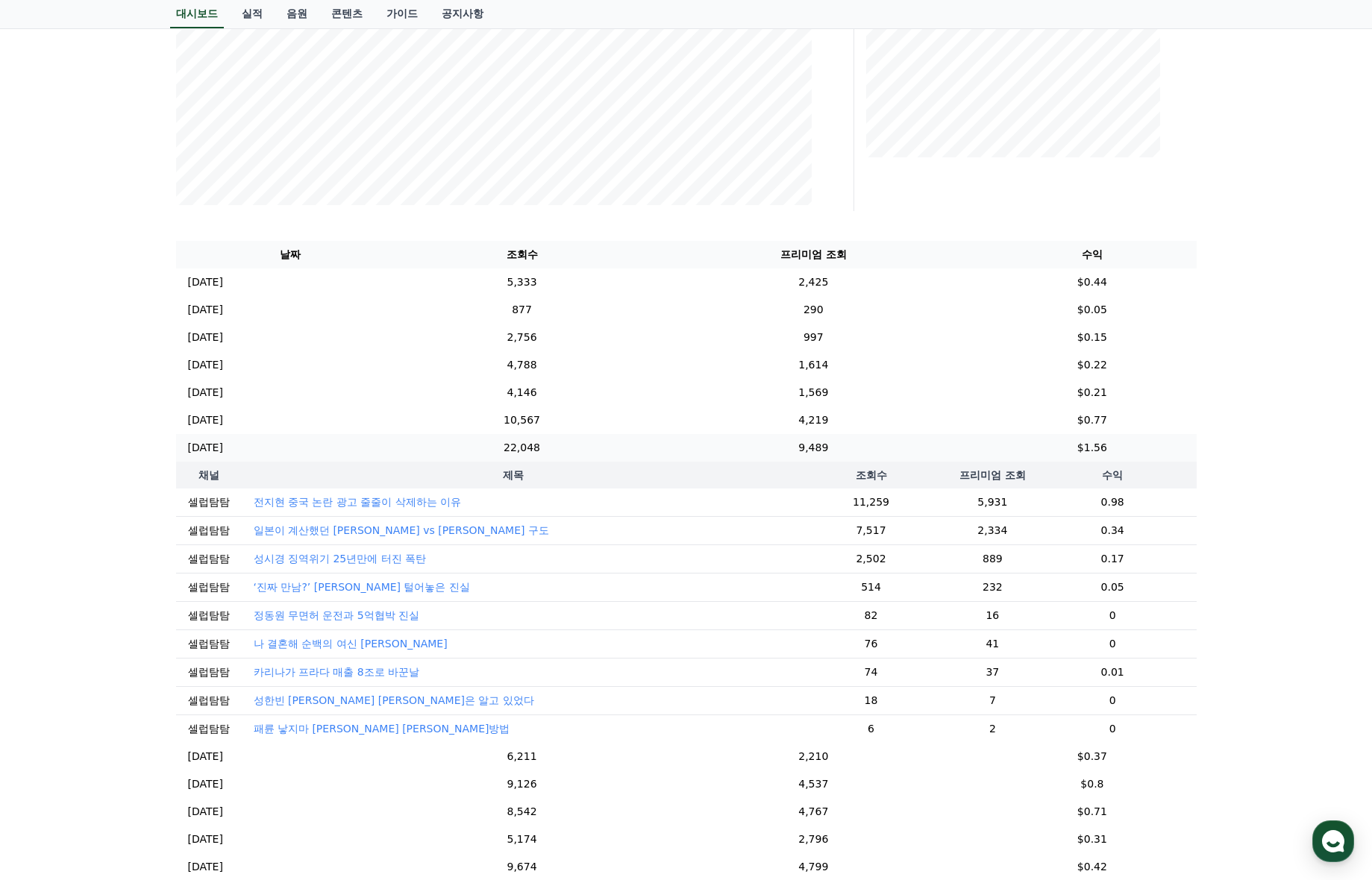
click at [405, 452] on td "[DATE] 09/24" at bounding box center [291, 448] width 229 height 28
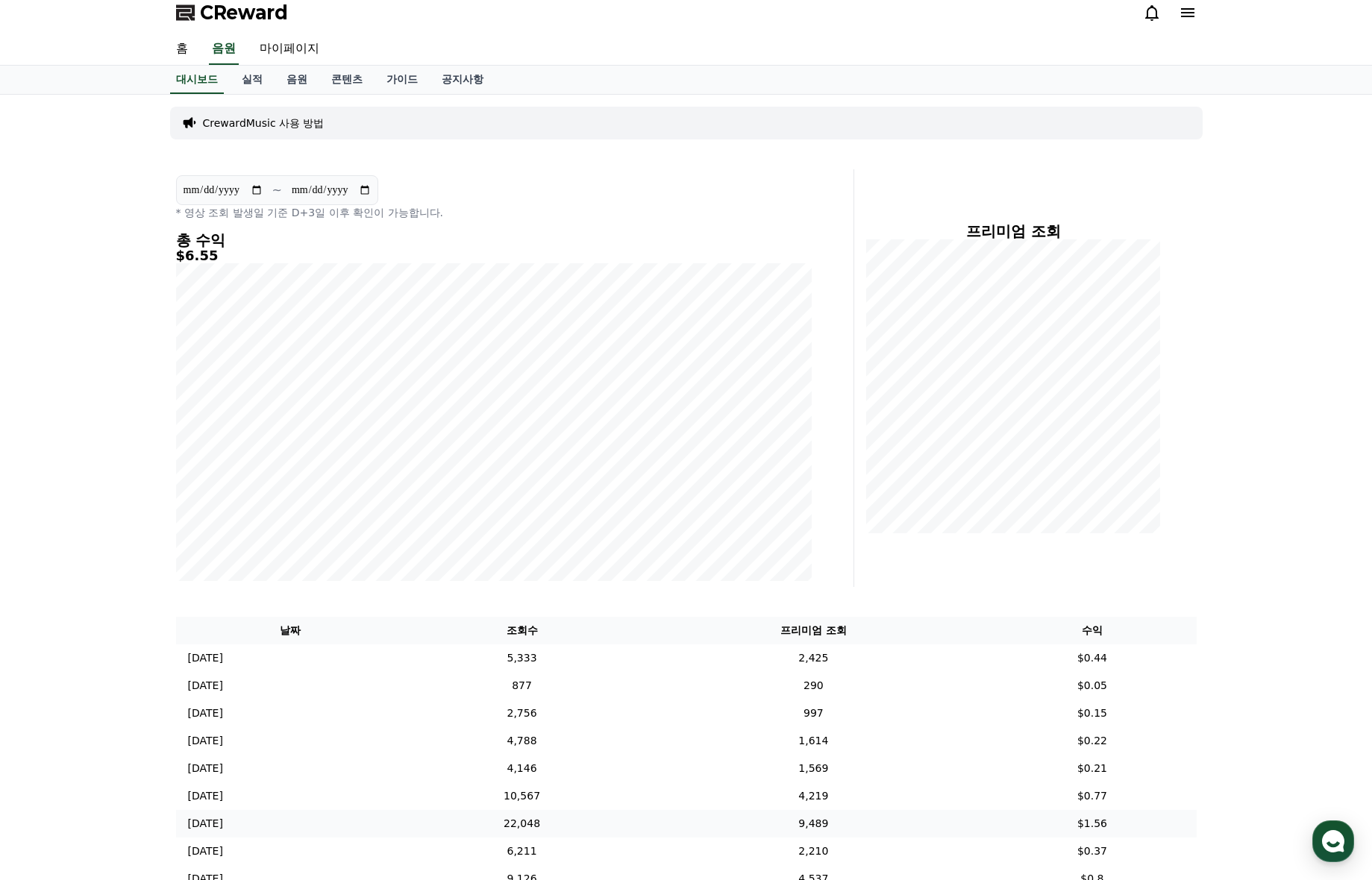
scroll to position [0, 0]
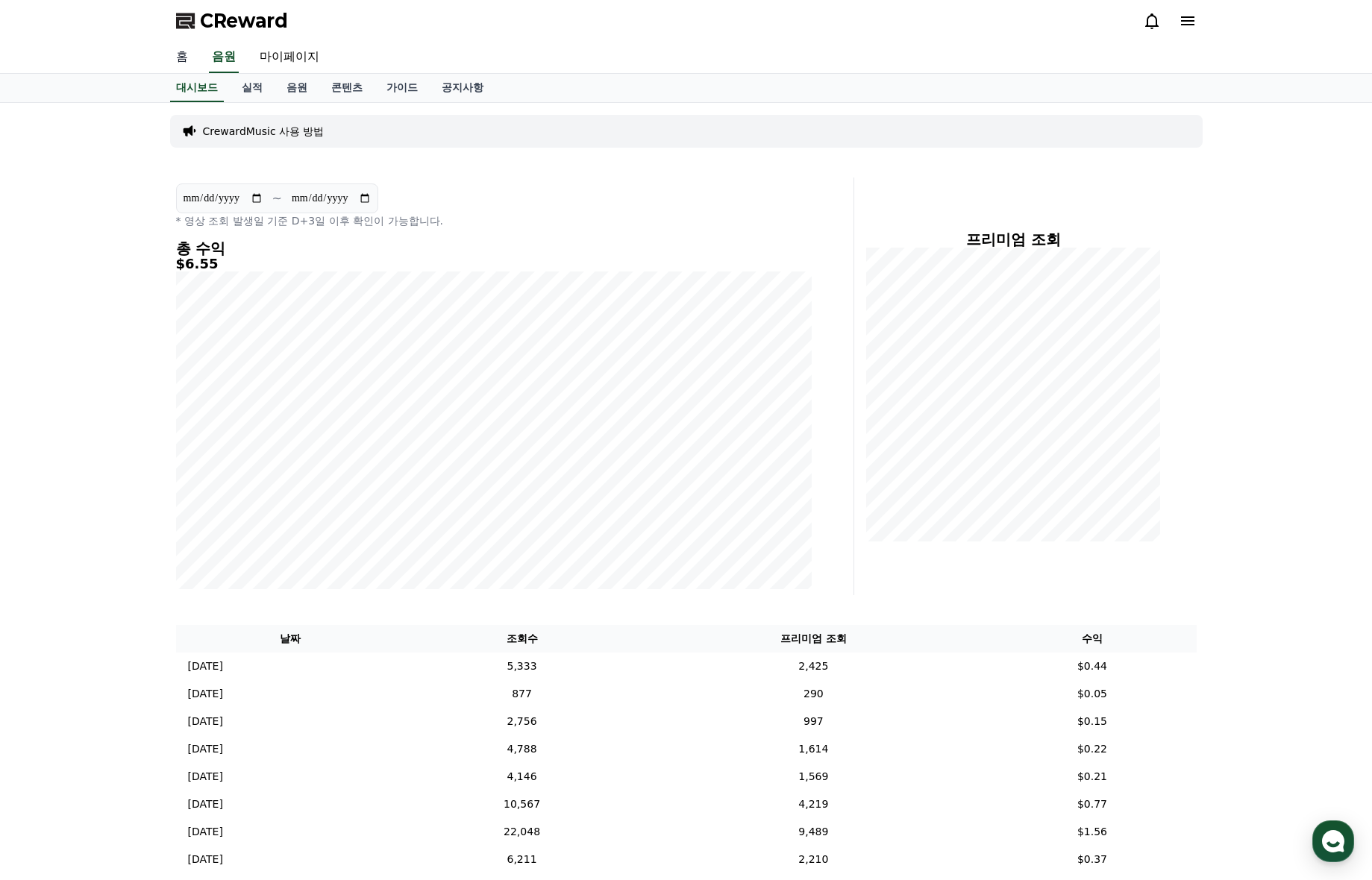
click at [190, 49] on link "홈" at bounding box center [181, 58] width 35 height 32
